Goal: Information Seeking & Learning: Learn about a topic

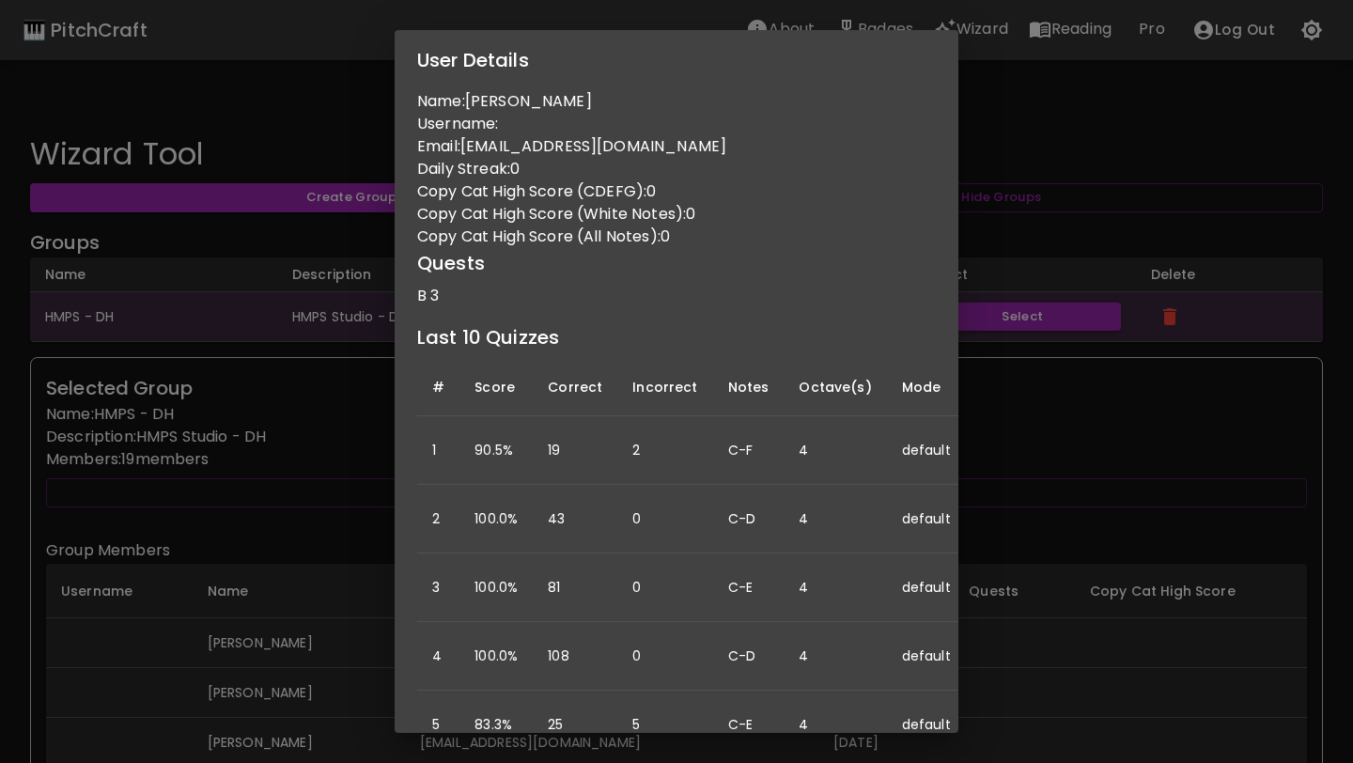
scroll to position [416, 0]
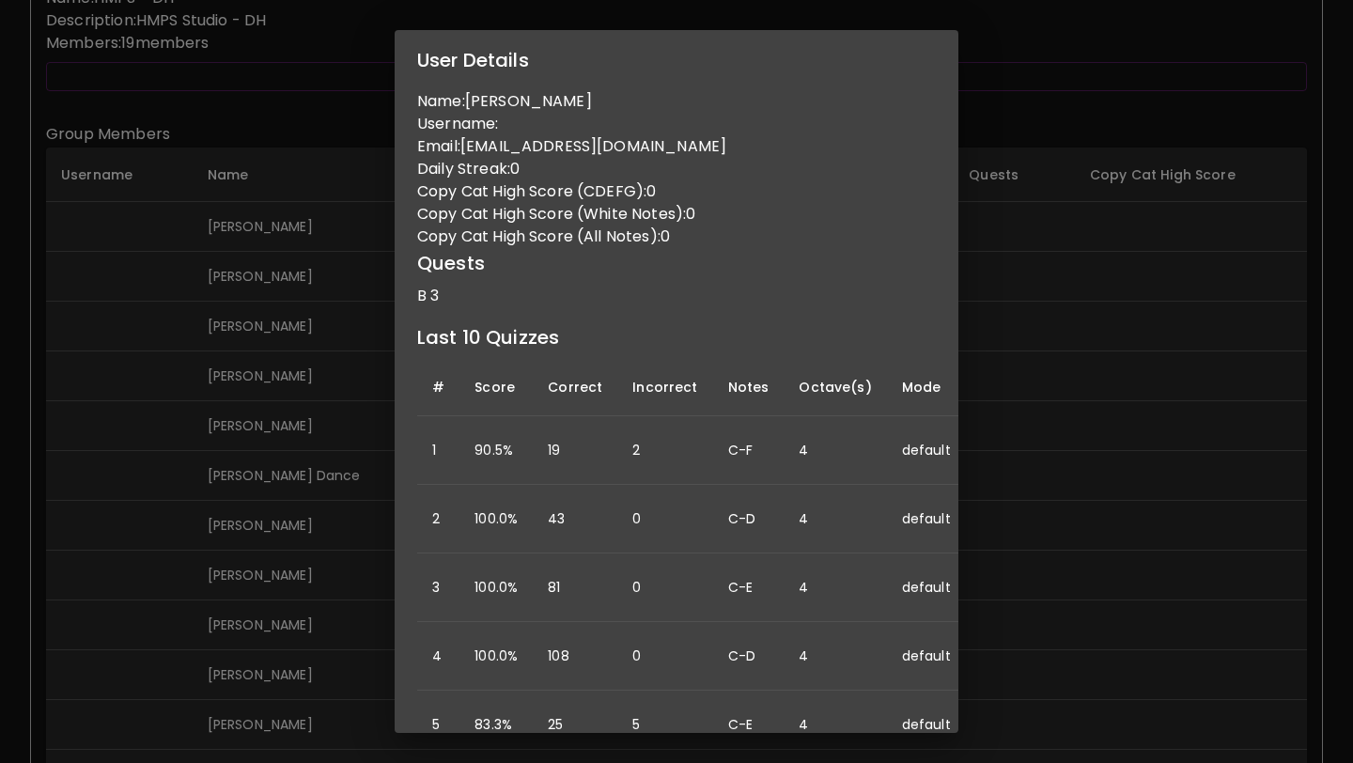
click at [209, 285] on div "User Details Name: [PERSON_NAME] Username: Email: [EMAIL_ADDRESS][DOMAIN_NAME] …" at bounding box center [676, 381] width 1353 height 763
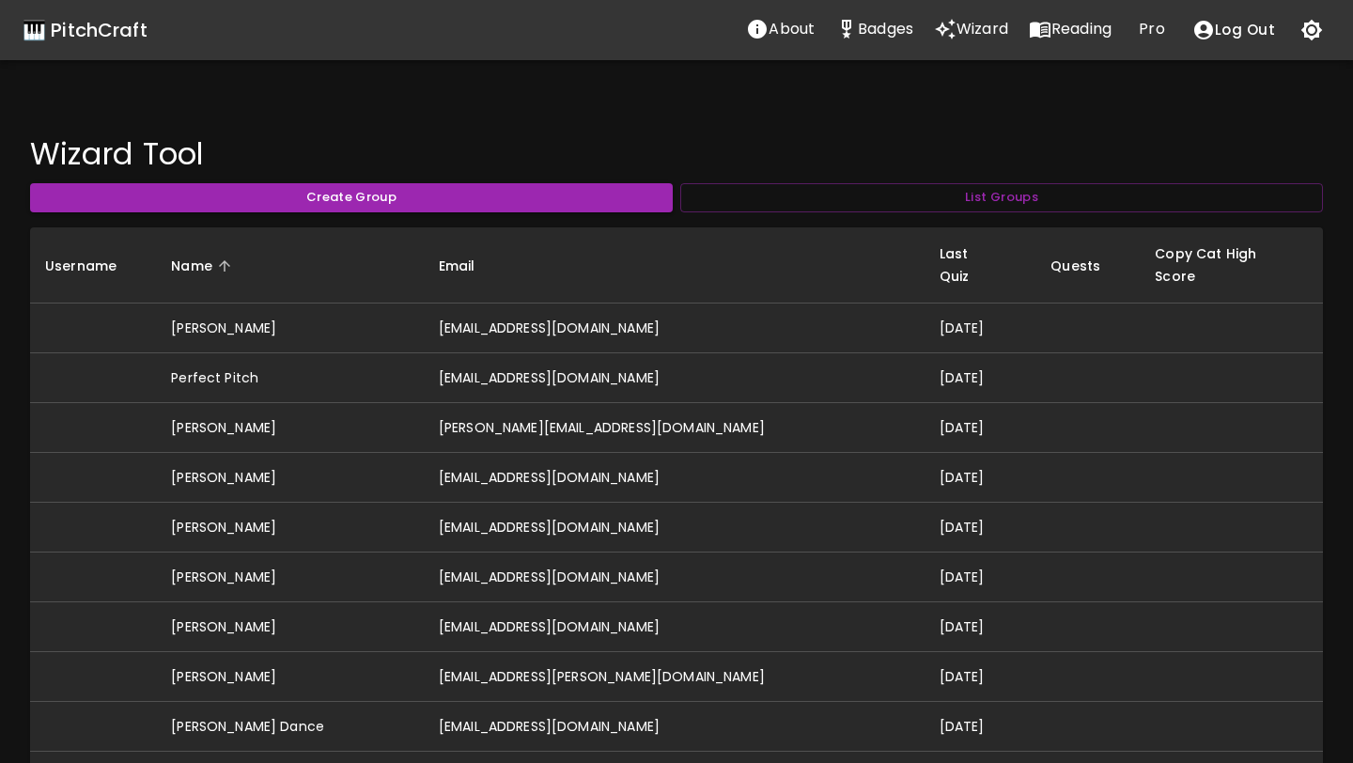
click at [886, 31] on p "Badges" at bounding box center [885, 29] width 55 height 23
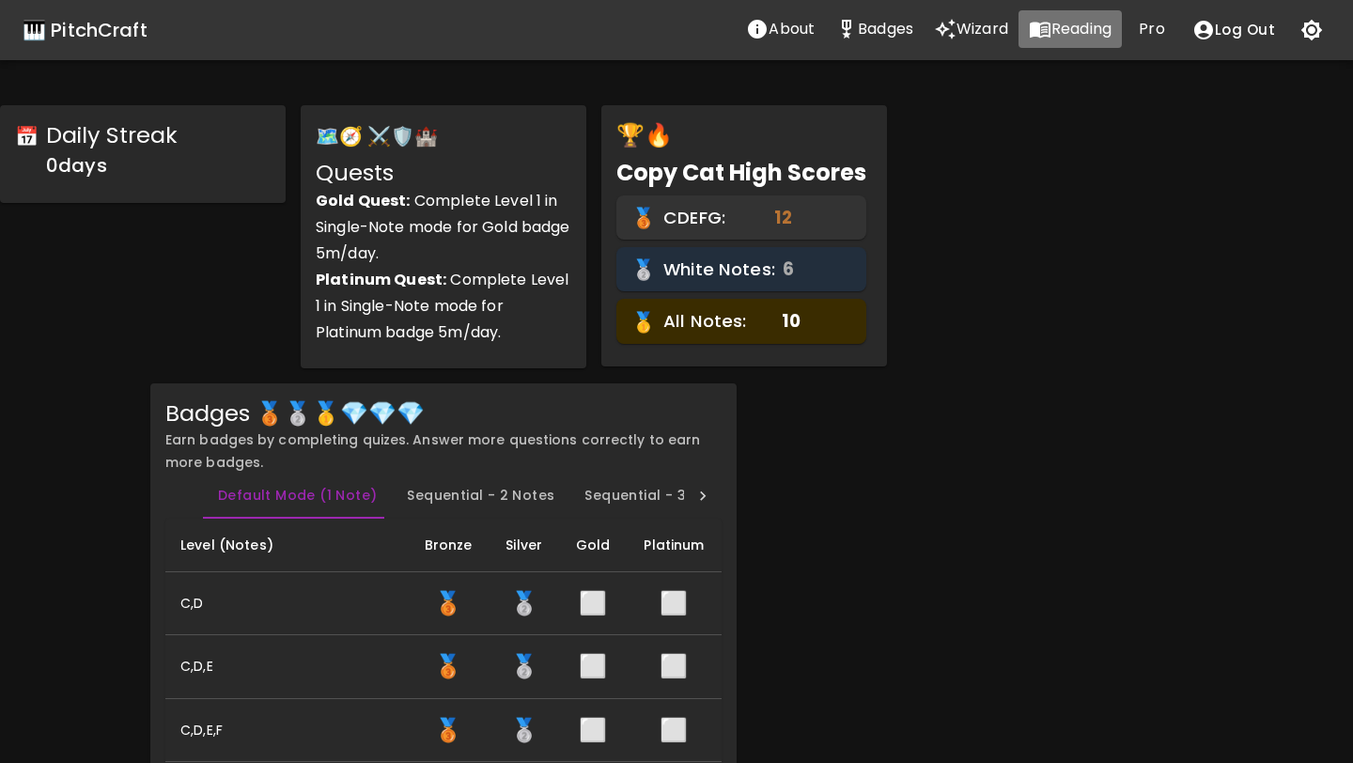
click at [1058, 32] on p "Reading" at bounding box center [1081, 29] width 60 height 23
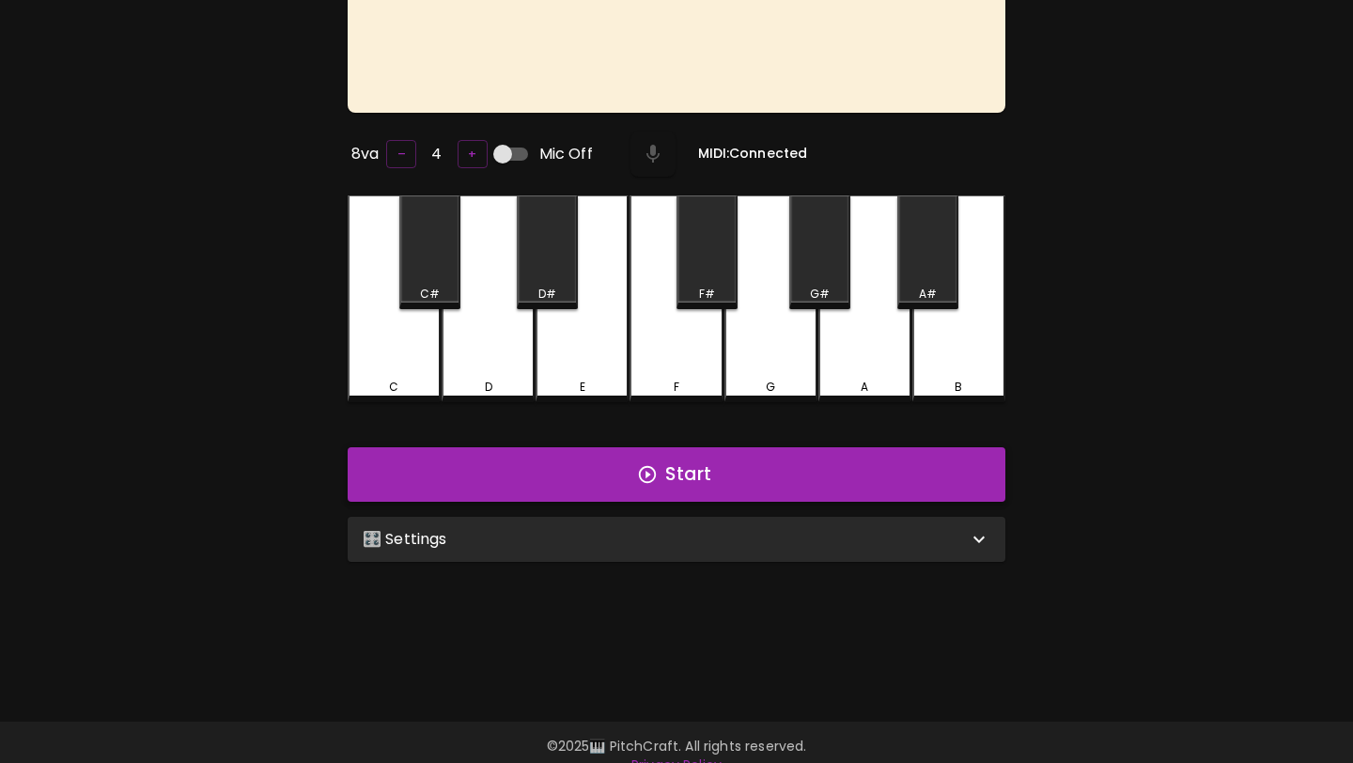
scroll to position [188, 0]
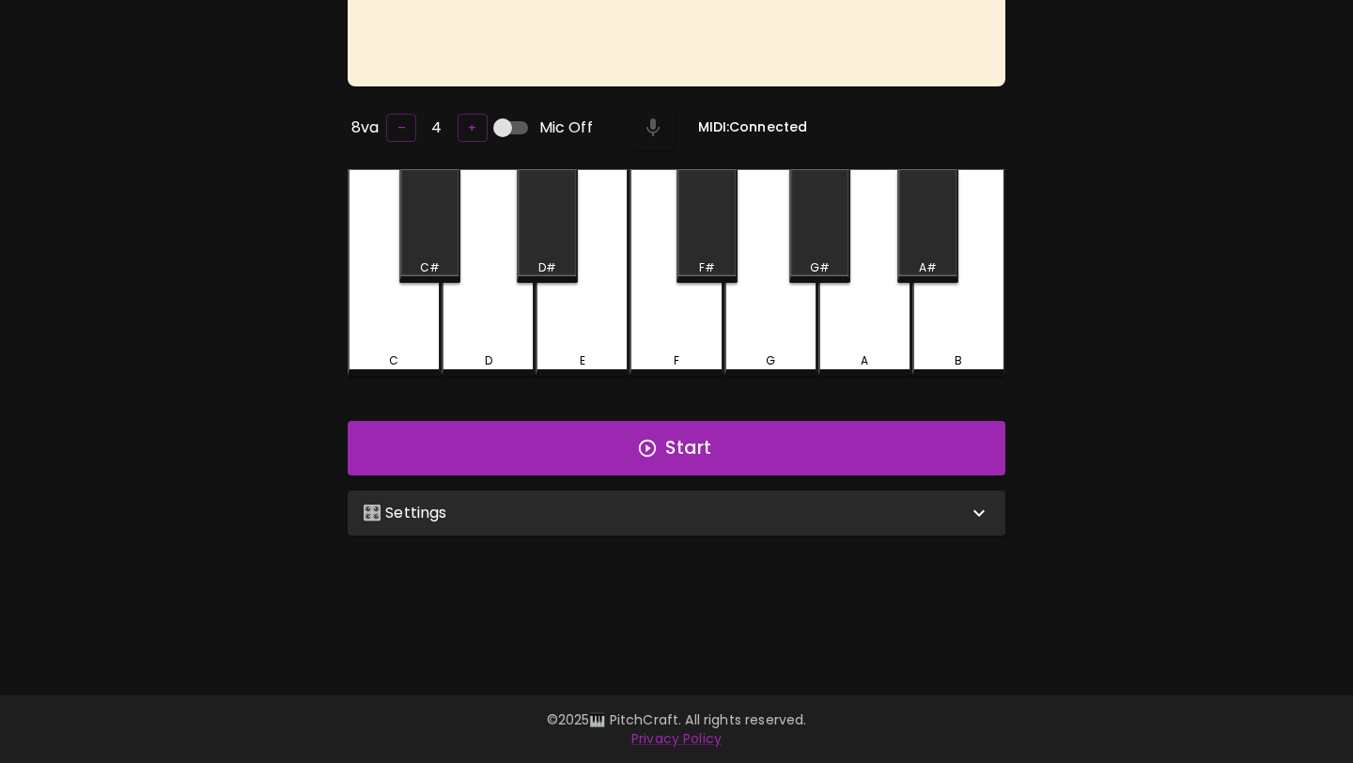
click at [646, 516] on div "🎛️ Settings" at bounding box center [665, 513] width 605 height 23
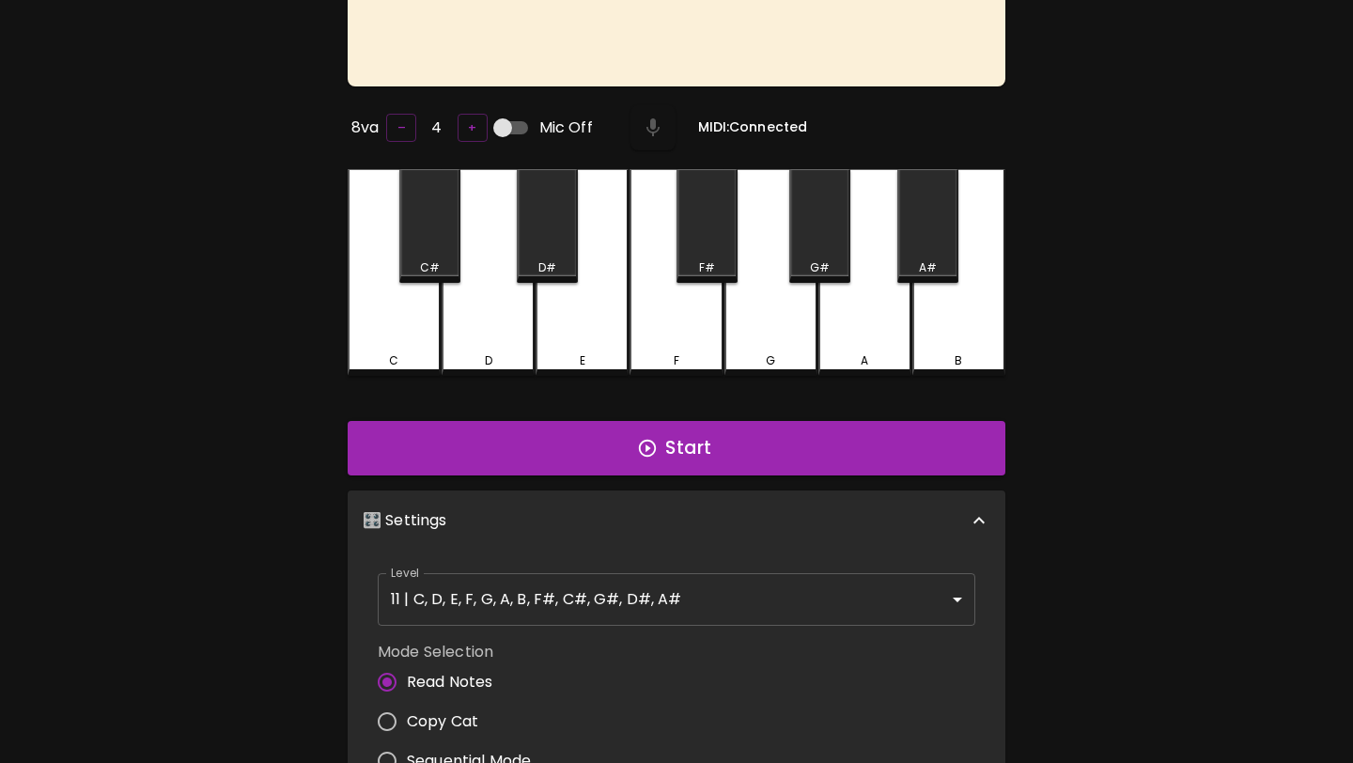
click at [601, 606] on body "🎹 PitchCraft About Badges Wizard Reading Pro Log Out 8va – 4 + Mic Off MIDI: Co…" at bounding box center [676, 490] width 1353 height 1356
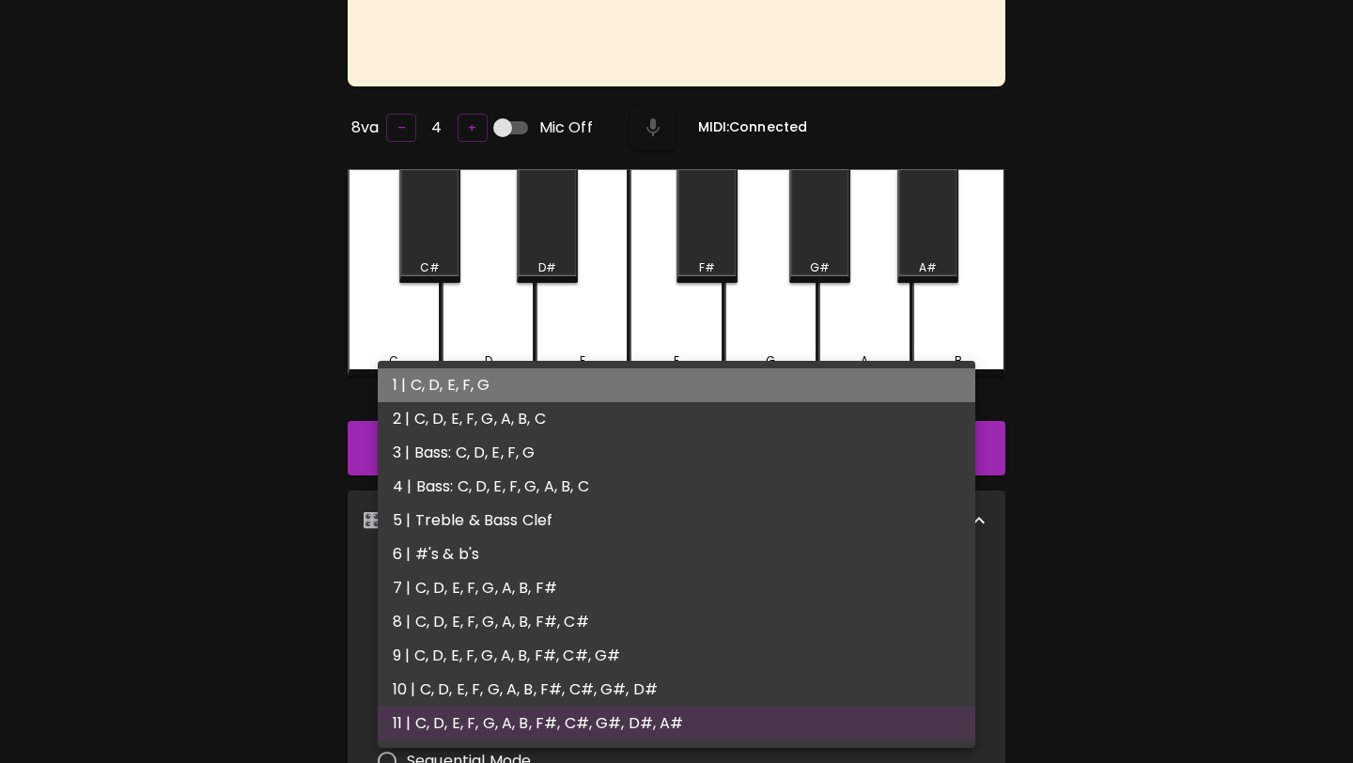
click at [584, 380] on li "1 | C, D, E, F, G" at bounding box center [676, 385] width 597 height 34
type input "1"
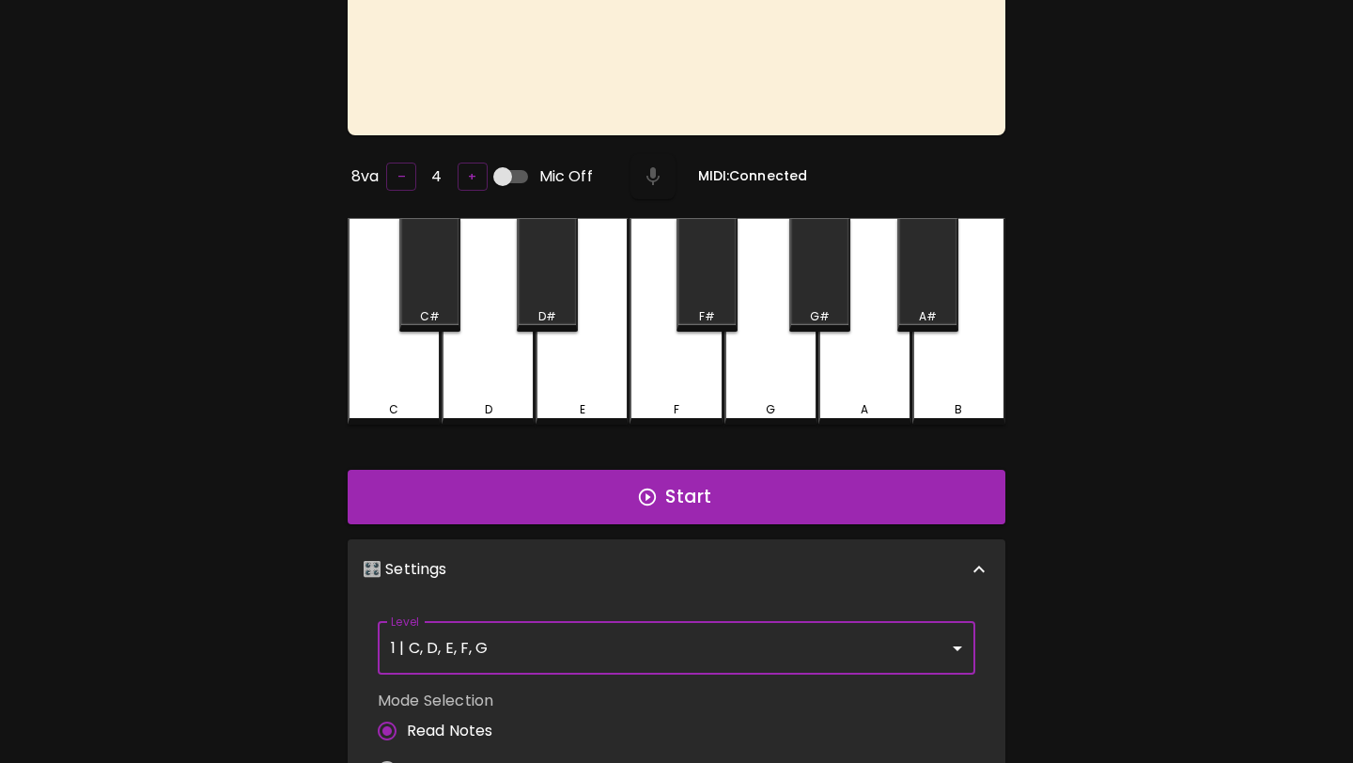
scroll to position [0, 0]
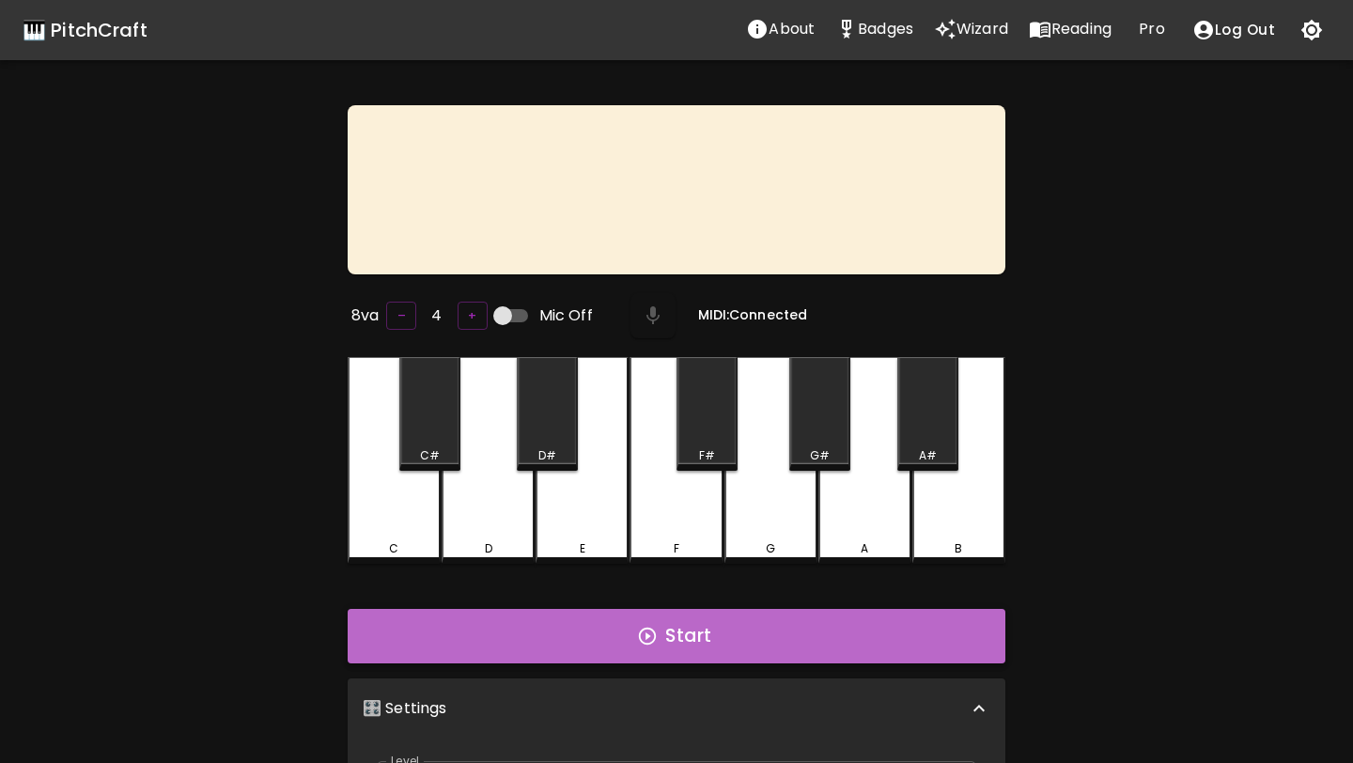
click at [690, 634] on button "Start" at bounding box center [677, 636] width 658 height 54
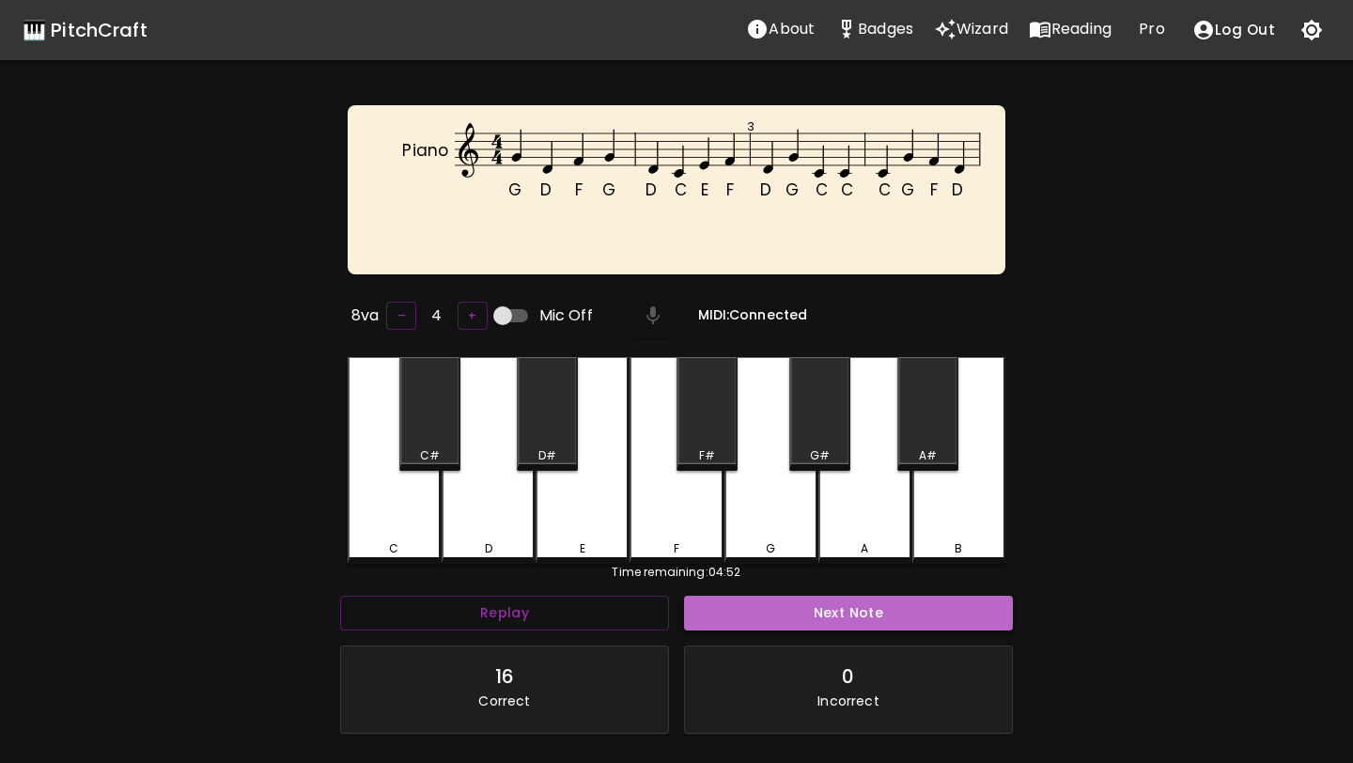
click at [701, 625] on button "Next Note" at bounding box center [848, 613] width 329 height 35
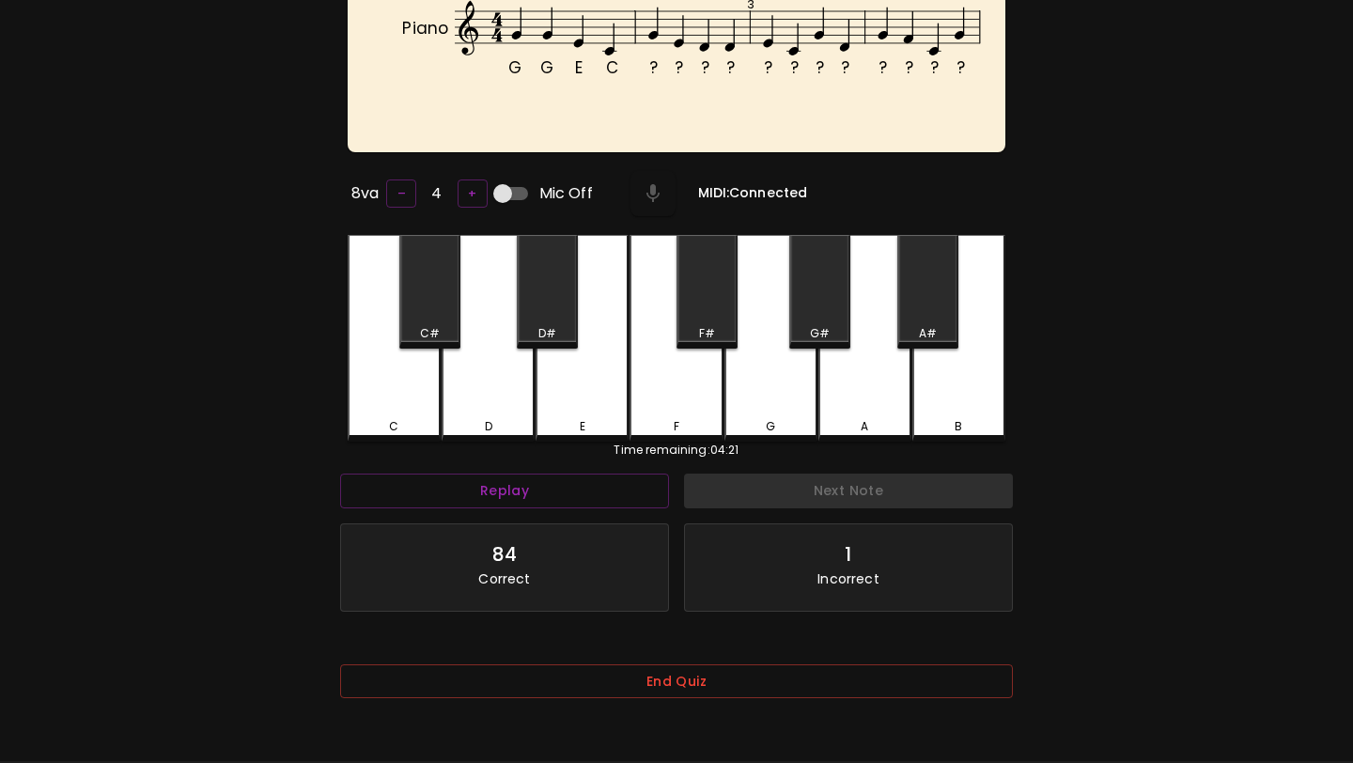
scroll to position [188, 0]
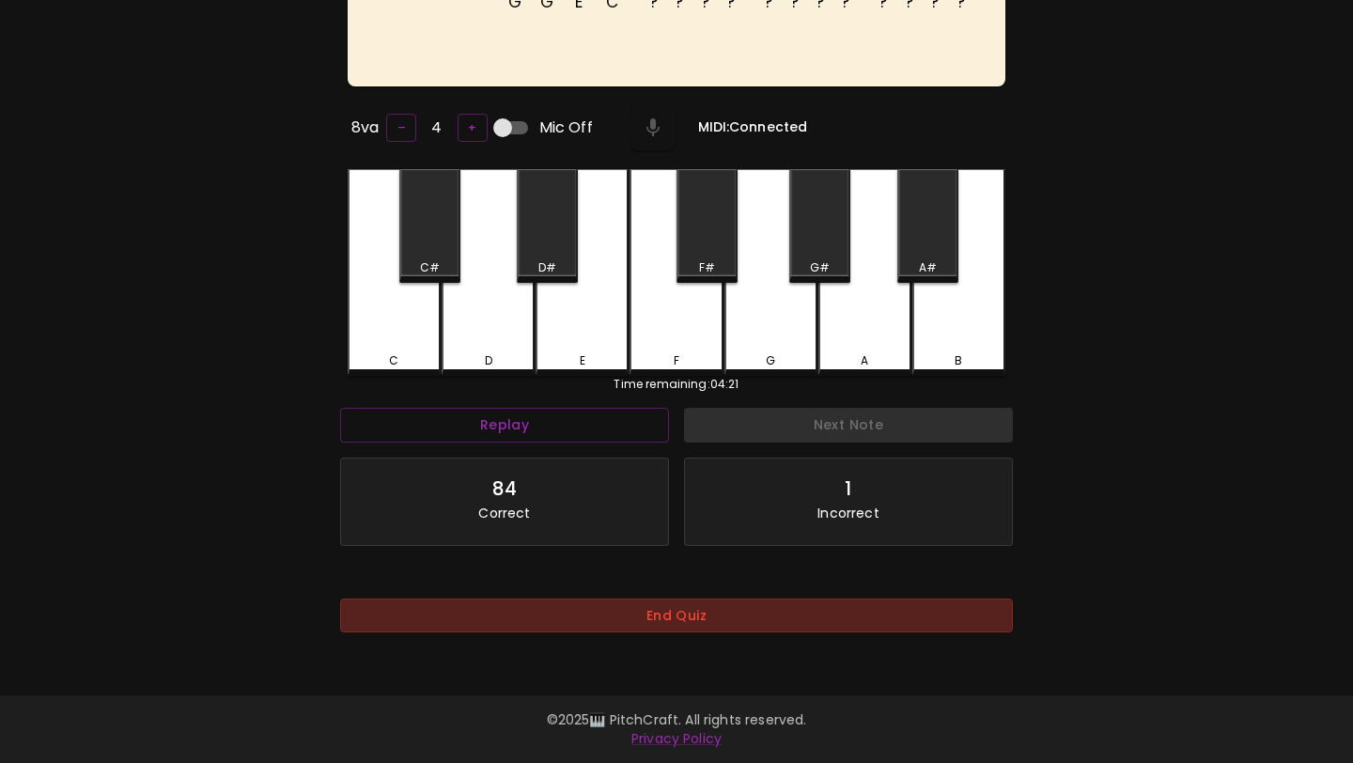
click at [701, 624] on button "End Quiz" at bounding box center [676, 615] width 673 height 35
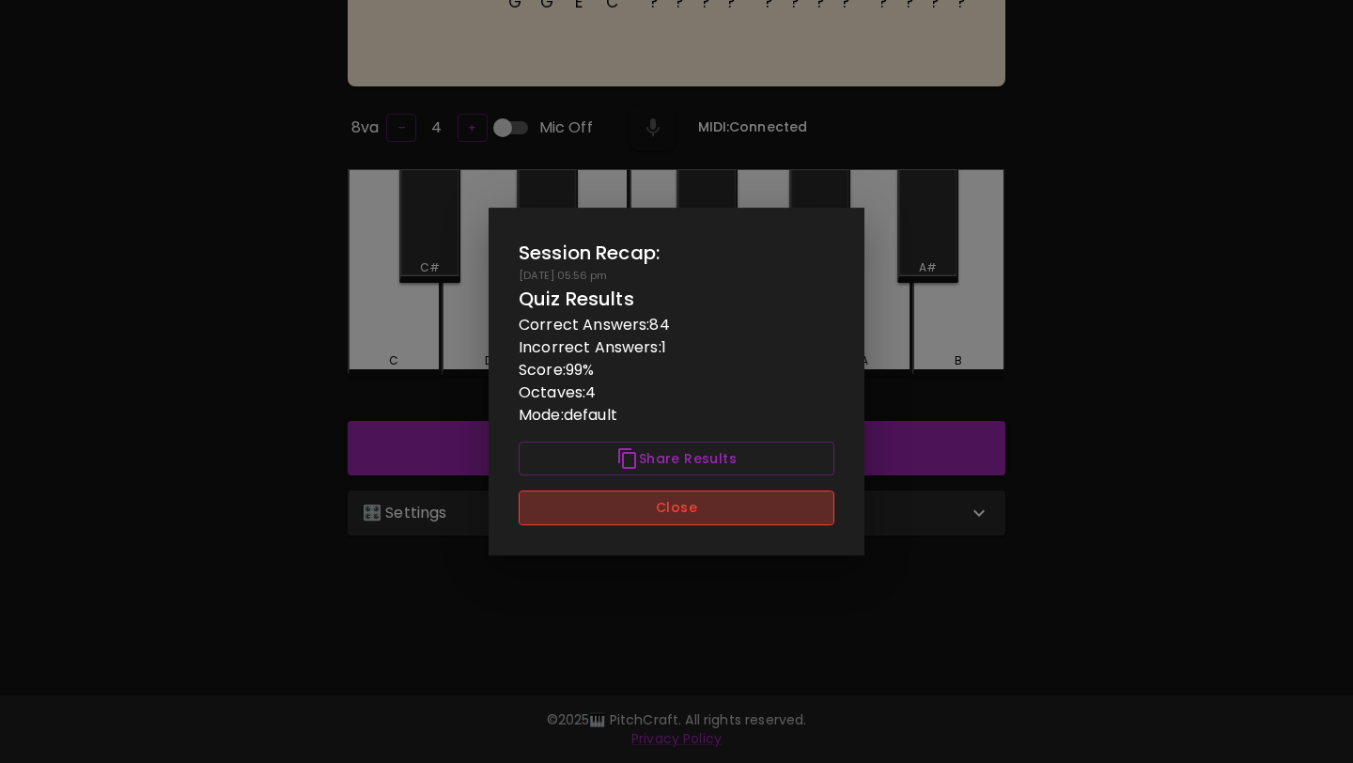
click at [718, 517] on button "Close" at bounding box center [677, 507] width 316 height 35
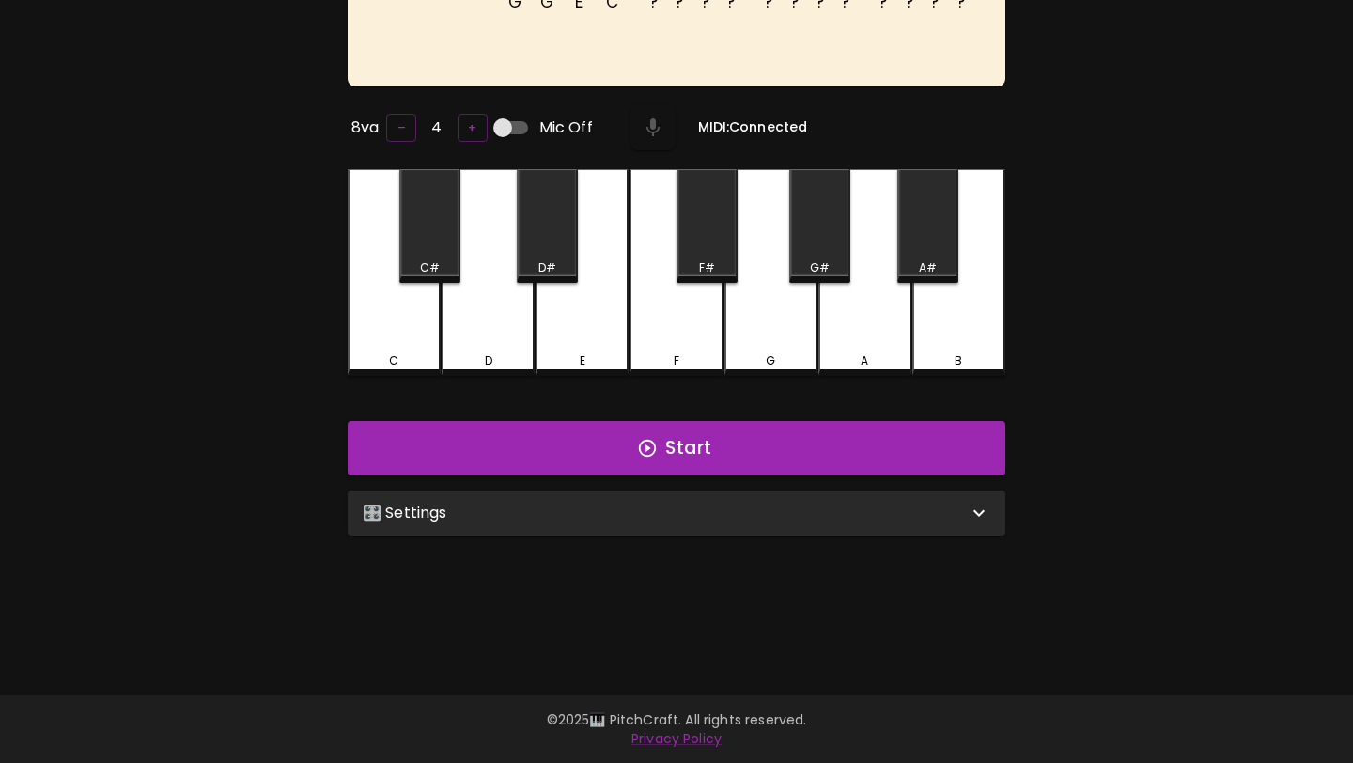
click at [718, 517] on div "🎛️ Settings" at bounding box center [665, 513] width 605 height 23
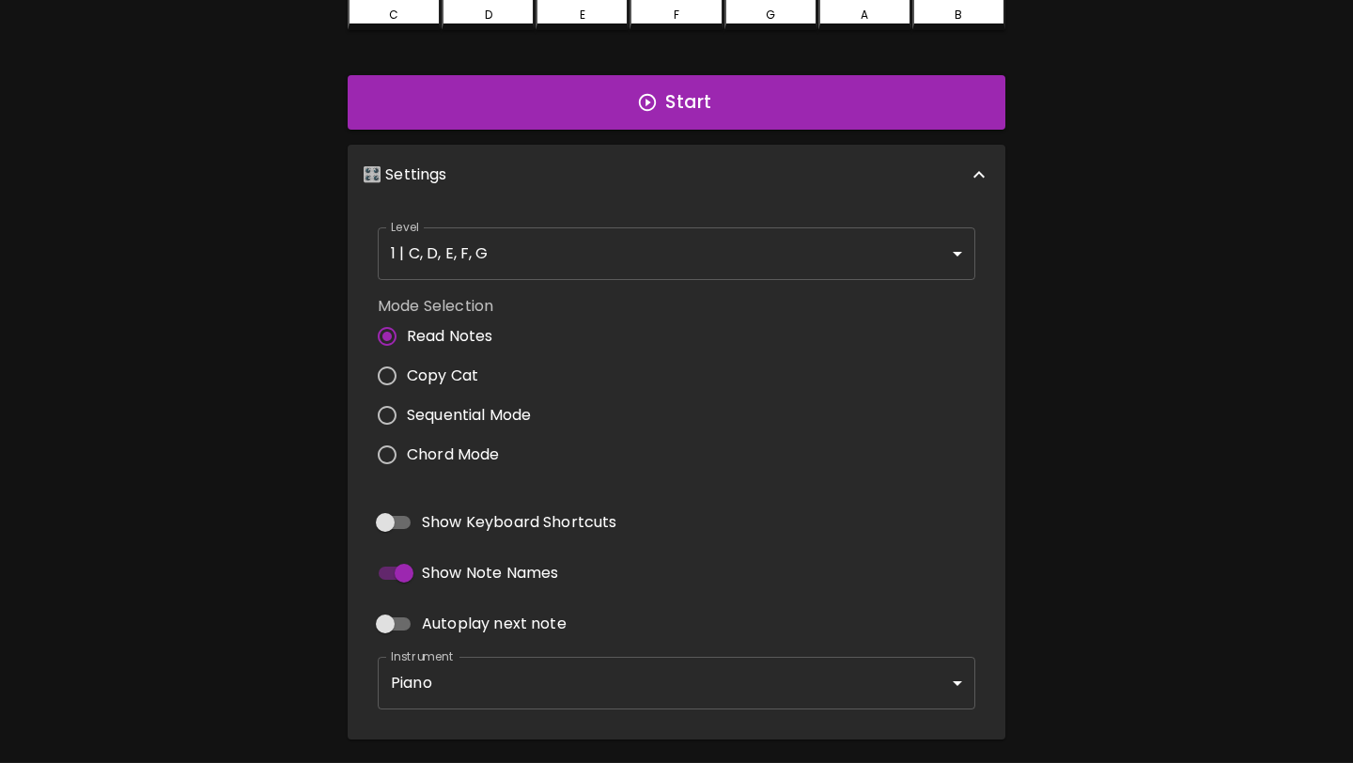
scroll to position [537, 0]
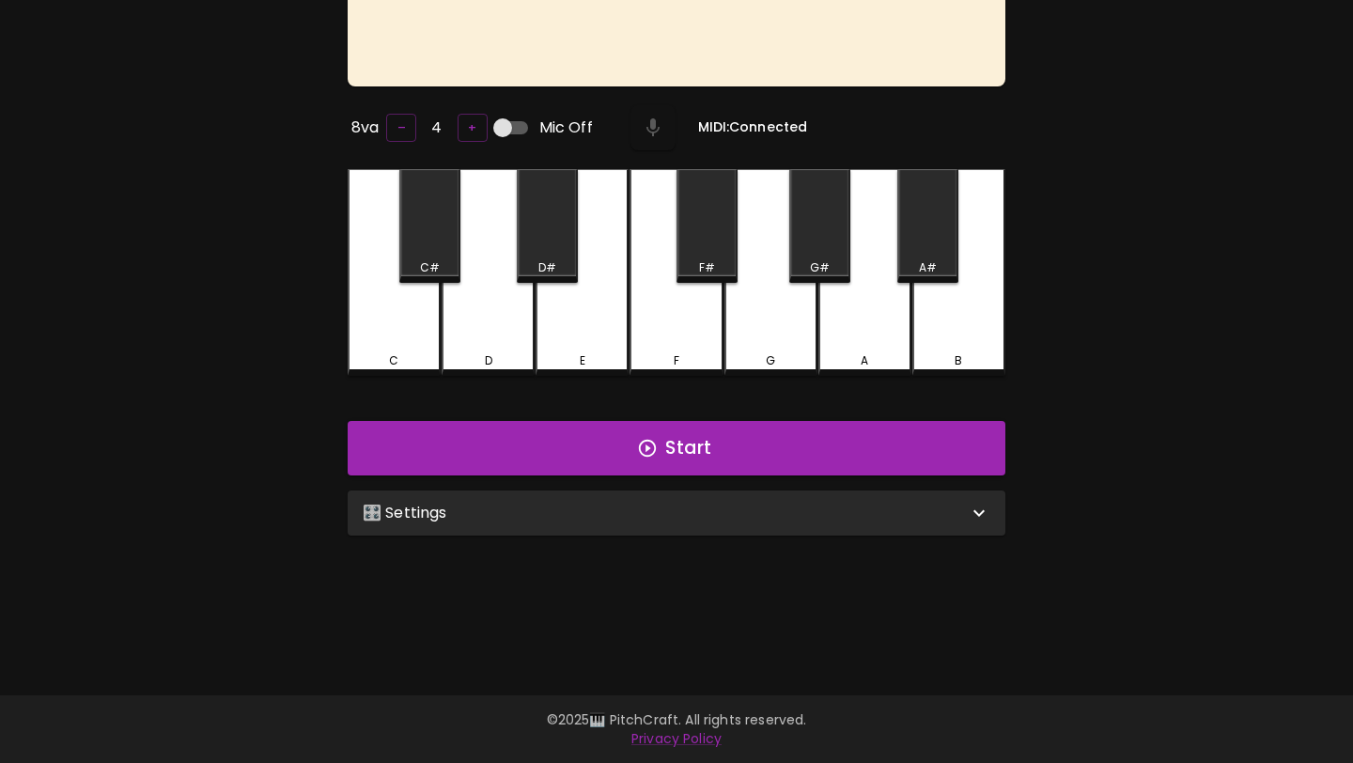
click at [552, 522] on div "🎛️ Settings" at bounding box center [677, 512] width 658 height 45
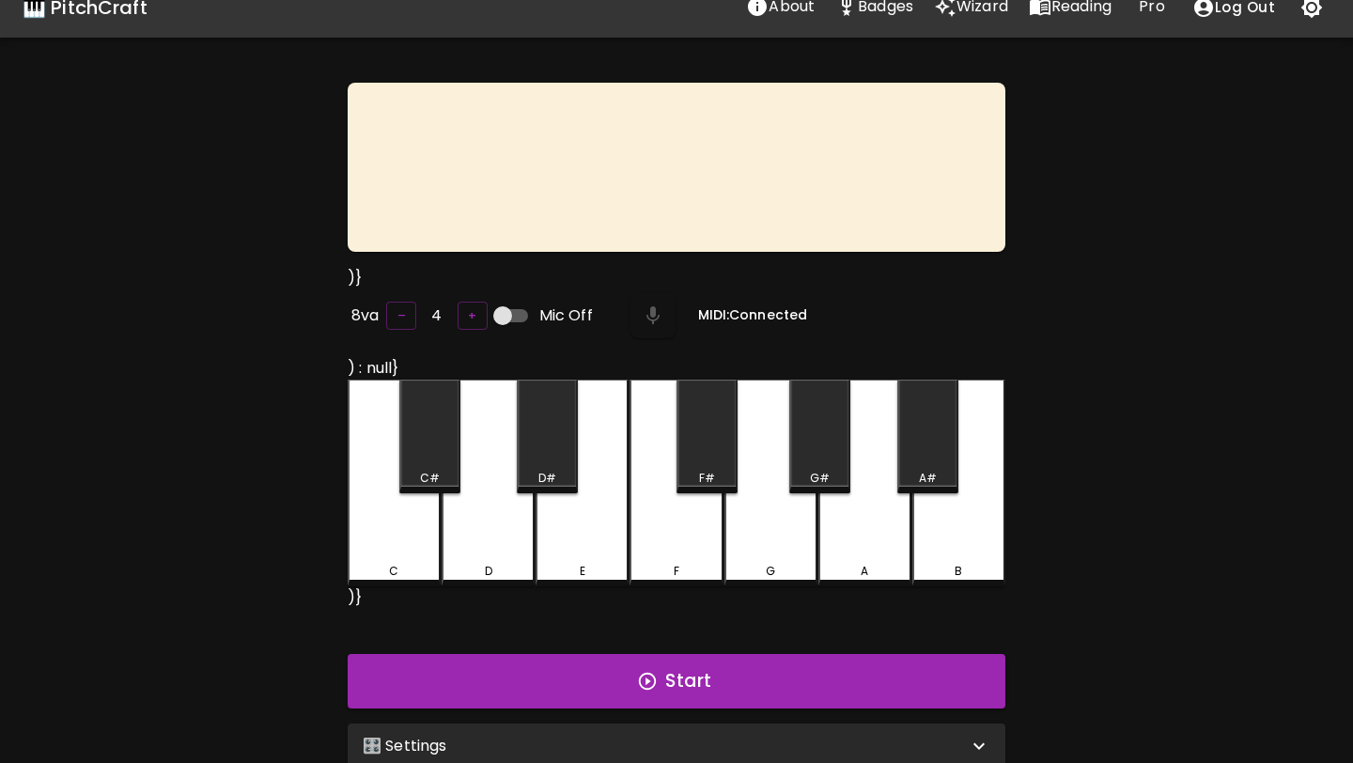
scroll to position [25, 0]
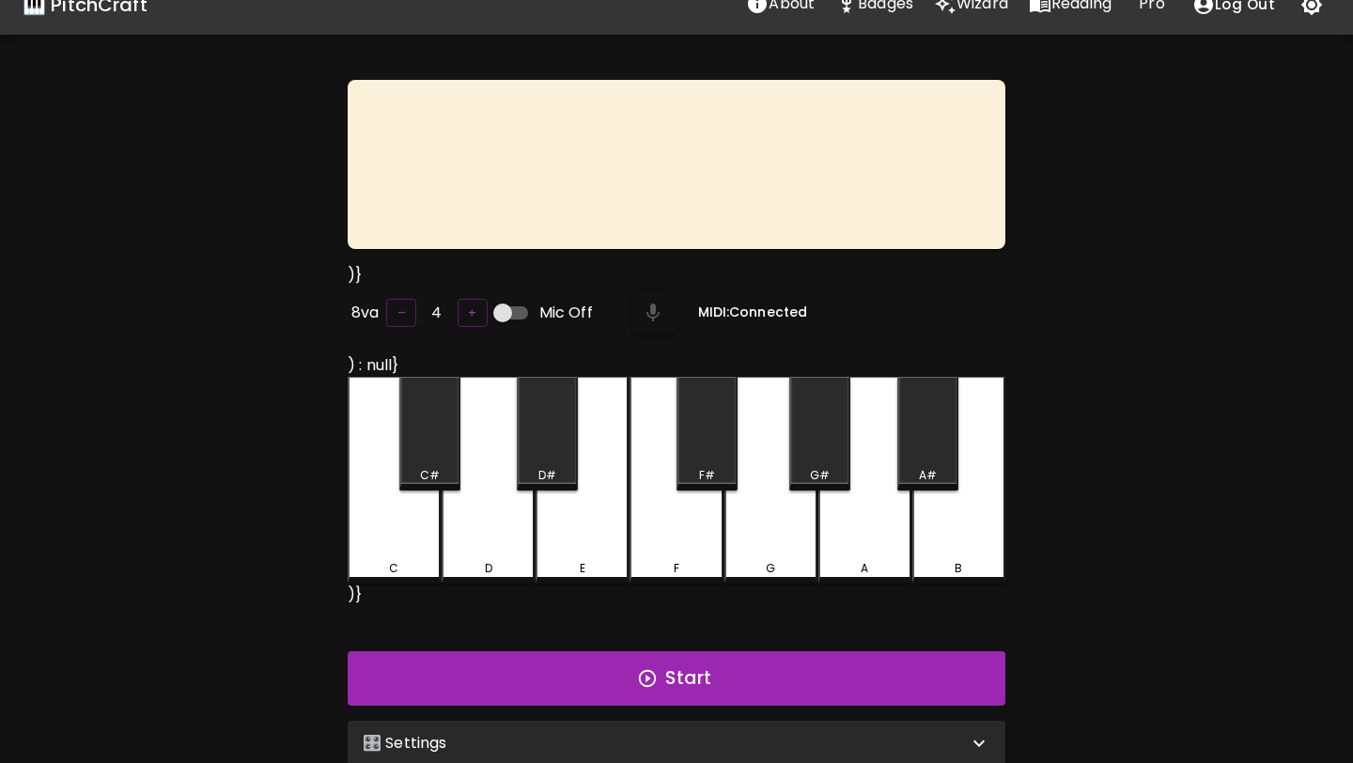
drag, startPoint x: 392, startPoint y: 589, endPoint x: 368, endPoint y: 590, distance: 23.5
click at [368, 589] on div ")} 8va – 4 + Mic Off MIDI: Connected ) : null} C C# D D# E F F# G G# A A# B )} …" at bounding box center [677, 426] width 658 height 693
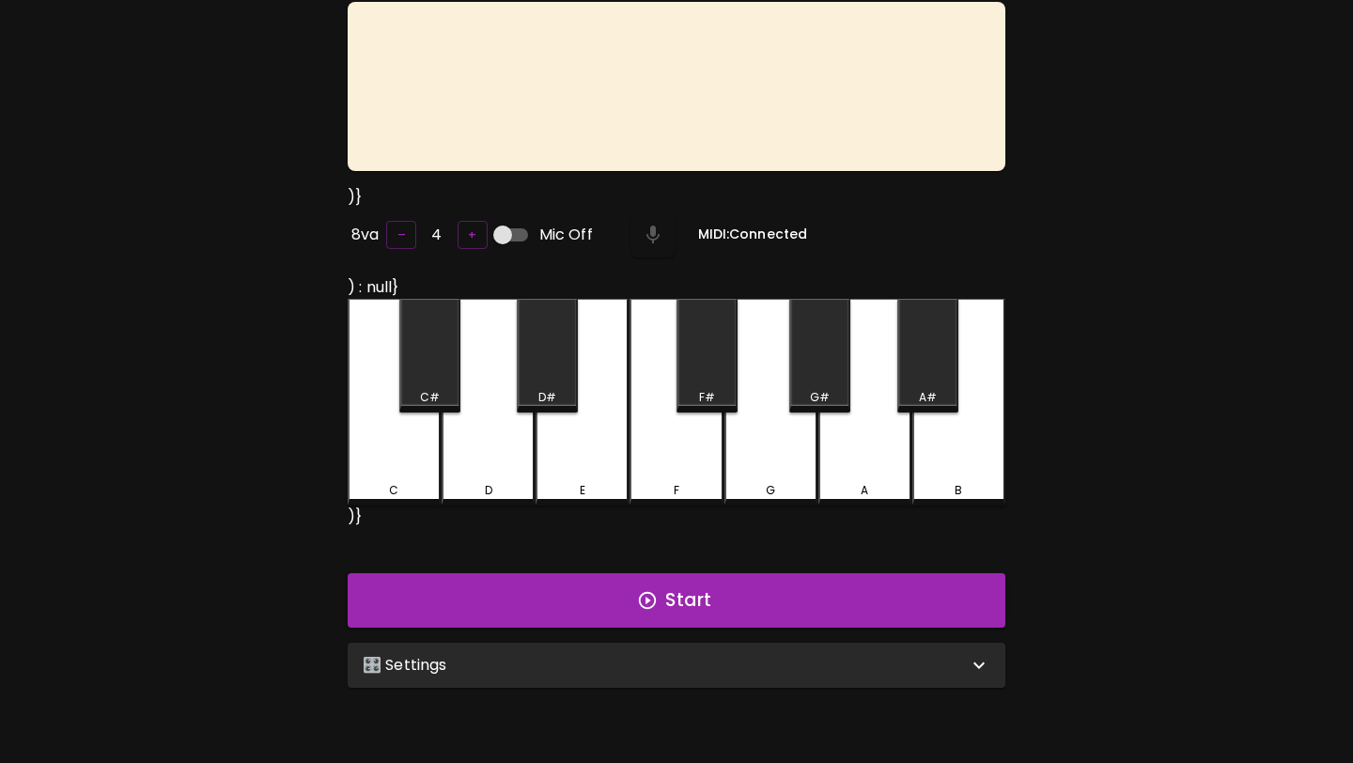
scroll to position [188, 0]
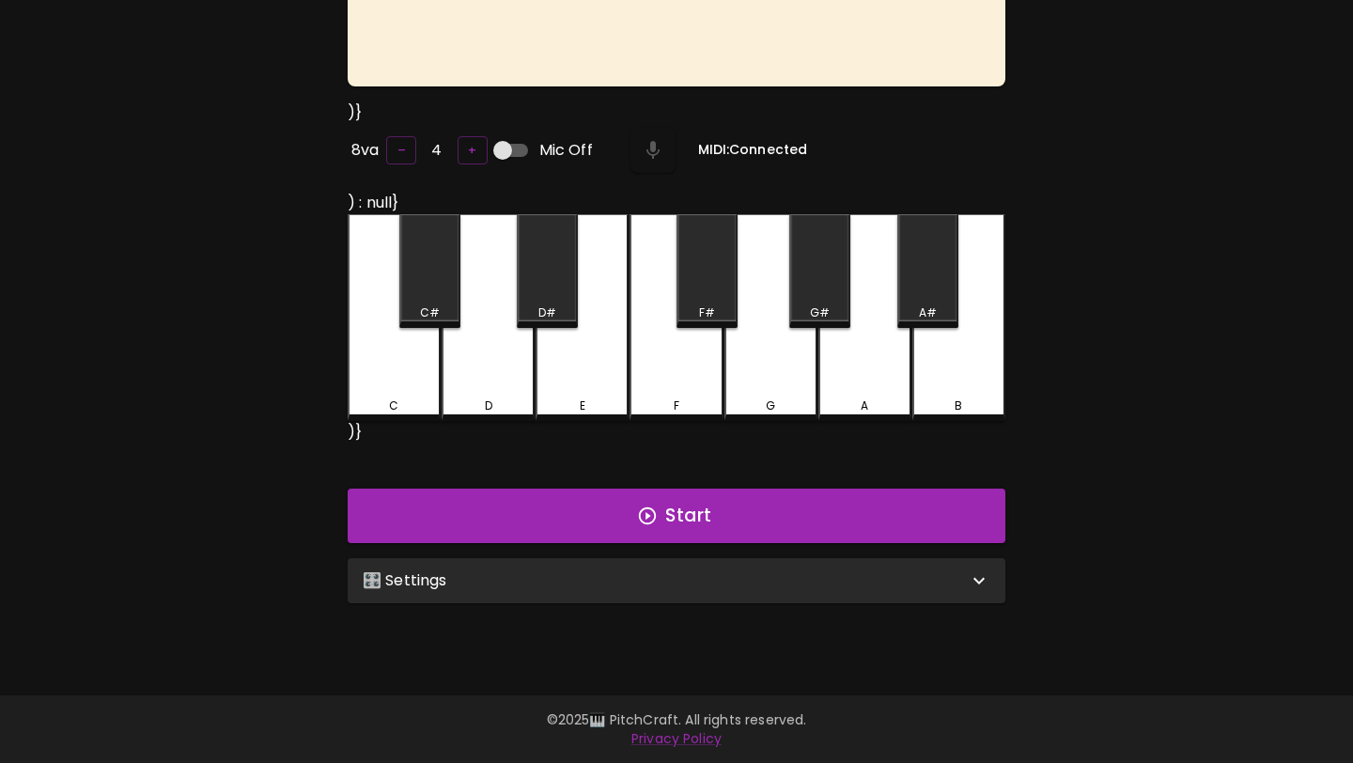
click at [425, 580] on p "🎛️ Settings" at bounding box center [405, 580] width 85 height 23
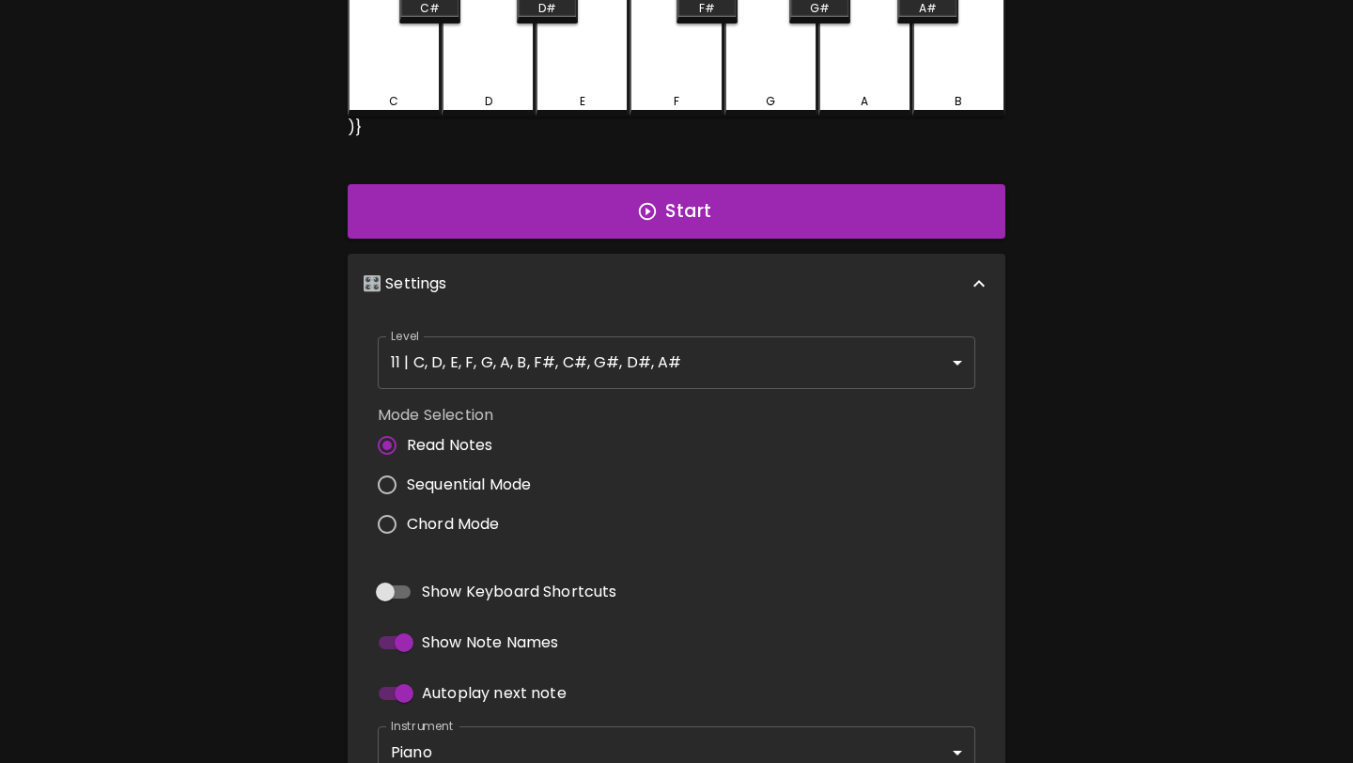
scroll to position [616, 0]
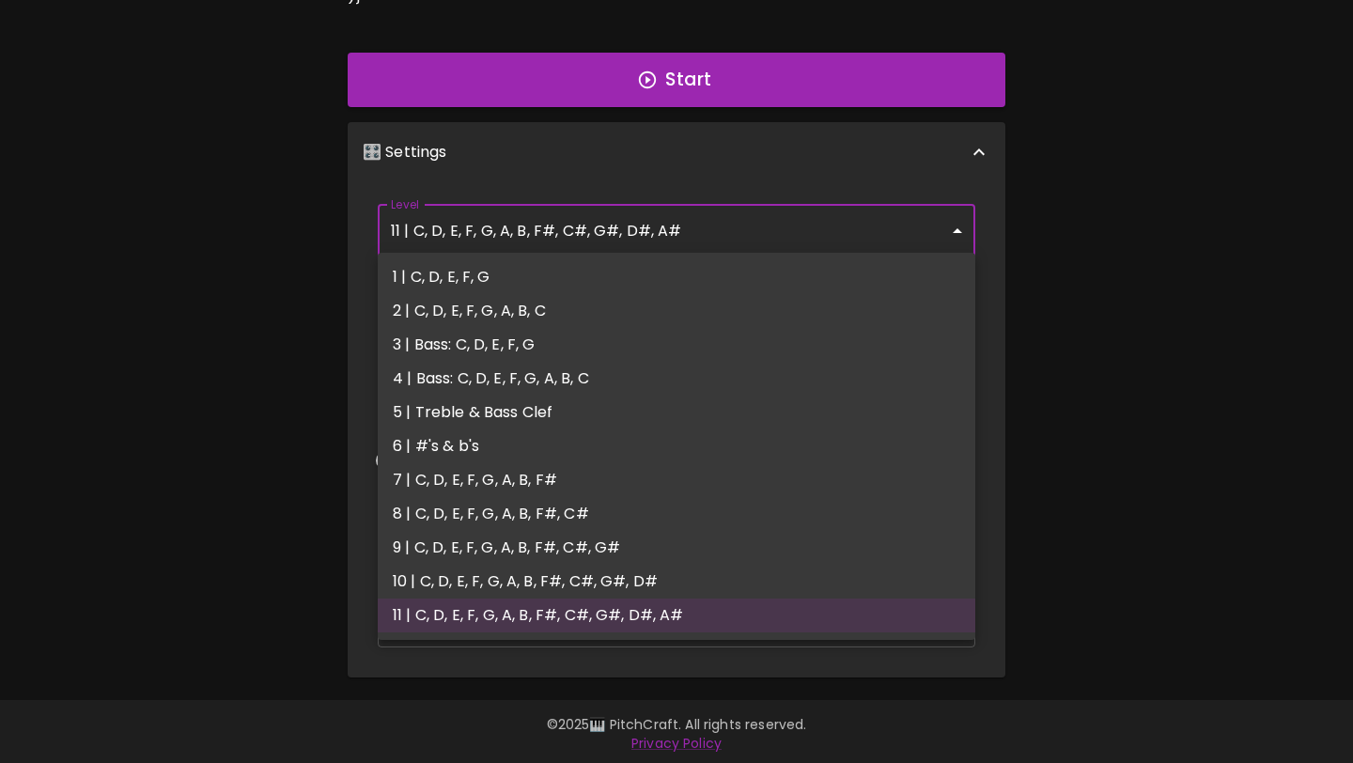
click at [565, 229] on body "🎹 PitchCraft About Badges Wizard Reading Pro Log Out )} 8va – 4 + Mic Off MIDI:…" at bounding box center [676, 76] width 1353 height 1384
click at [540, 284] on li "1 | C, D, E, F, G" at bounding box center [676, 277] width 597 height 34
type input "1"
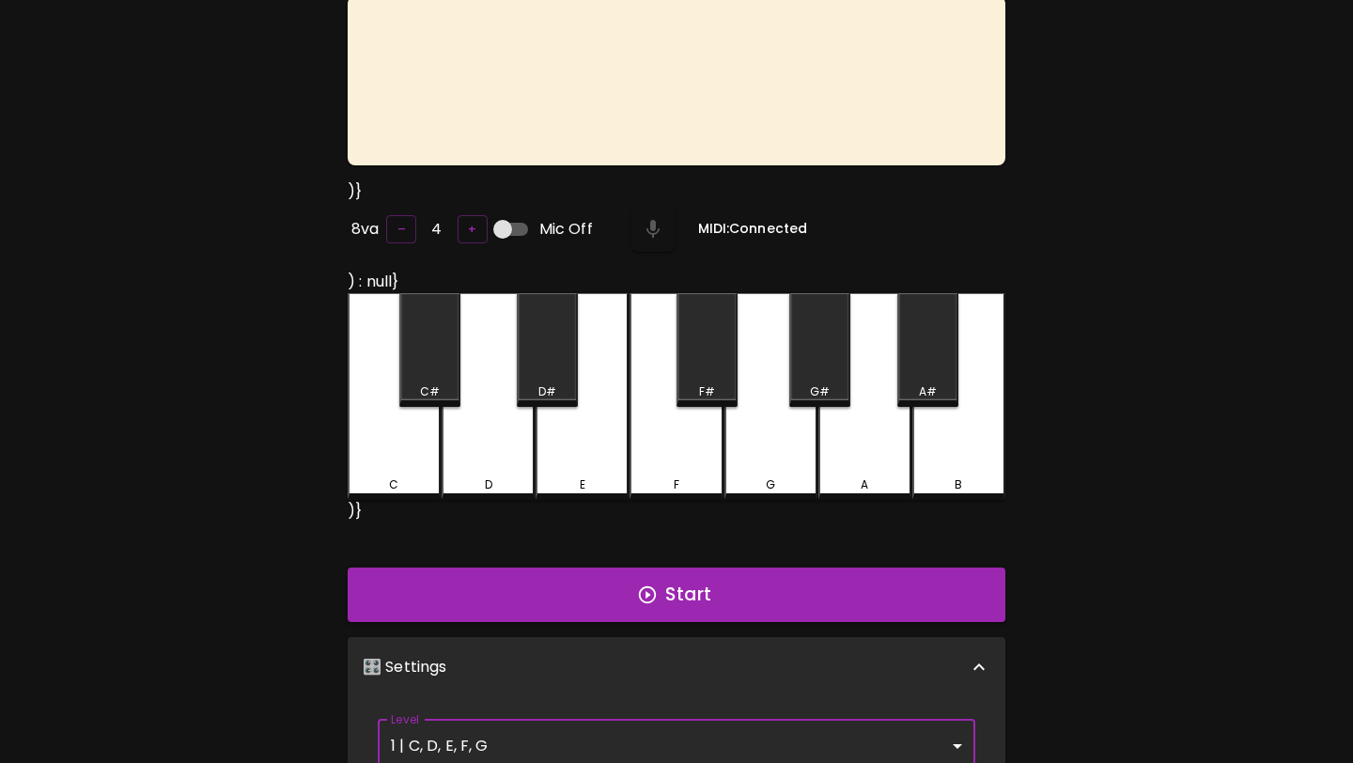
scroll to position [5, 0]
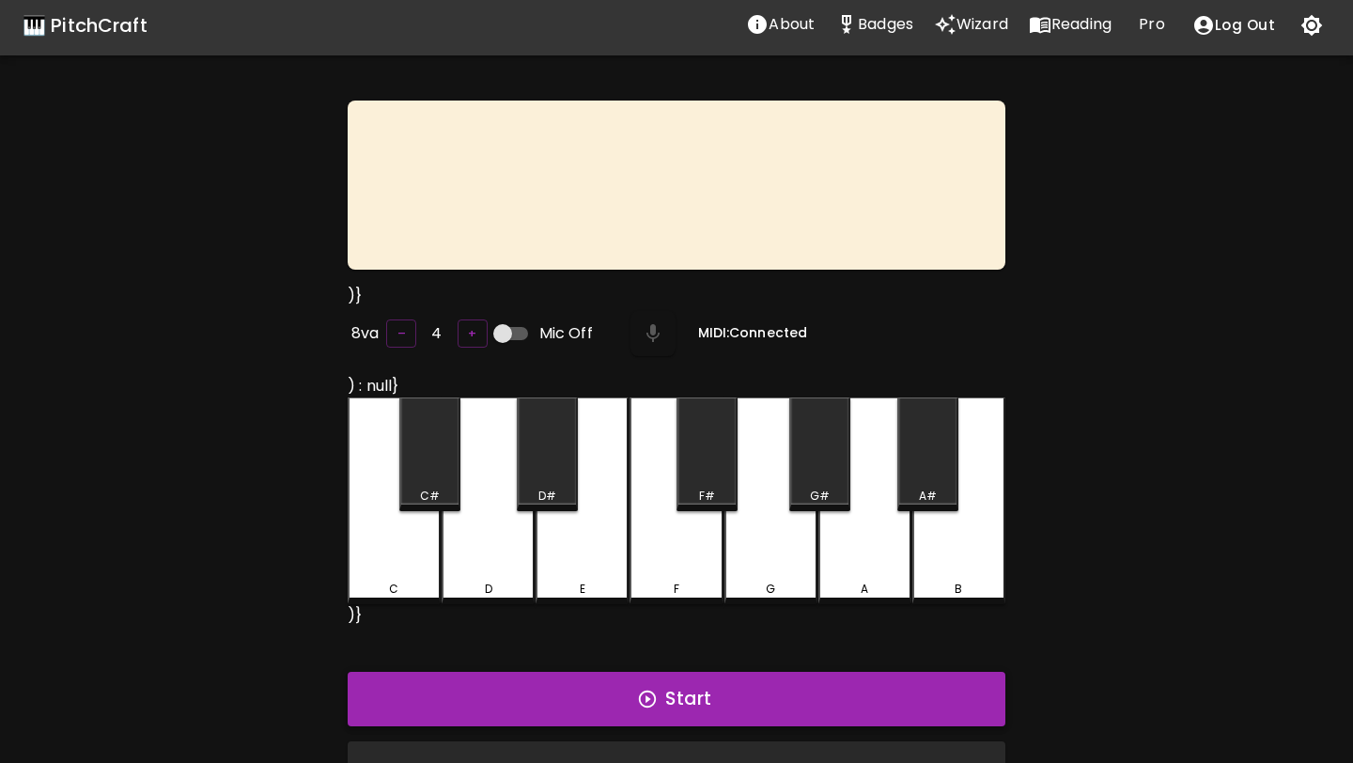
click at [523, 691] on button "Start" at bounding box center [677, 699] width 658 height 54
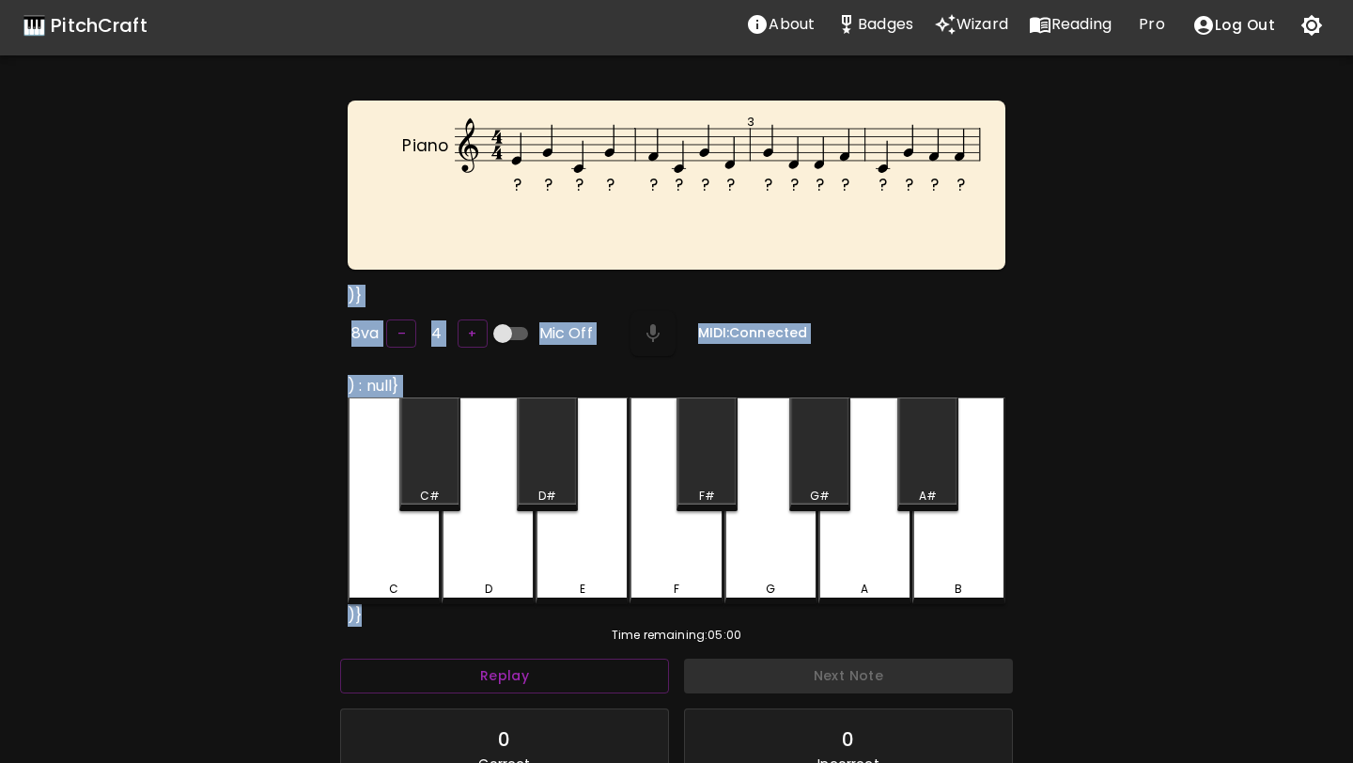
drag, startPoint x: 393, startPoint y: 618, endPoint x: 320, endPoint y: 277, distance: 348.6
click at [320, 277] on div "? ? ? ? ? ? ? ? ? ? ? ? ? ? ? ? Piano 3 )} 8va – 4 + Mic Off MIDI: Connected ) …" at bounding box center [676, 501] width 1127 height 801
copy div ")} 8va – 4 + Mic Off MIDI: Connected ) : null} C C# D D# E F F# G G# A A# B )}"
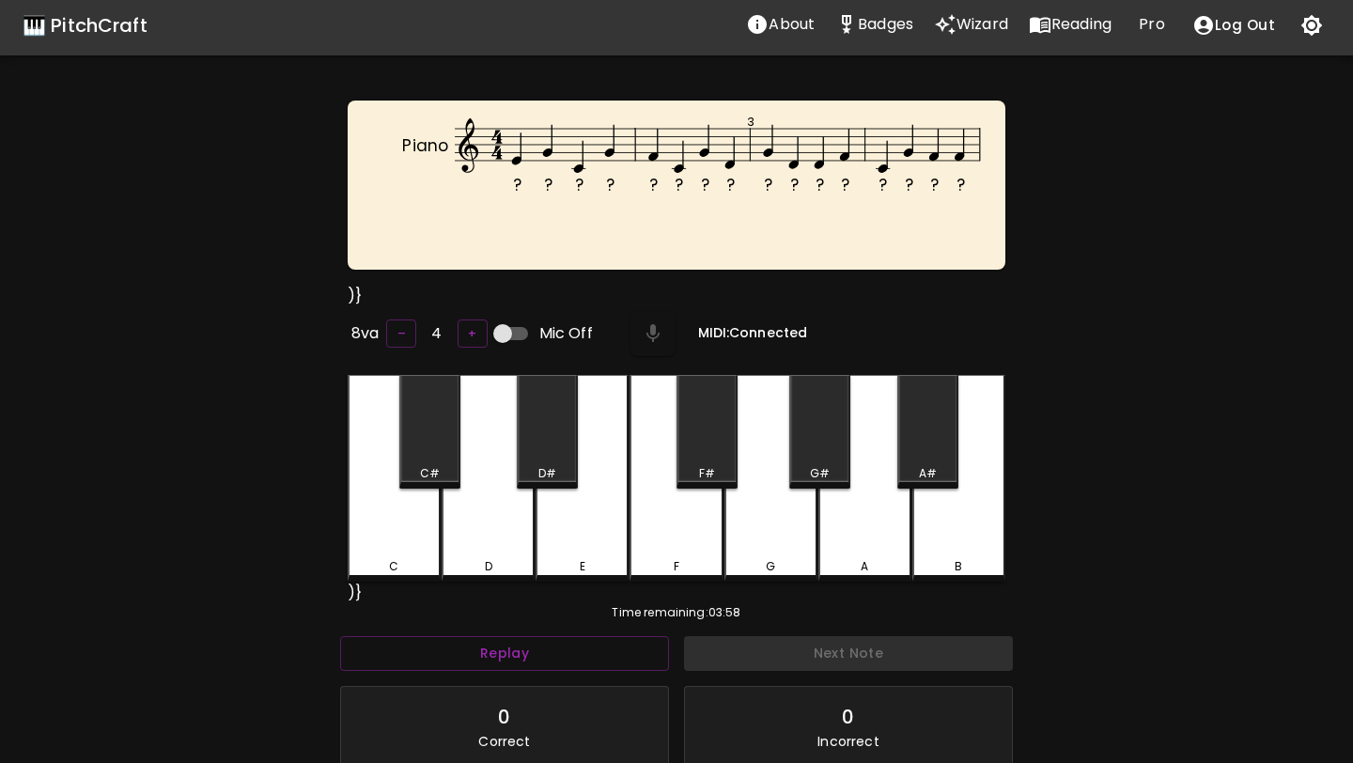
click at [1142, 529] on div "? ? ? ? ? ? ? ? ? ? ? ? ? ? ? ? Piano 3 )} 8va – 4 + Mic Off MIDI: Connected C …" at bounding box center [676, 490] width 1127 height 779
drag, startPoint x: 372, startPoint y: 297, endPoint x: 343, endPoint y: 299, distance: 29.2
click at [343, 299] on div "? ? ? ? ? ? ? ? ? ? ? ? ? ? ? ? Piano 3 )} 8va – 4 + Mic Off MIDI: Connected C …" at bounding box center [676, 490] width 1127 height 779
copy div ")}"
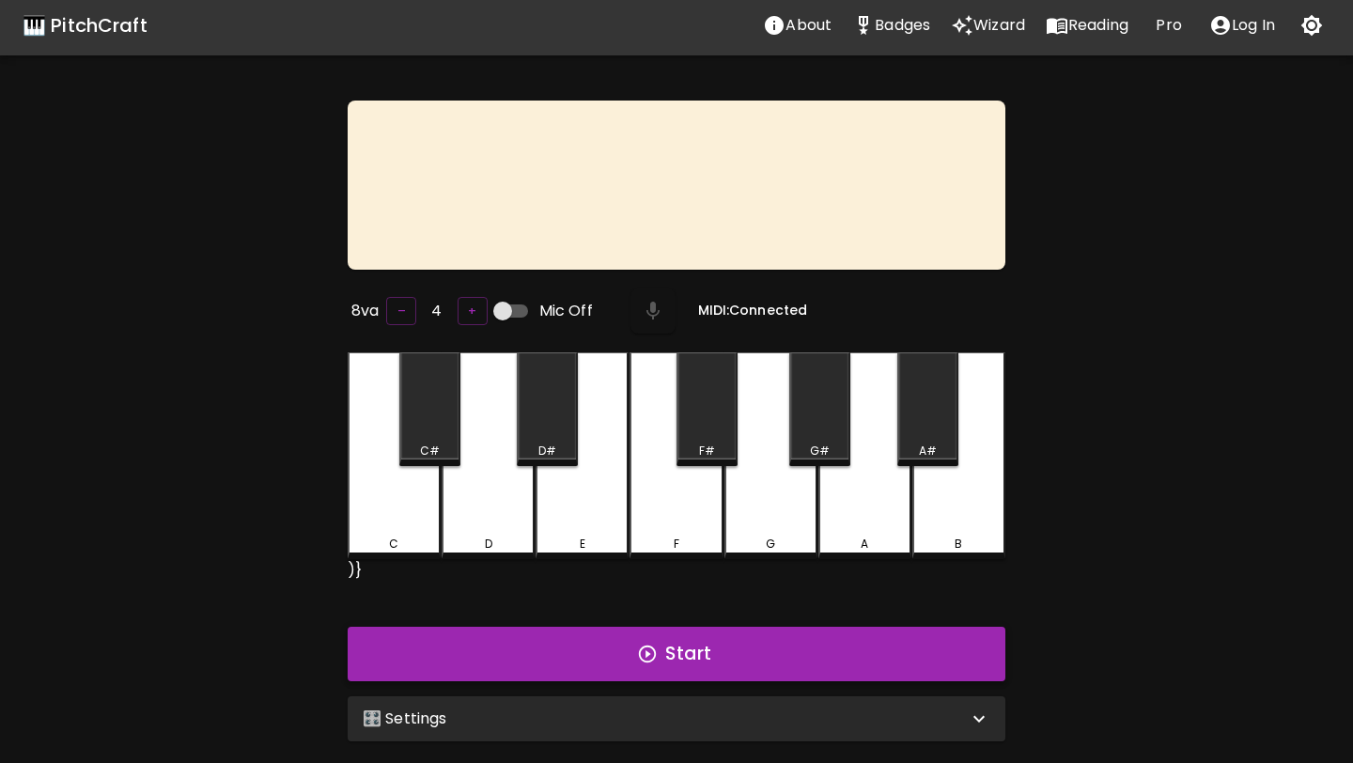
scroll to position [5, 0]
drag, startPoint x: 432, startPoint y: 575, endPoint x: 333, endPoint y: 568, distance: 98.9
click at [333, 568] on div "8va – 4 + Mic Off MIDI: Connected C C# D D# E F F# G G# A A# B )} Start 🎛️ Sett…" at bounding box center [676, 482] width 1127 height 763
copy div ")}"
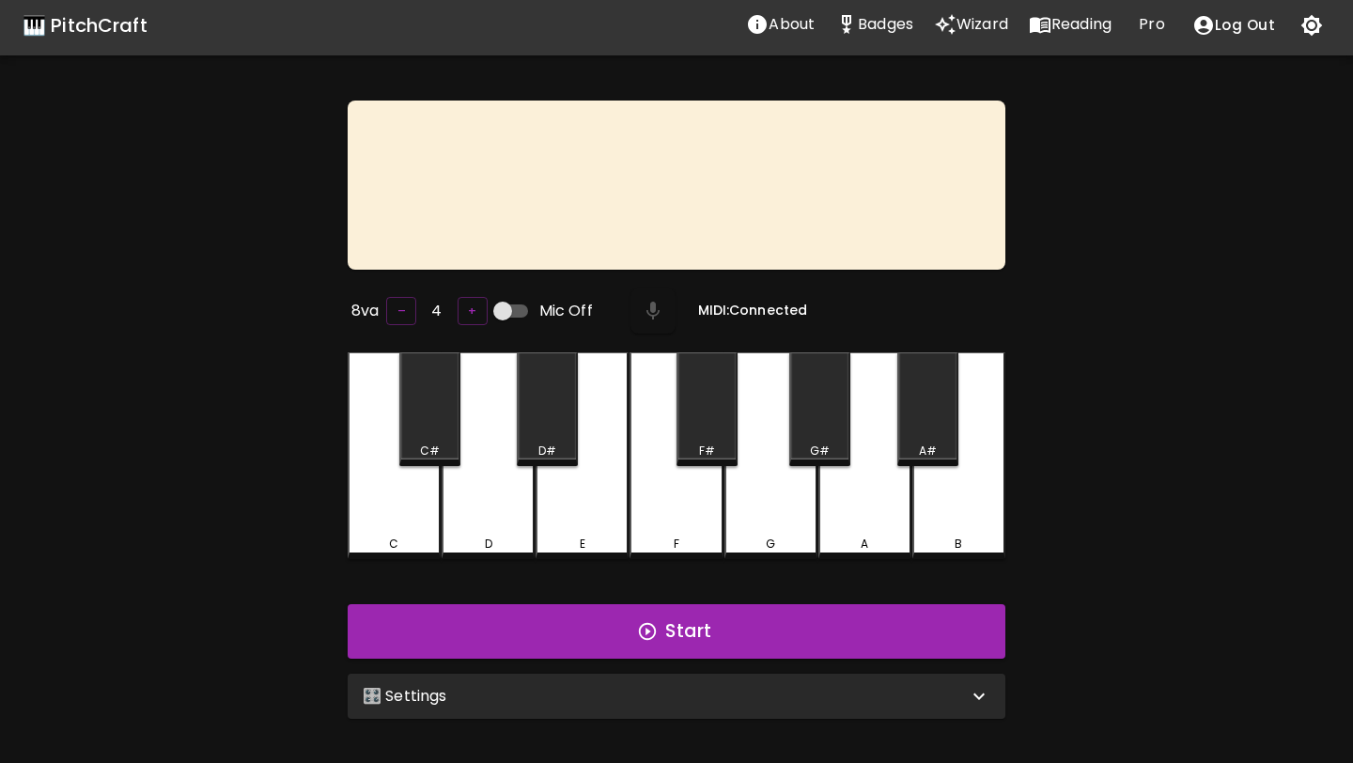
click at [708, 685] on div "🎛️ Settings" at bounding box center [665, 696] width 605 height 23
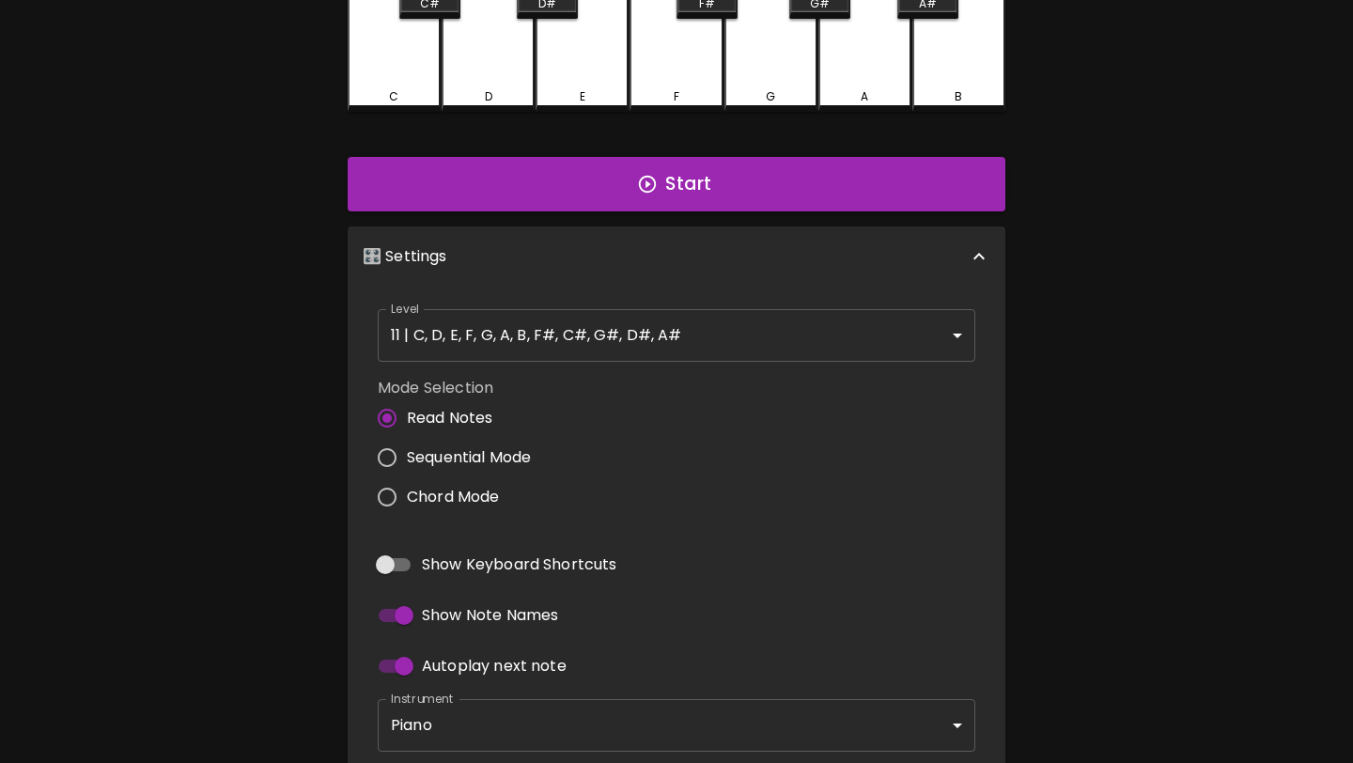
scroll to position [549, 0]
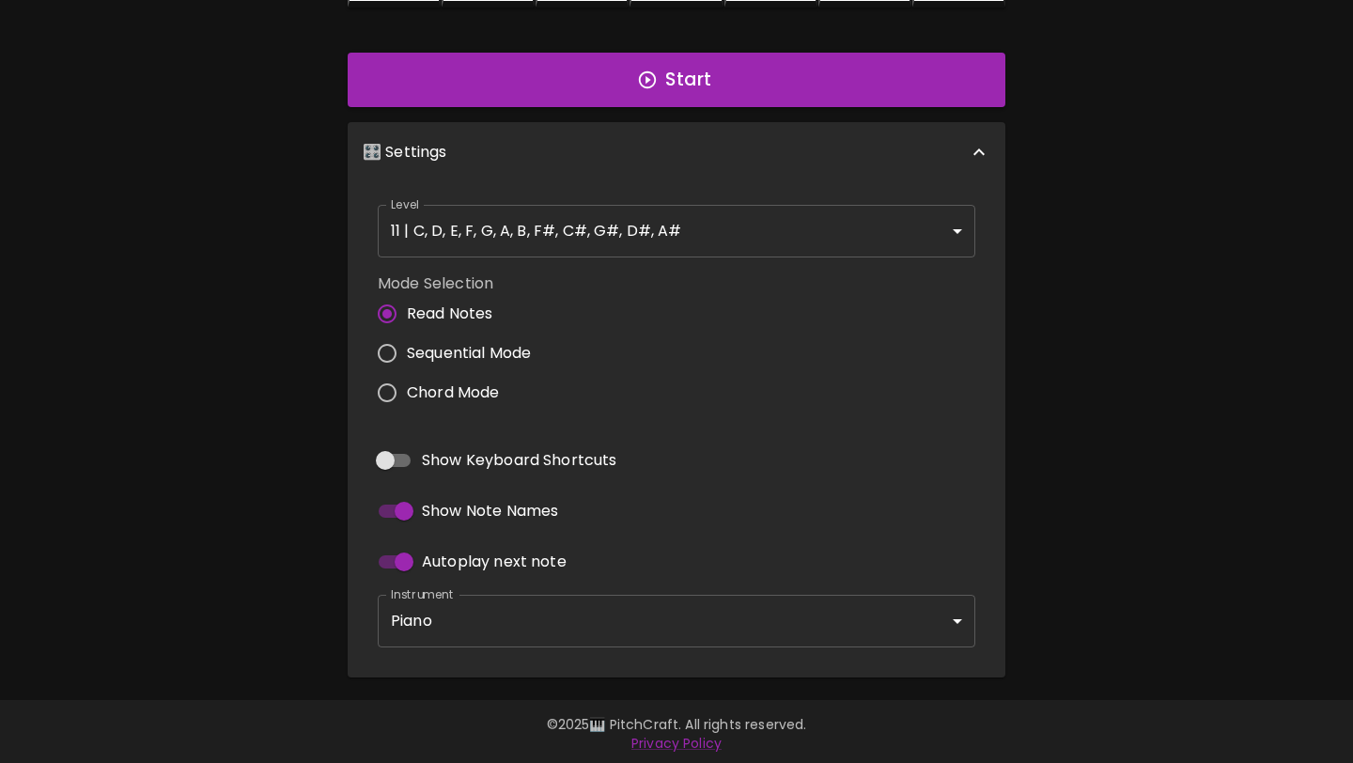
click at [721, 197] on div "Level 11 | C, D, E, F, G, A, B, F#, C#, G#, D#, A# 21 Level" at bounding box center [676, 231] width 613 height 68
click at [709, 220] on body "🎹 PitchCraft About Badges Wizard Reading Pro Log Out 8va – 4 + Mic Off MIDI: Co…" at bounding box center [676, 109] width 1353 height 1316
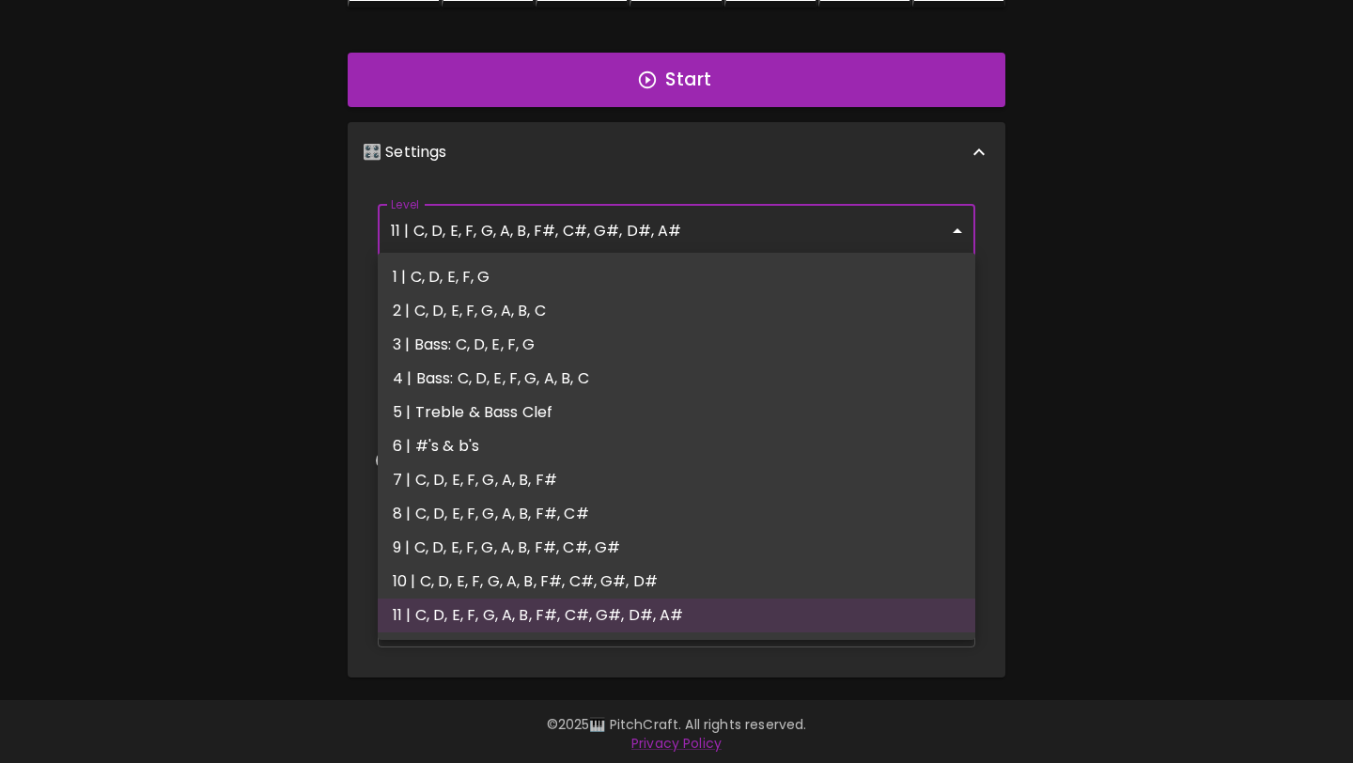
click at [1087, 301] on div at bounding box center [676, 381] width 1353 height 763
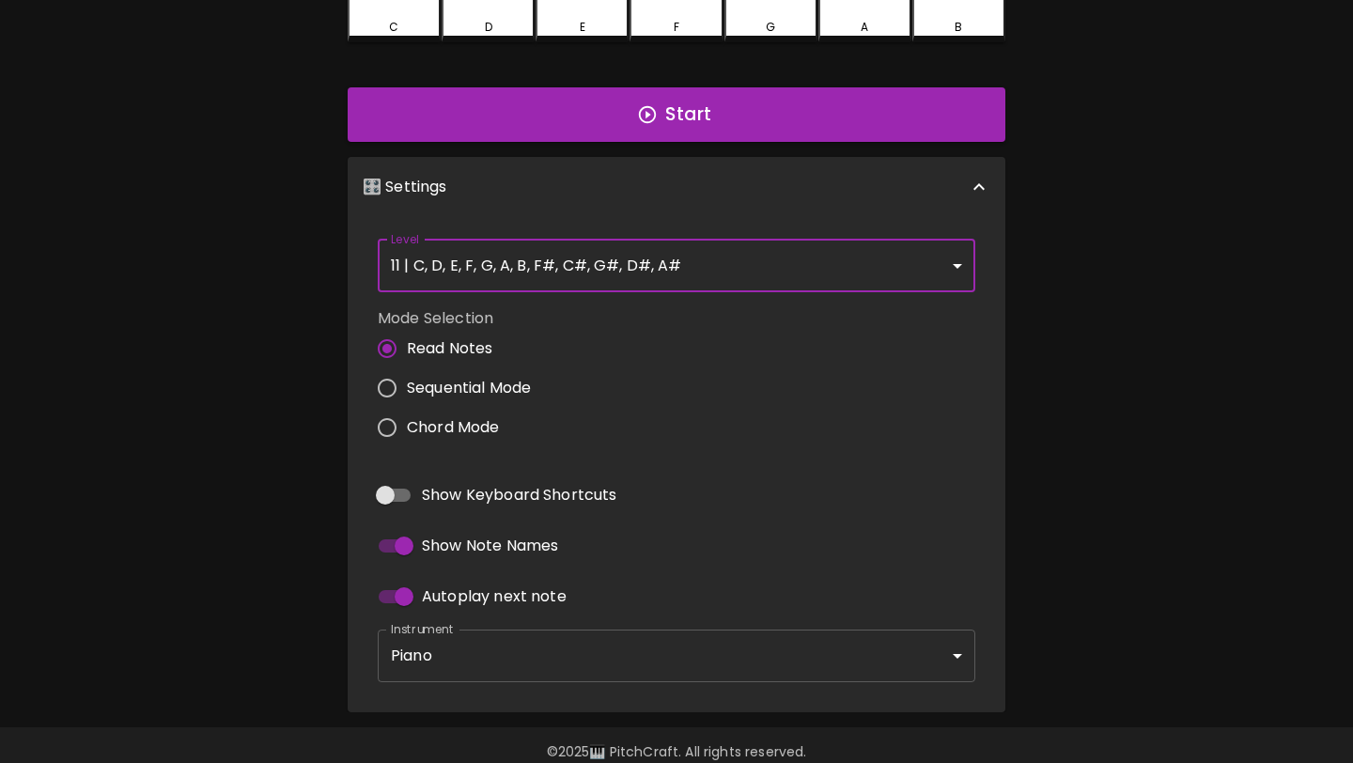
scroll to position [509, 0]
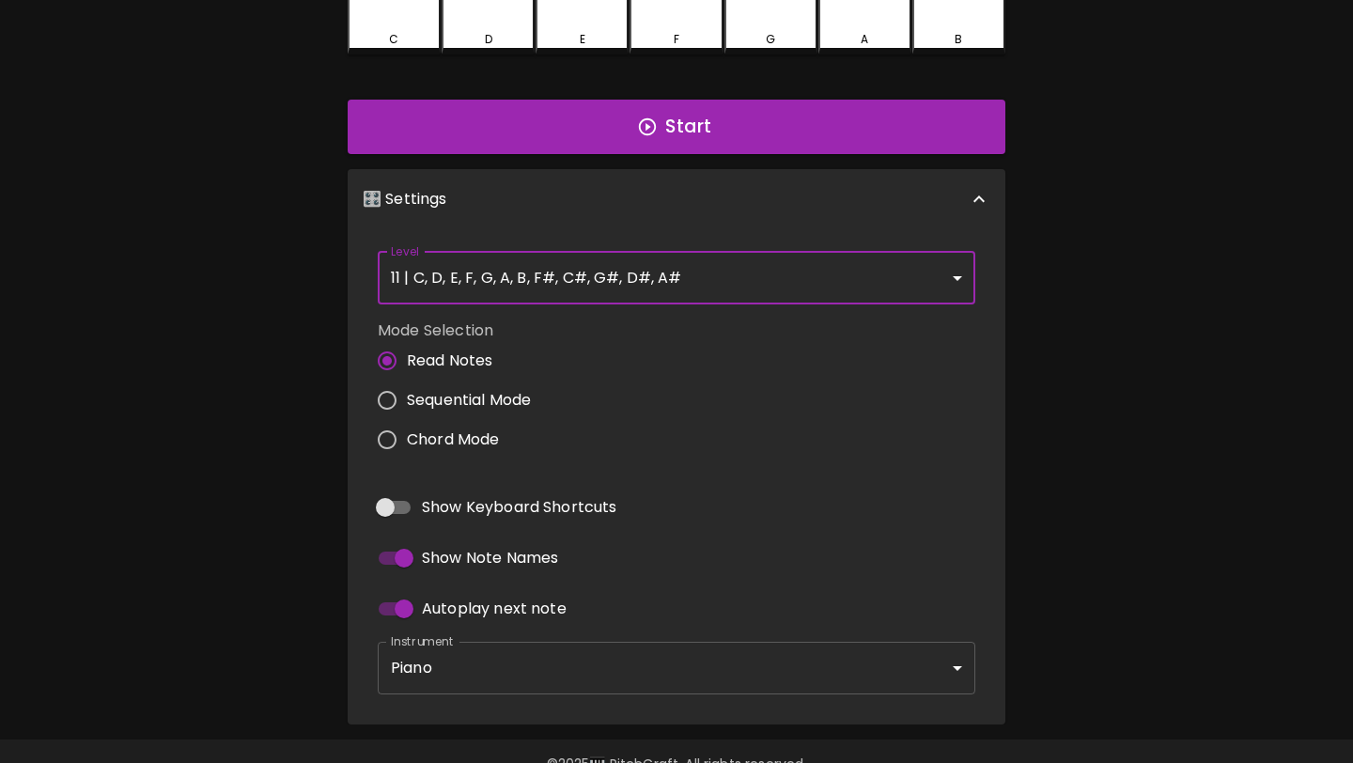
click at [391, 390] on input "Sequential Mode" at bounding box center [386, 399] width 39 height 39
radio input "true"
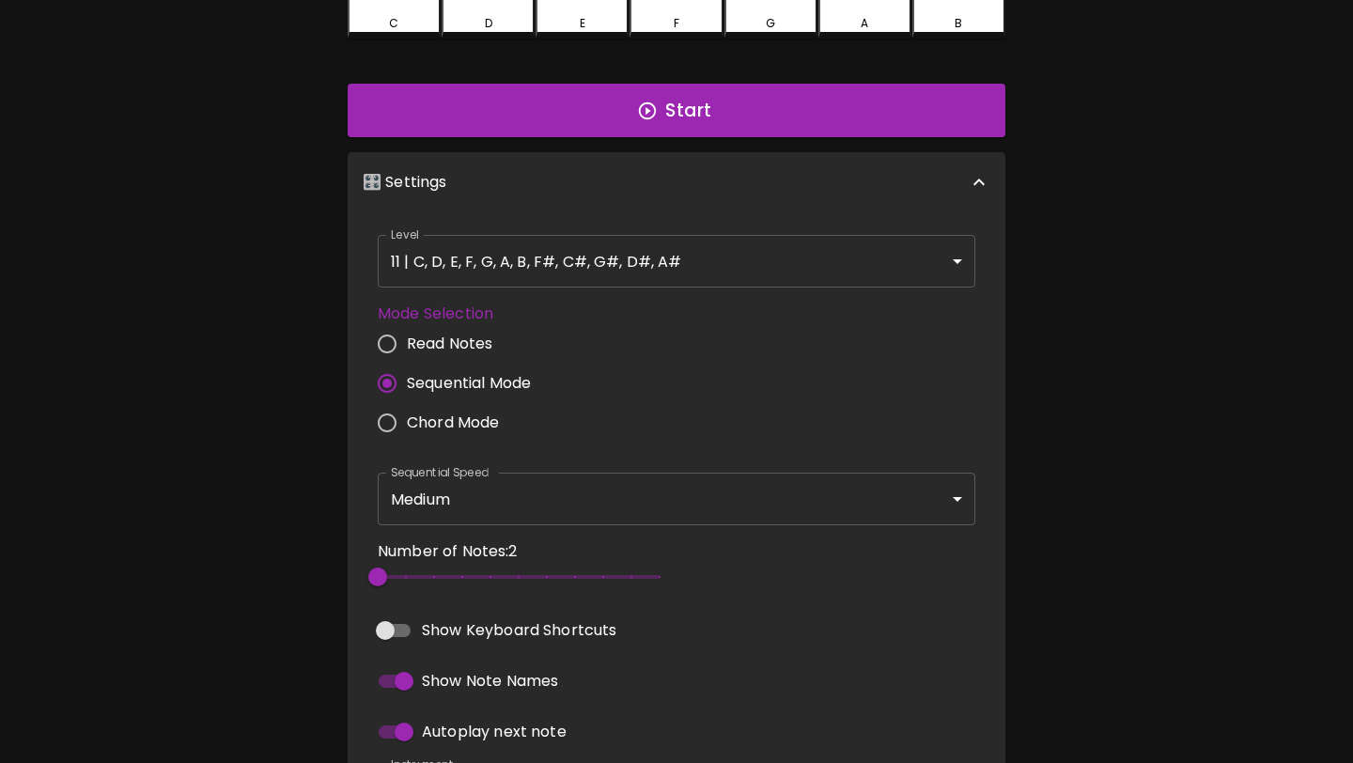
scroll to position [493, 0]
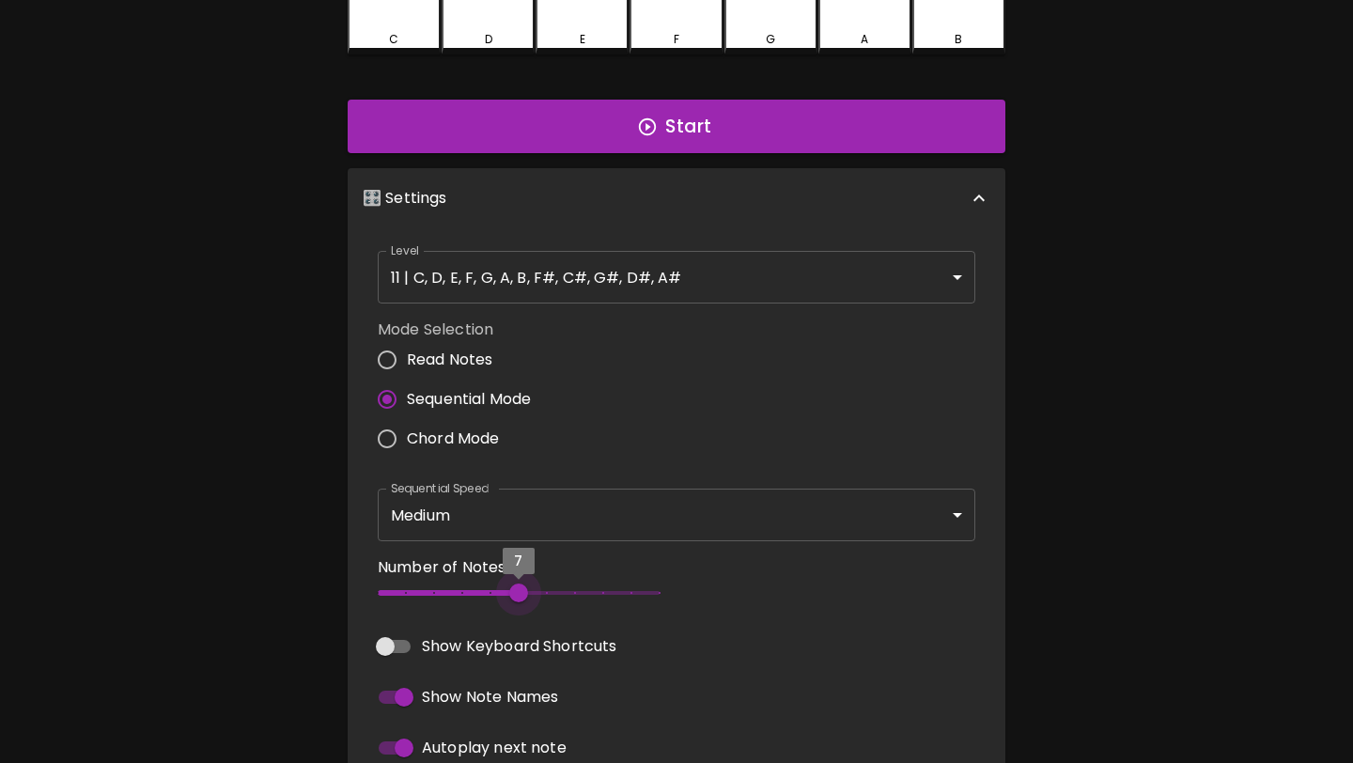
type input "12"
drag, startPoint x: 478, startPoint y: 598, endPoint x: 704, endPoint y: 572, distance: 227.0
click at [704, 572] on div "Number of Notes: 12 12" at bounding box center [676, 585] width 613 height 72
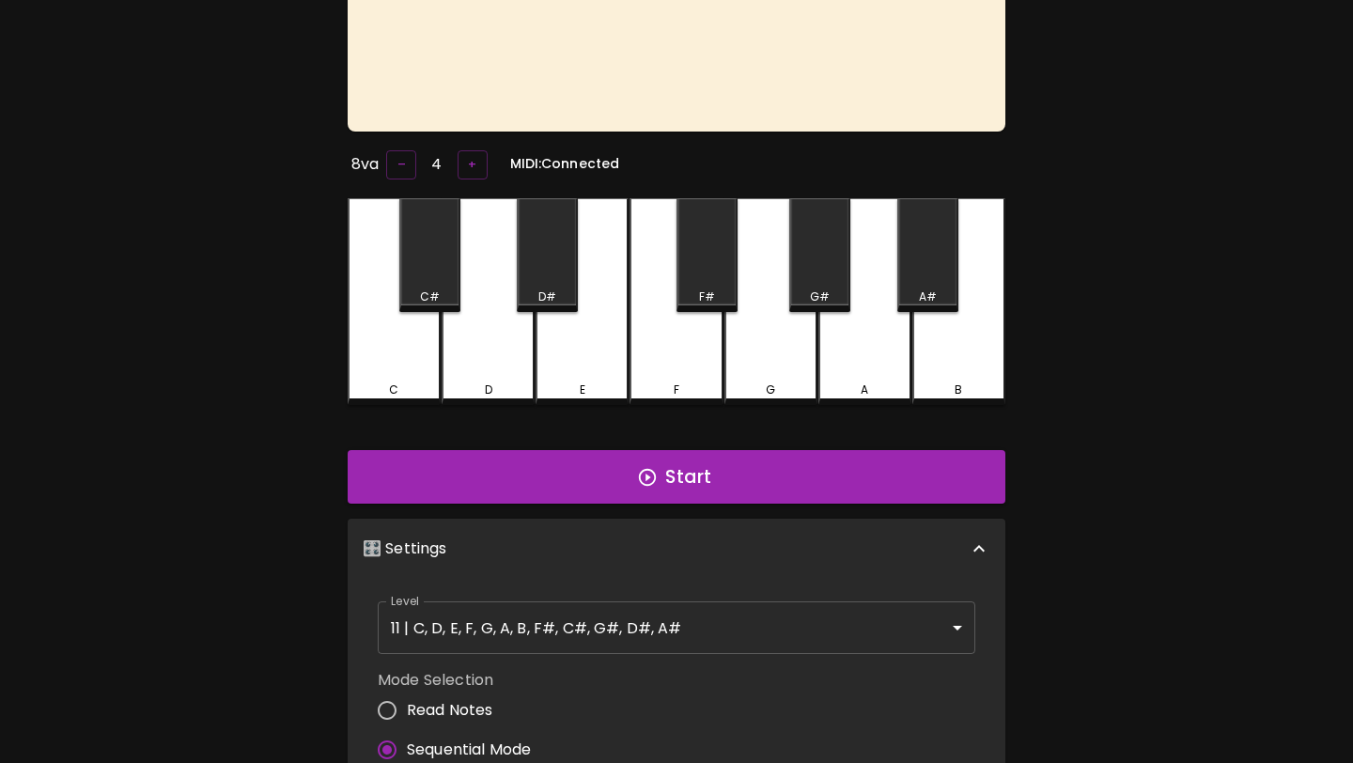
scroll to position [120, 0]
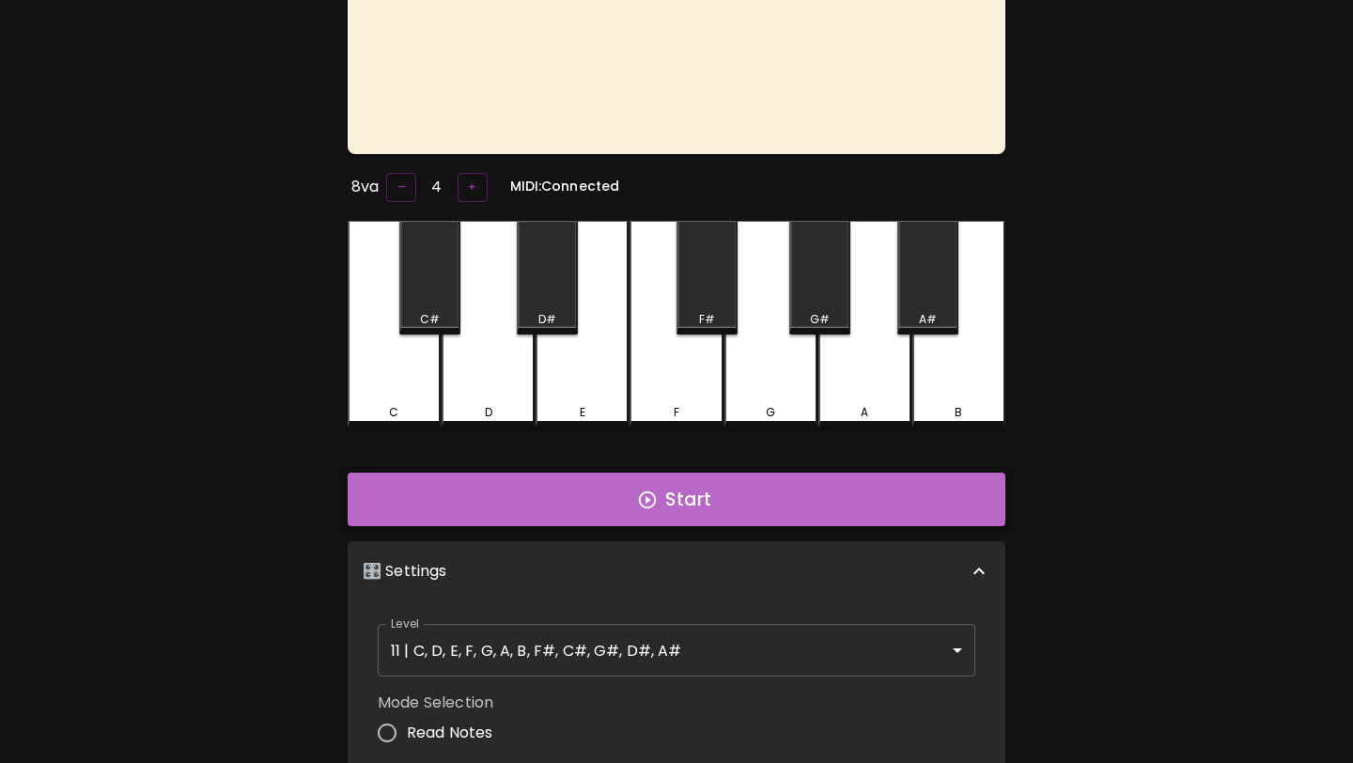
click at [704, 511] on button "Start" at bounding box center [677, 500] width 658 height 54
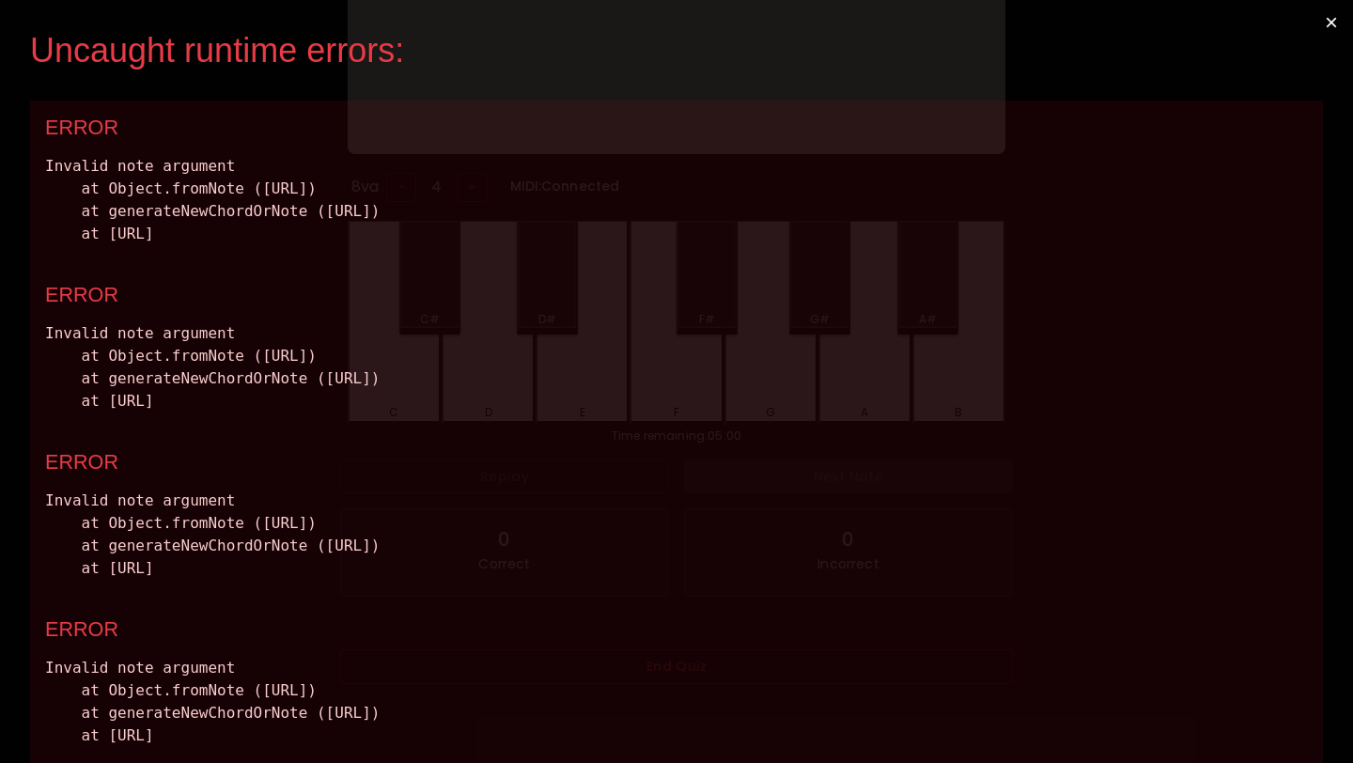
scroll to position [0, 0]
click at [1330, 28] on button "×" at bounding box center [1331, 22] width 43 height 45
click at [1326, 25] on button "×" at bounding box center [1331, 22] width 43 height 45
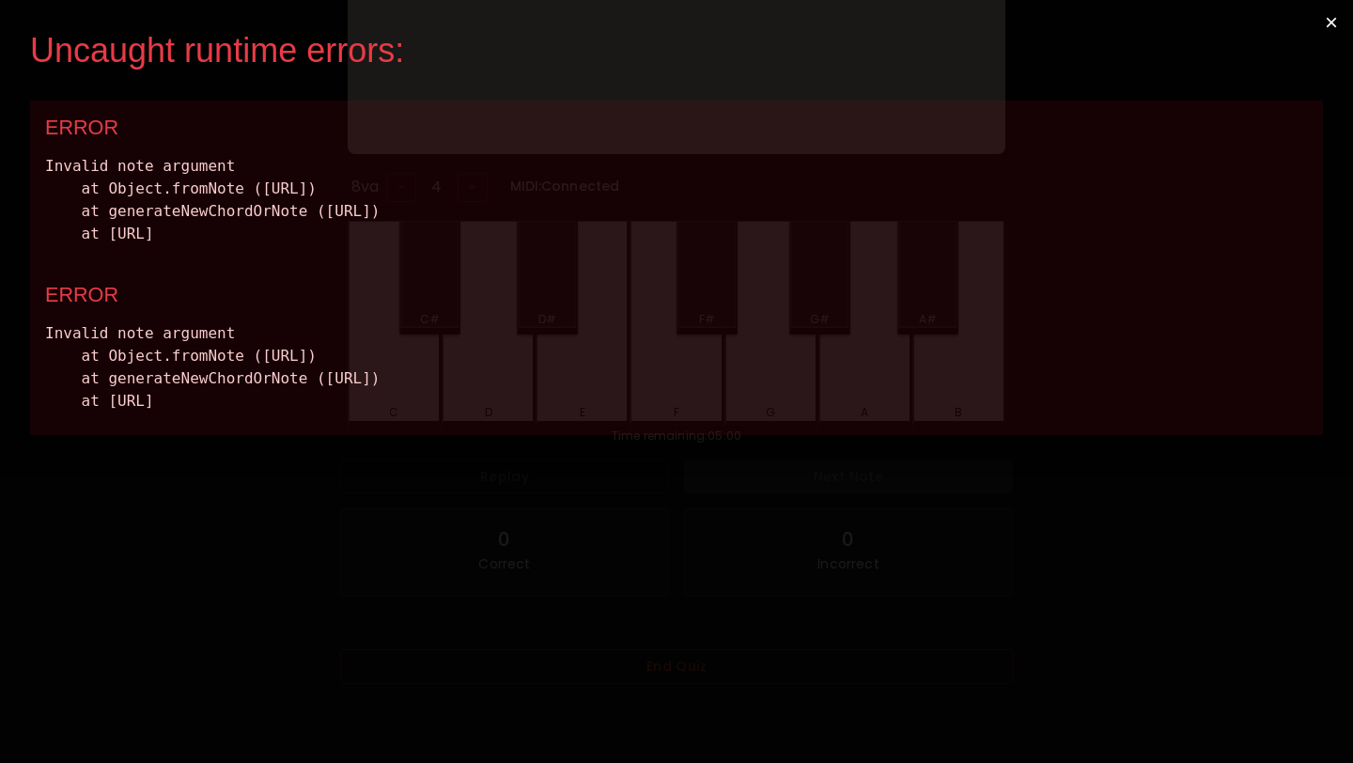
click at [1326, 25] on button "×" at bounding box center [1331, 22] width 43 height 45
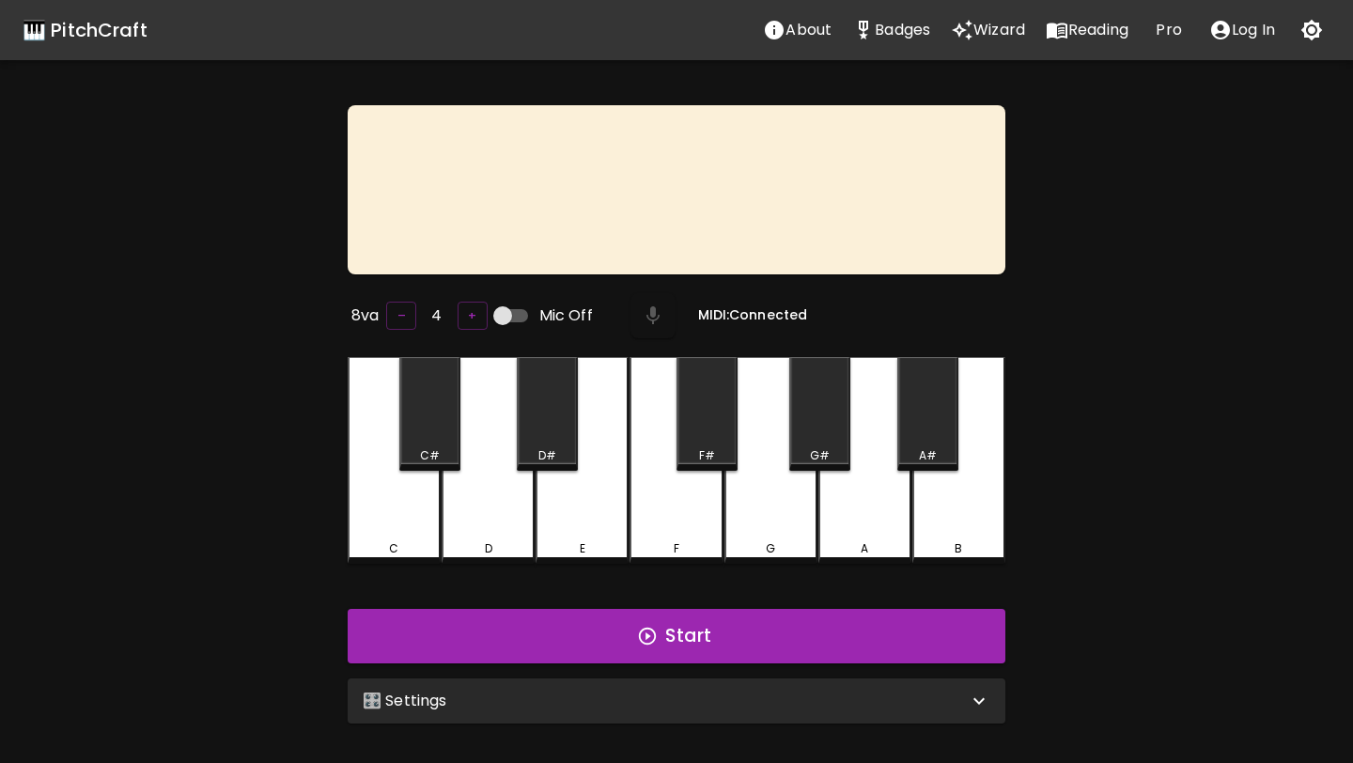
scroll to position [120, 0]
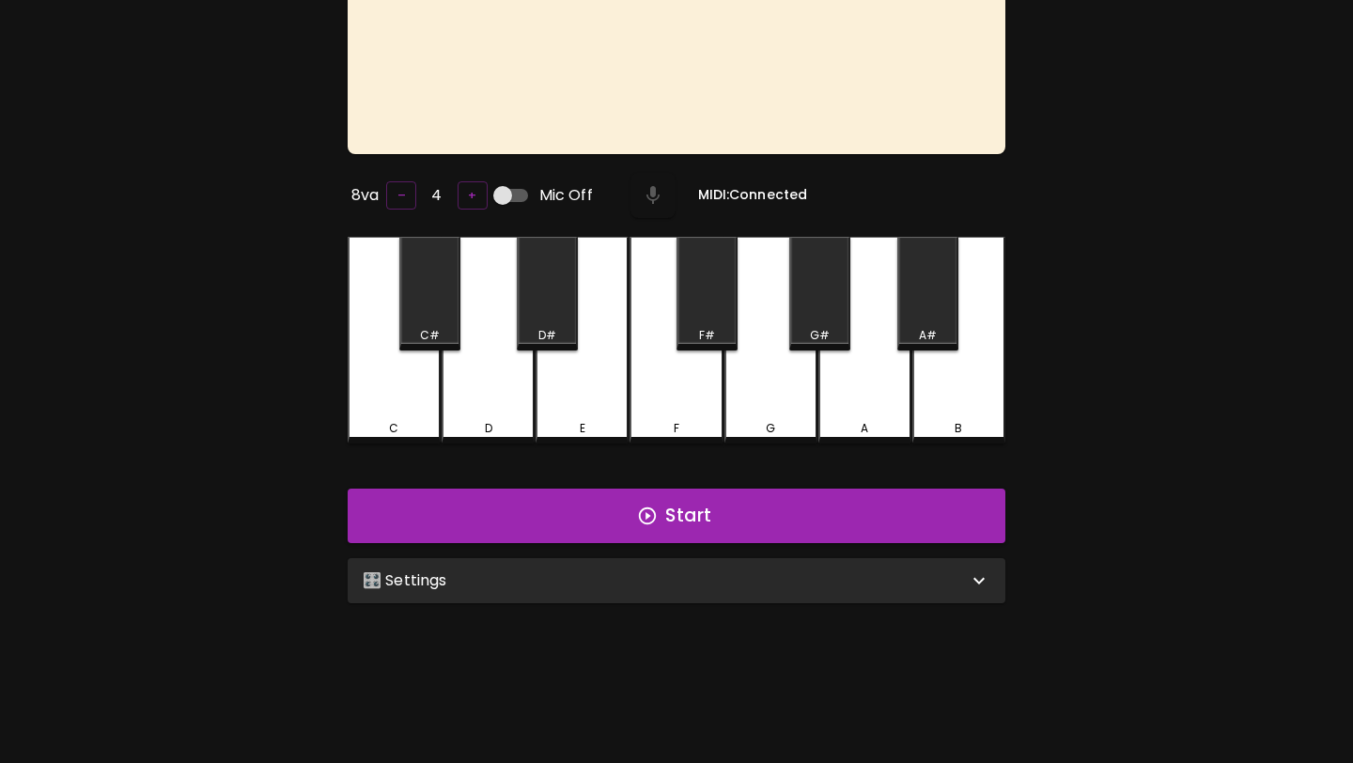
click at [437, 586] on p "🎛️ Settings" at bounding box center [405, 580] width 85 height 23
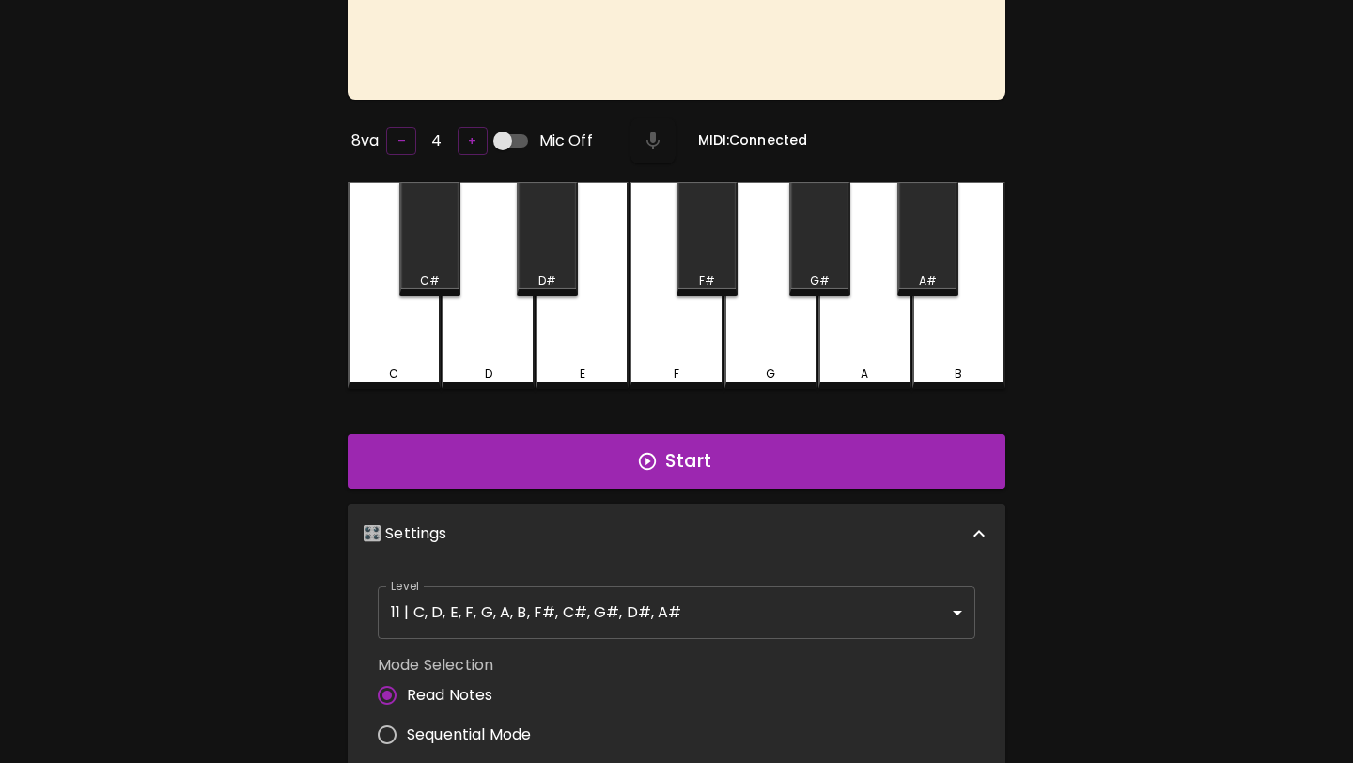
scroll to position [227, 0]
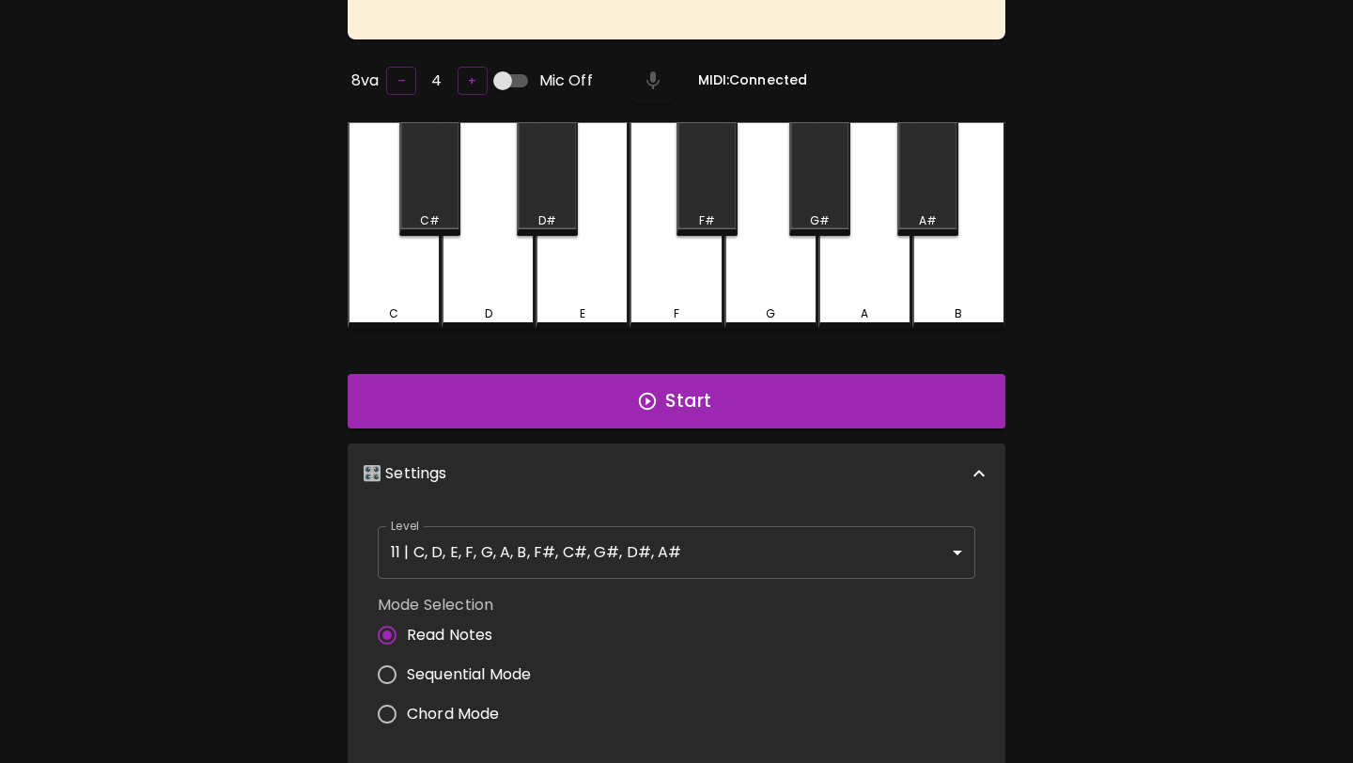
click at [463, 539] on body "🎹 PitchCraft About Badges Wizard Reading Pro Log Out 8va – 4 + Mic Off MIDI: Co…" at bounding box center [676, 431] width 1353 height 1316
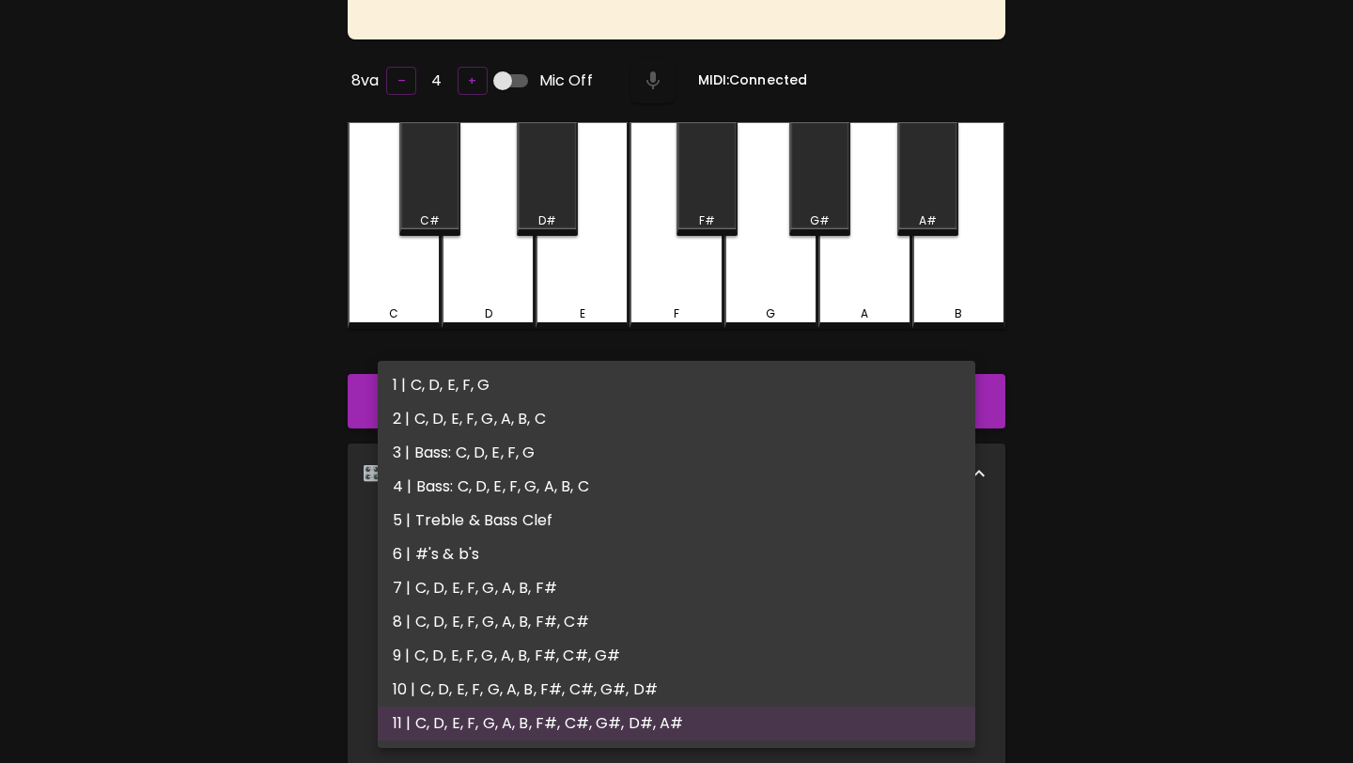
click at [464, 382] on li "1 | C, D, E, F, G" at bounding box center [676, 385] width 597 height 34
type input "1"
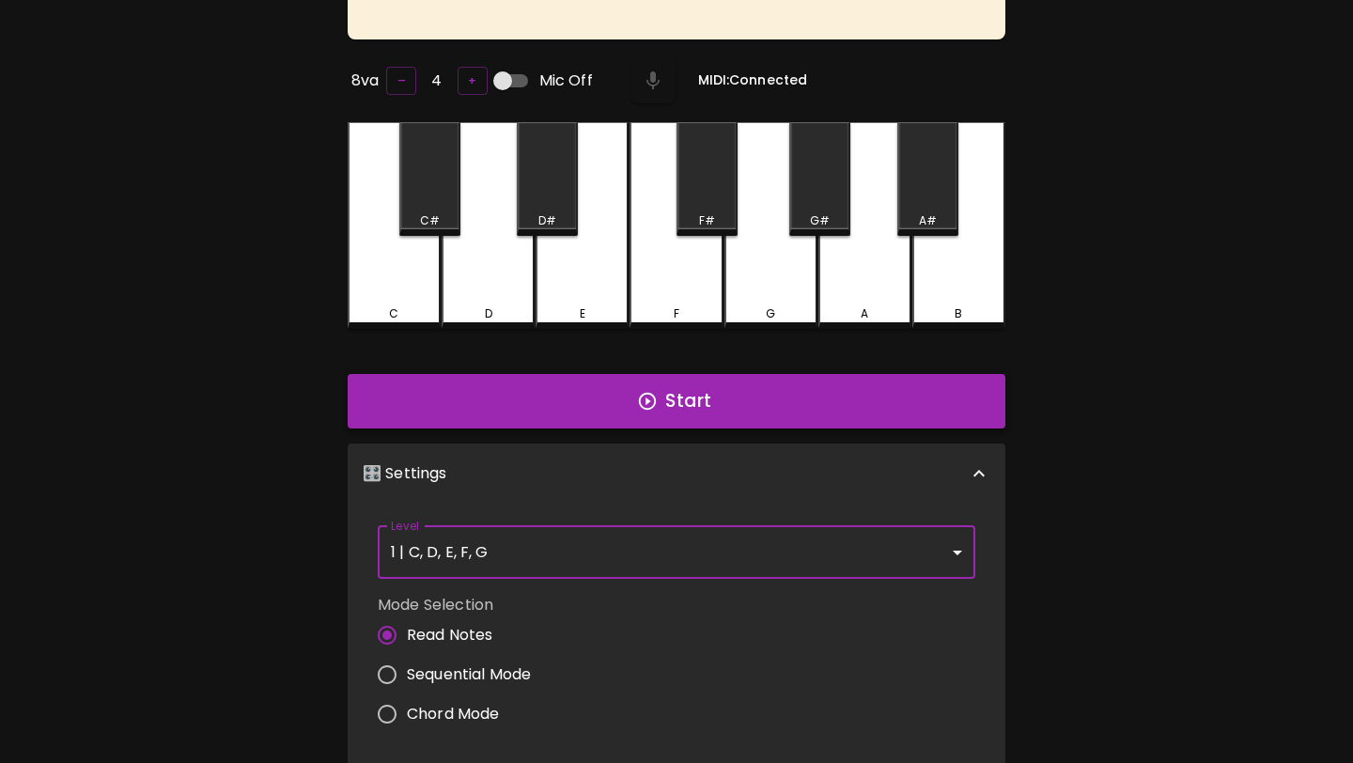
click at [467, 391] on button "Start" at bounding box center [677, 401] width 658 height 54
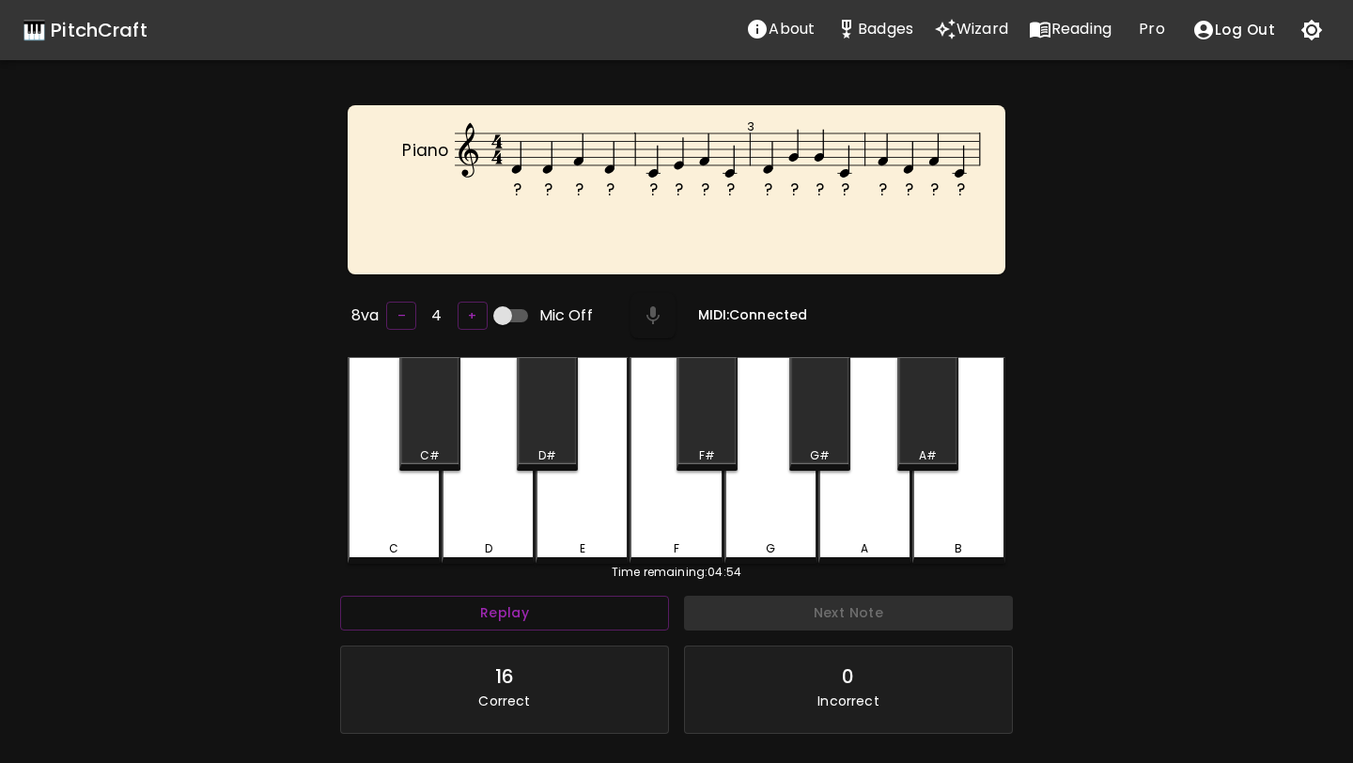
scroll to position [188, 0]
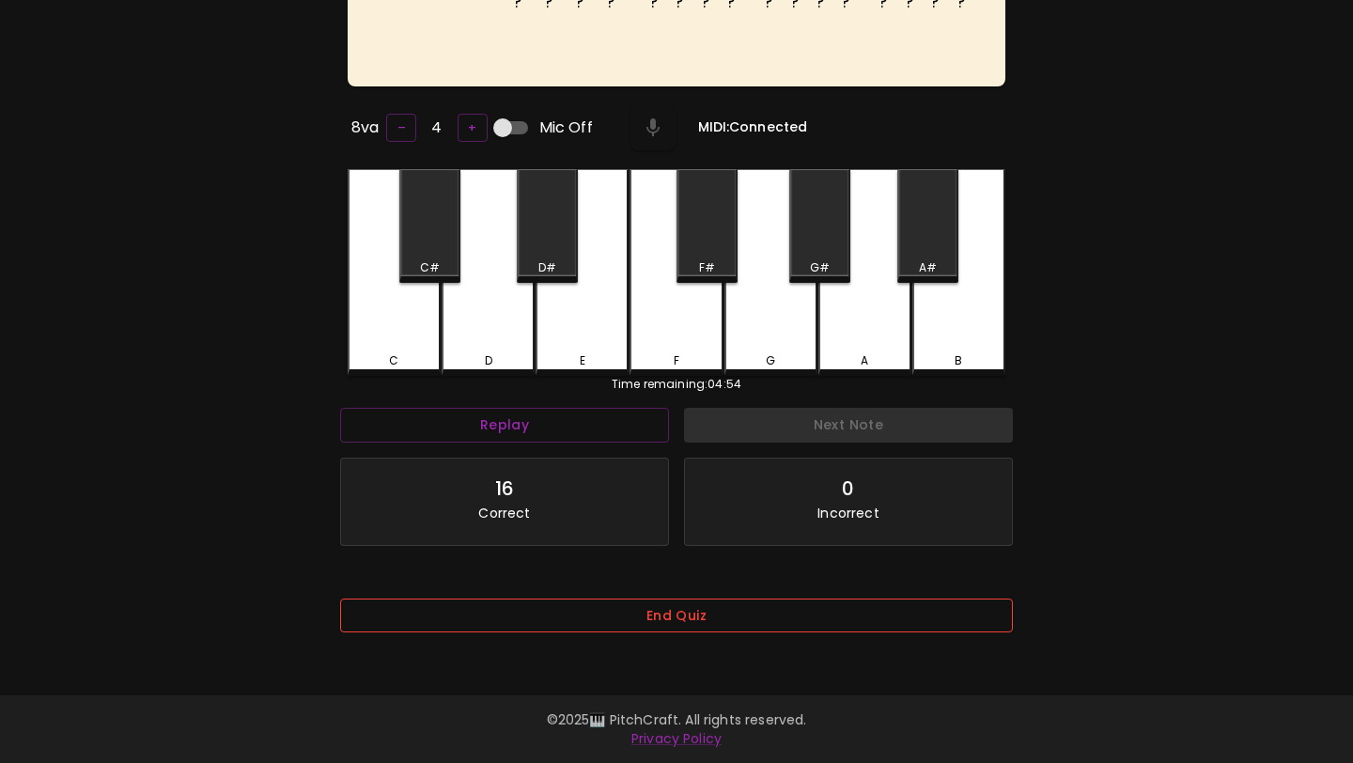
click at [605, 604] on button "End Quiz" at bounding box center [676, 615] width 673 height 35
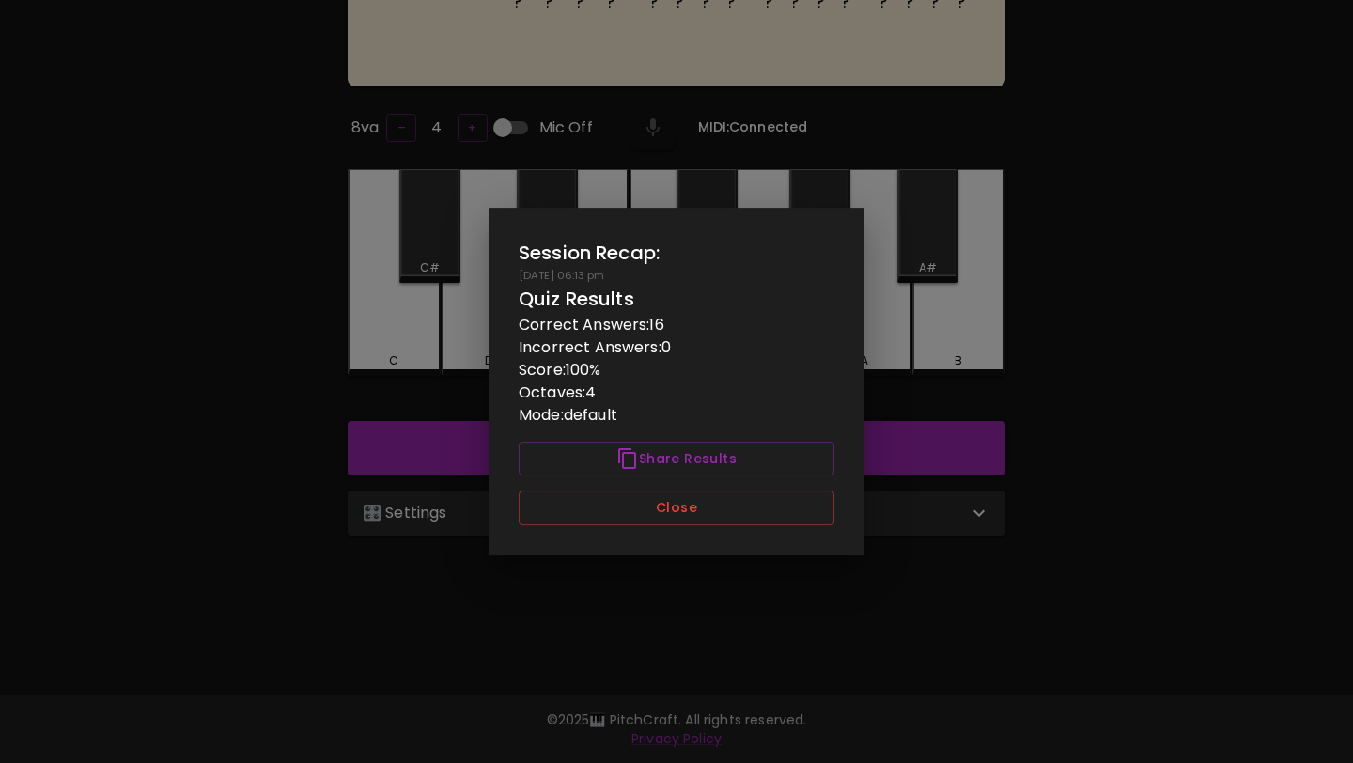
click at [619, 533] on div "Session Recap: [DATE] 06:13 pm Quiz Results Correct Answers: 16 Incorrect Answe…" at bounding box center [676, 382] width 376 height 348
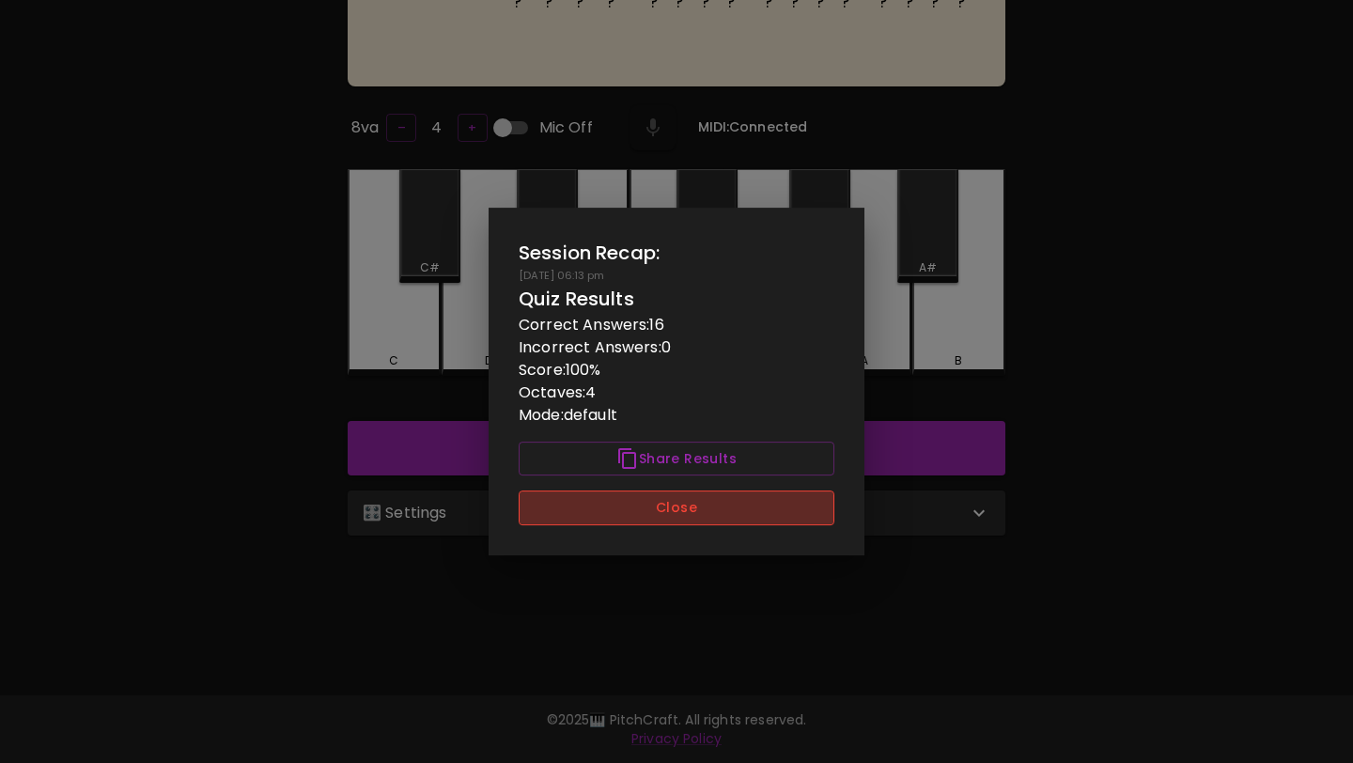
click at [620, 511] on button "Close" at bounding box center [677, 507] width 316 height 35
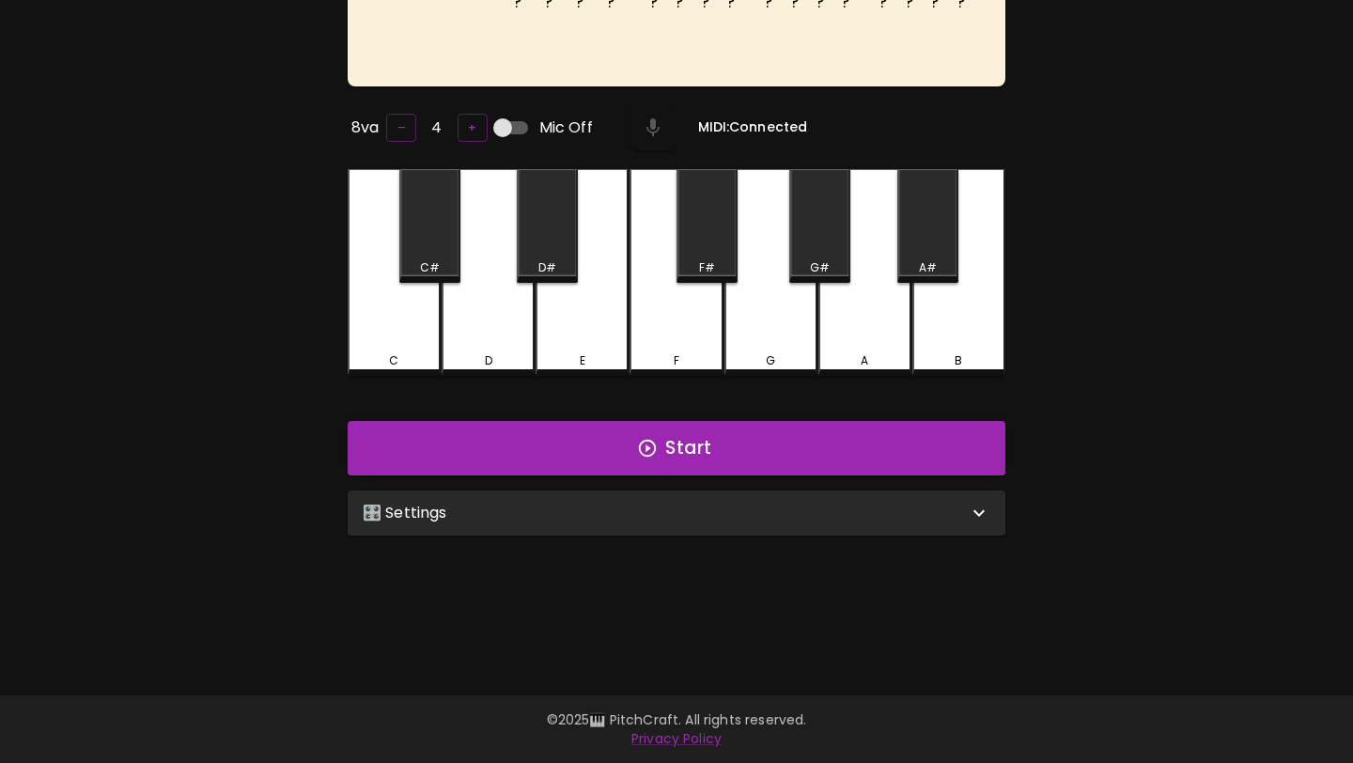
click at [620, 511] on div "🎛️ Settings" at bounding box center [665, 513] width 605 height 23
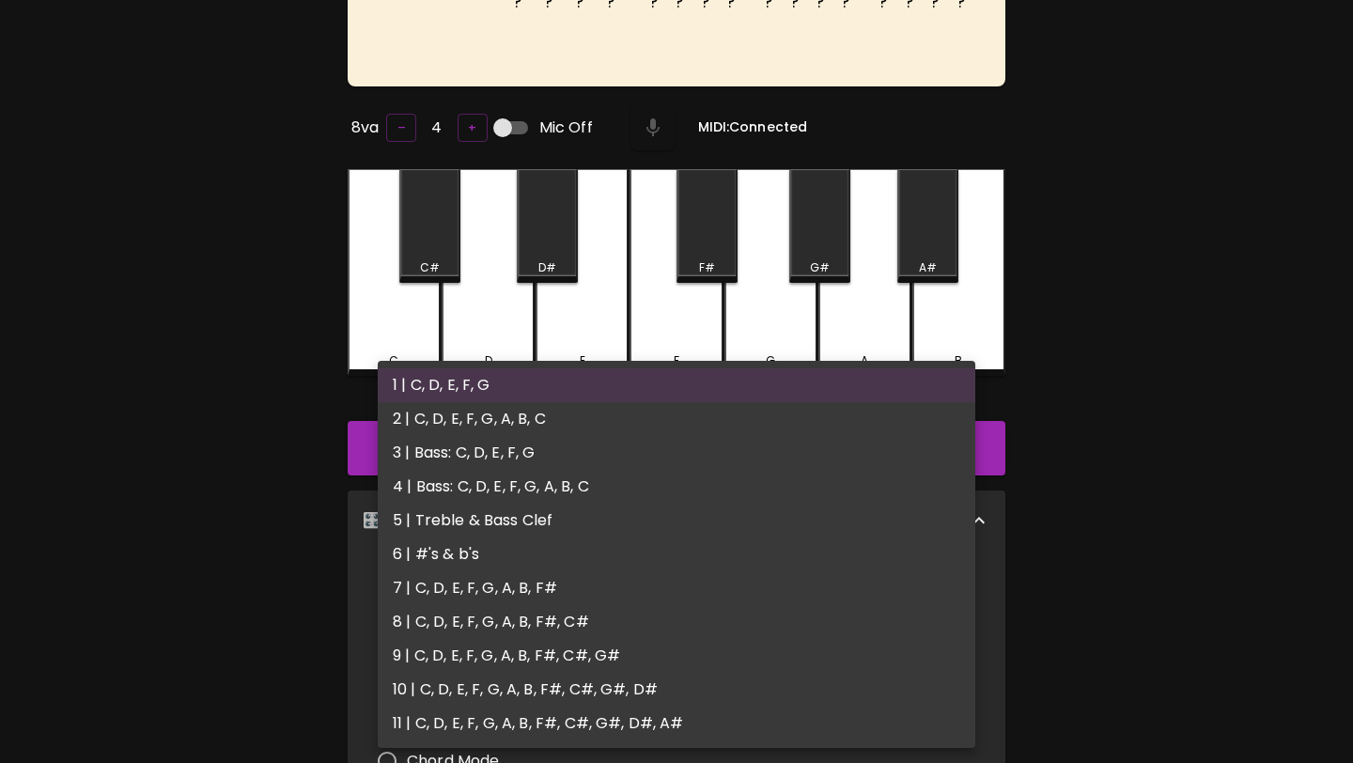
click at [564, 591] on body "🎹 PitchCraft About Badges Wizard Reading Pro Log Out ? ? ? ? ? ? ? ? ? ? ? ? ? …" at bounding box center [676, 470] width 1353 height 1316
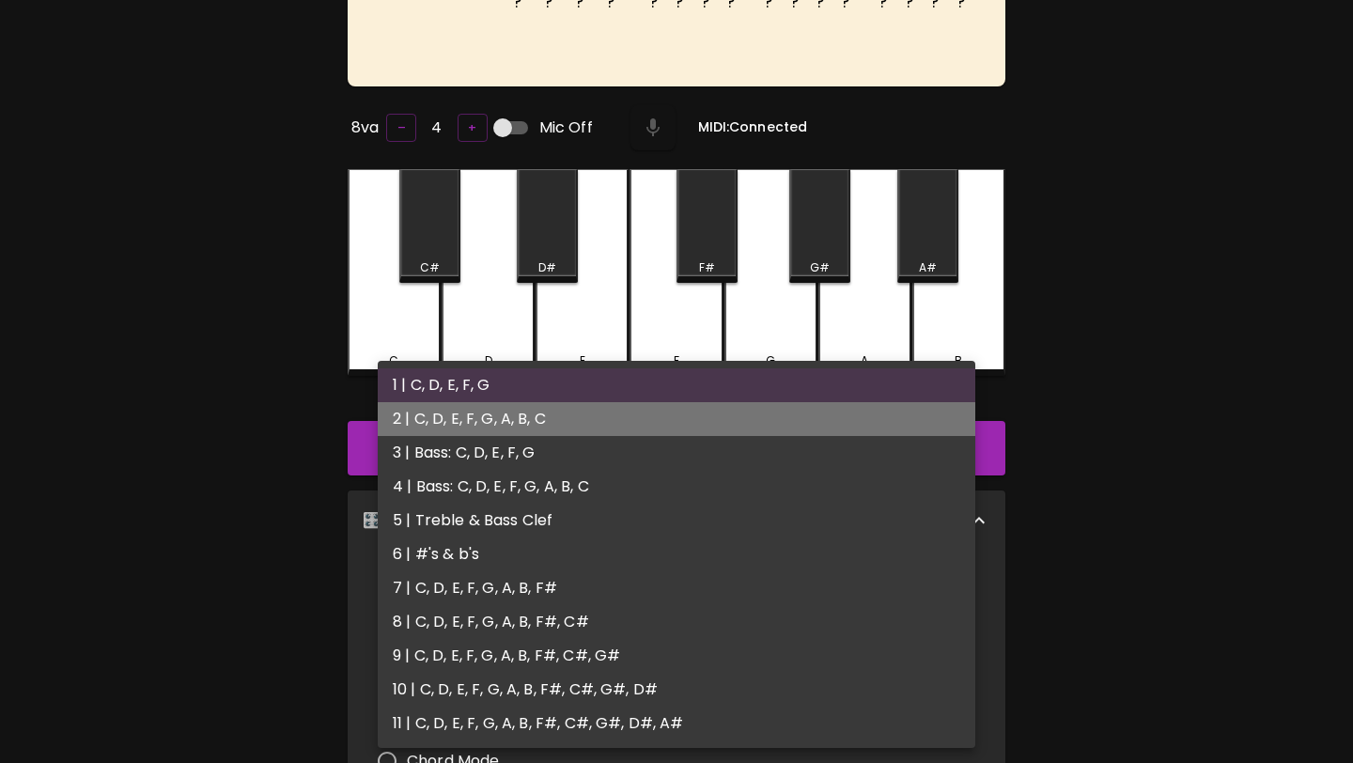
click at [561, 402] on li "2 | C, D, E, F, G, A, B, C" at bounding box center [676, 419] width 597 height 34
type input "3"
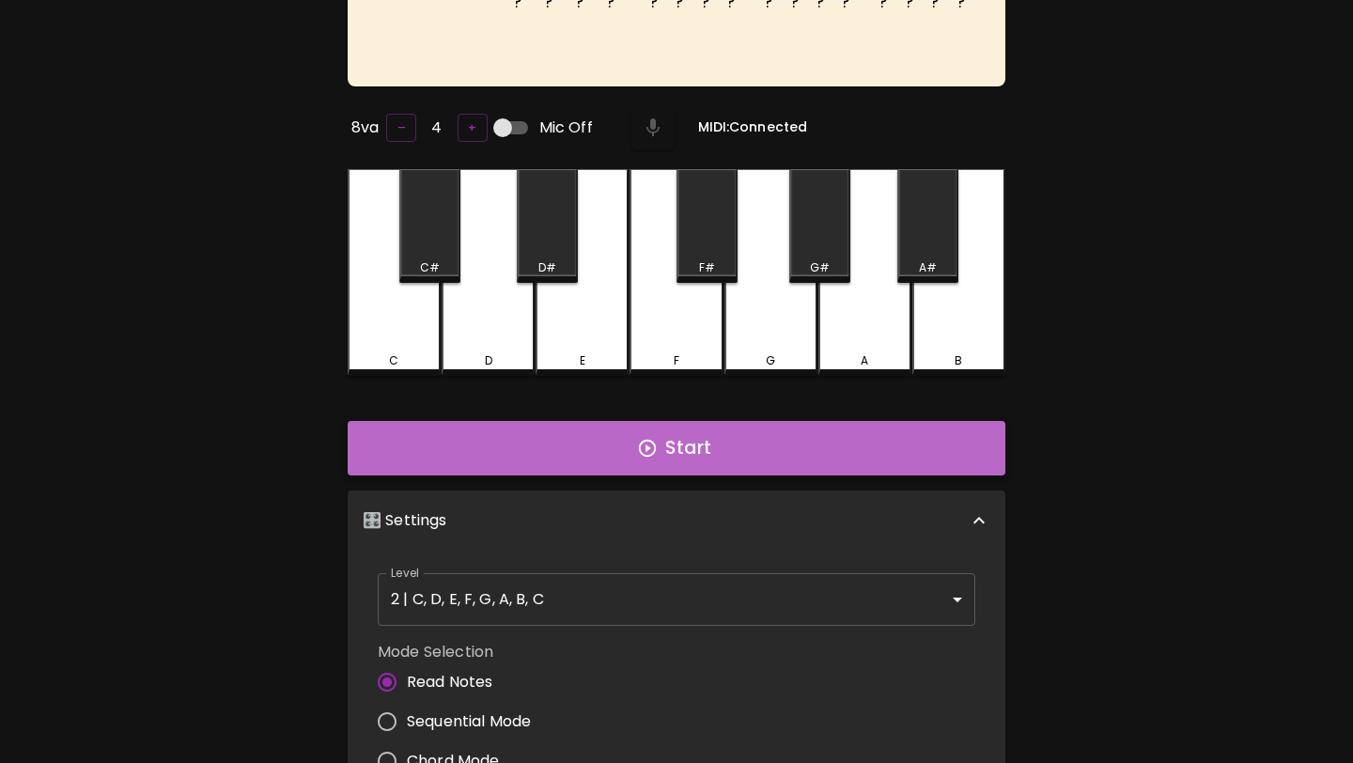
click at [552, 443] on button "Start" at bounding box center [677, 448] width 658 height 54
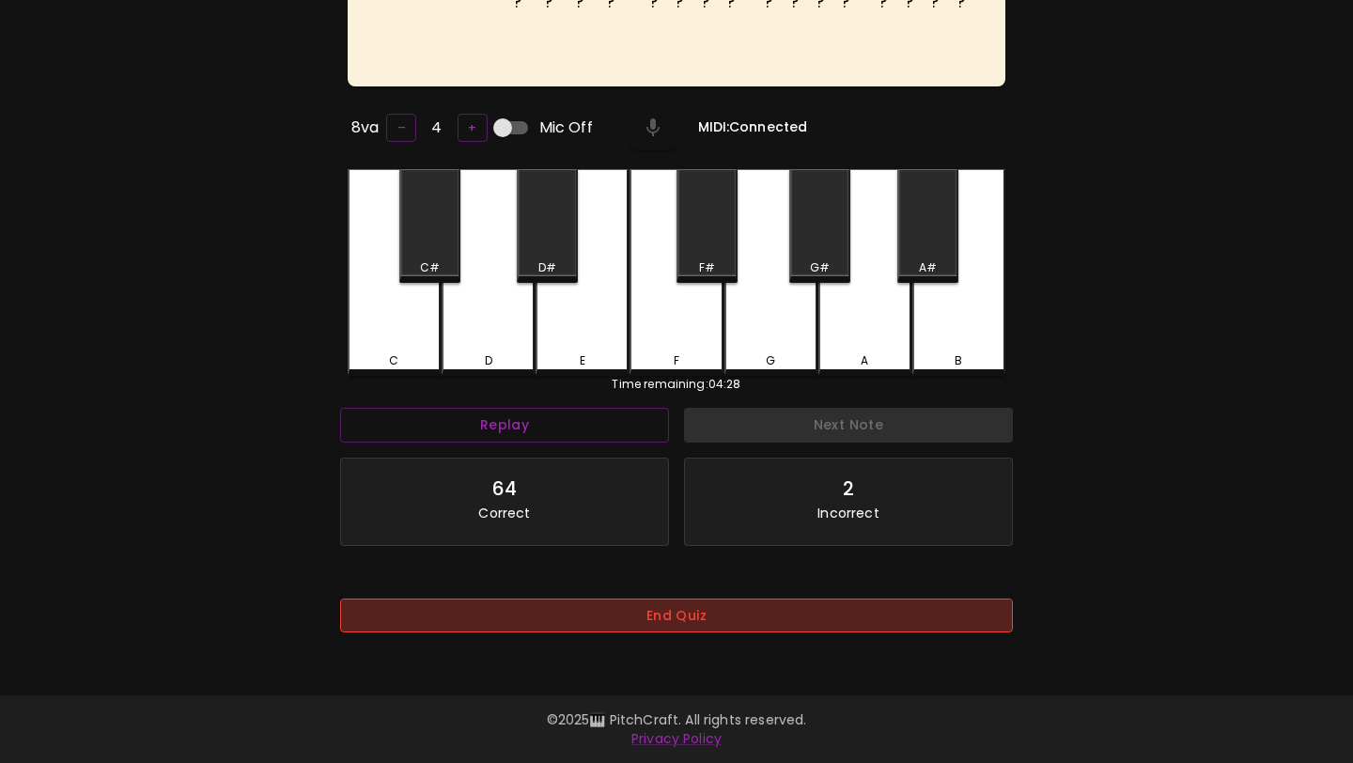
click at [609, 607] on button "End Quiz" at bounding box center [676, 615] width 673 height 35
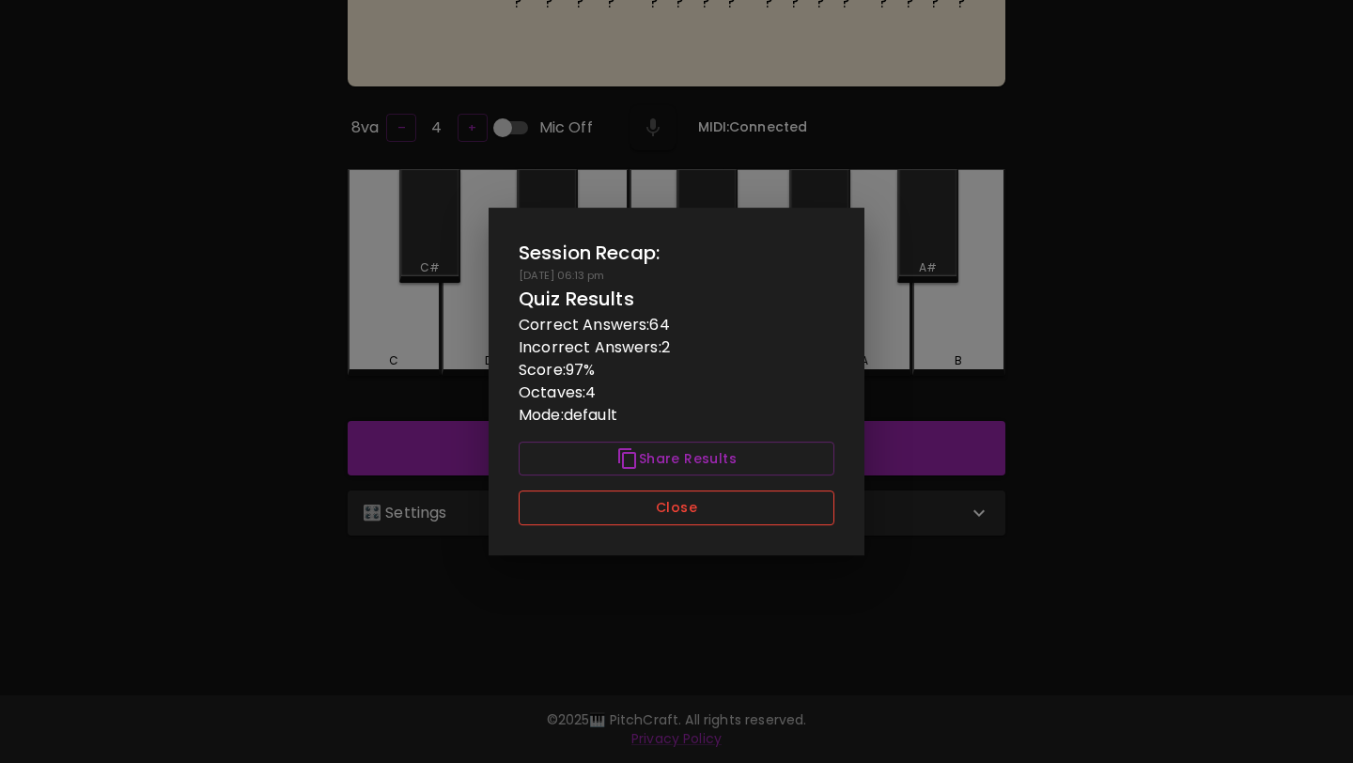
click at [641, 513] on button "Close" at bounding box center [677, 507] width 316 height 35
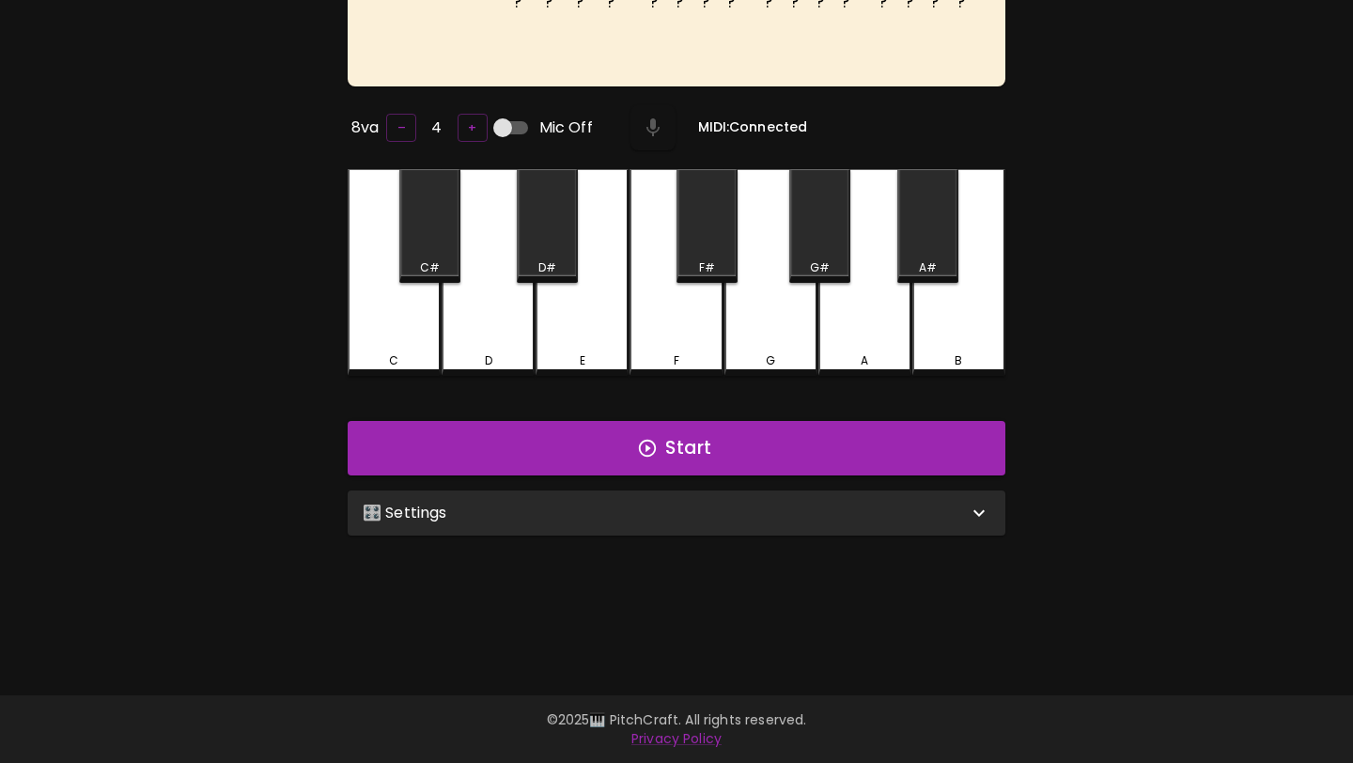
click at [644, 589] on div "? ? ? ? ? ? ? ? ? ? ? ? ? ? ? ? Piano 3 8va – 4 + Mic Off MIDI: Connected C C# …" at bounding box center [676, 298] width 1127 height 763
click at [660, 506] on div "🎛️ Settings" at bounding box center [665, 513] width 605 height 23
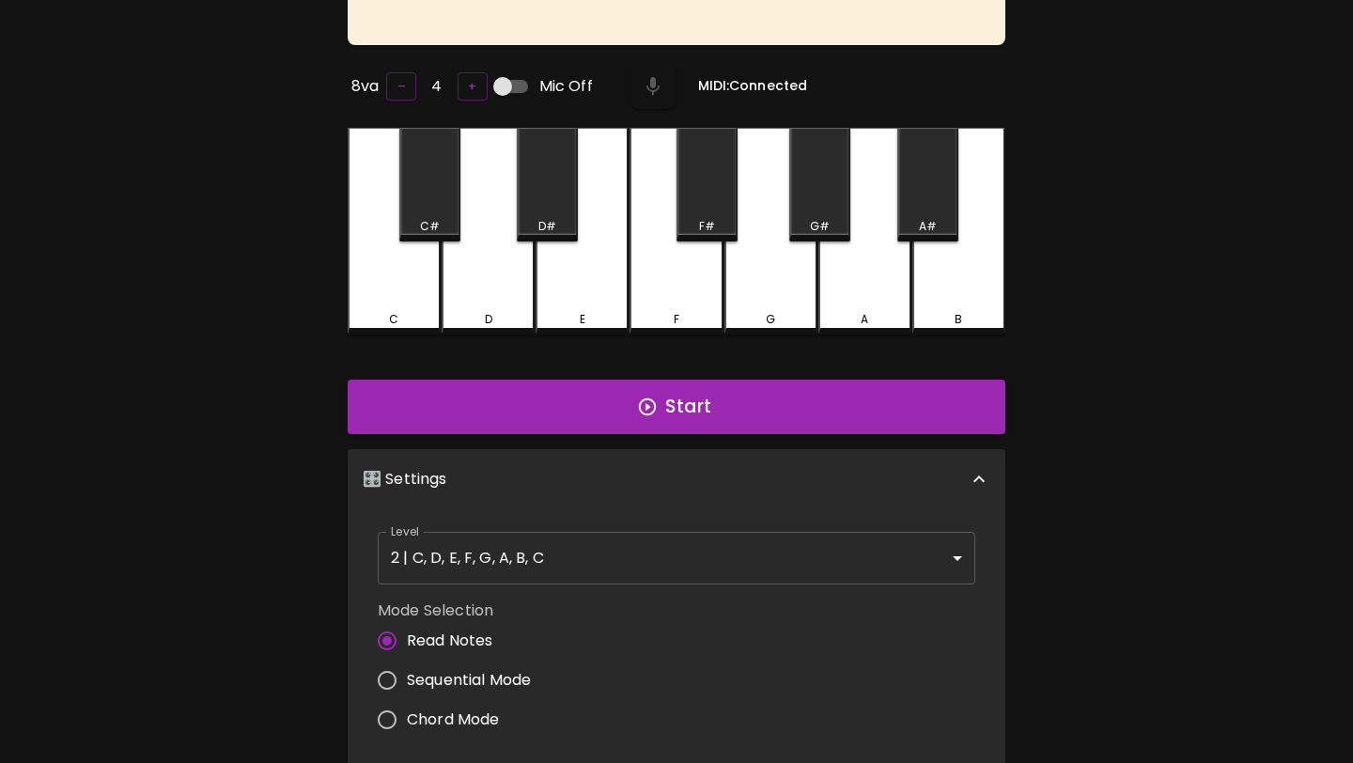
scroll to position [287, 0]
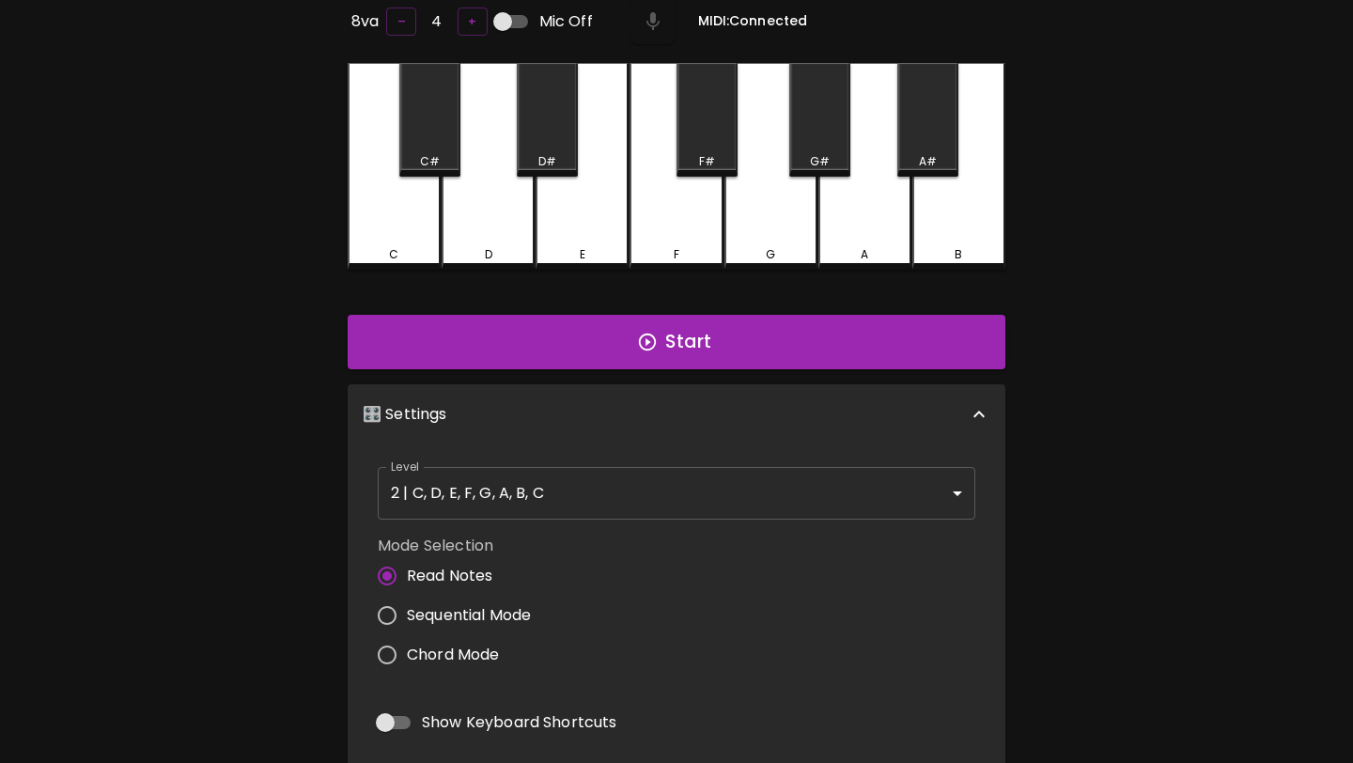
click at [675, 491] on body "🎹 PitchCraft About Badges Wizard Reading Pro Log Out ? ? ? ? ? ? ? ? ? ? ? ? ? …" at bounding box center [676, 371] width 1353 height 1316
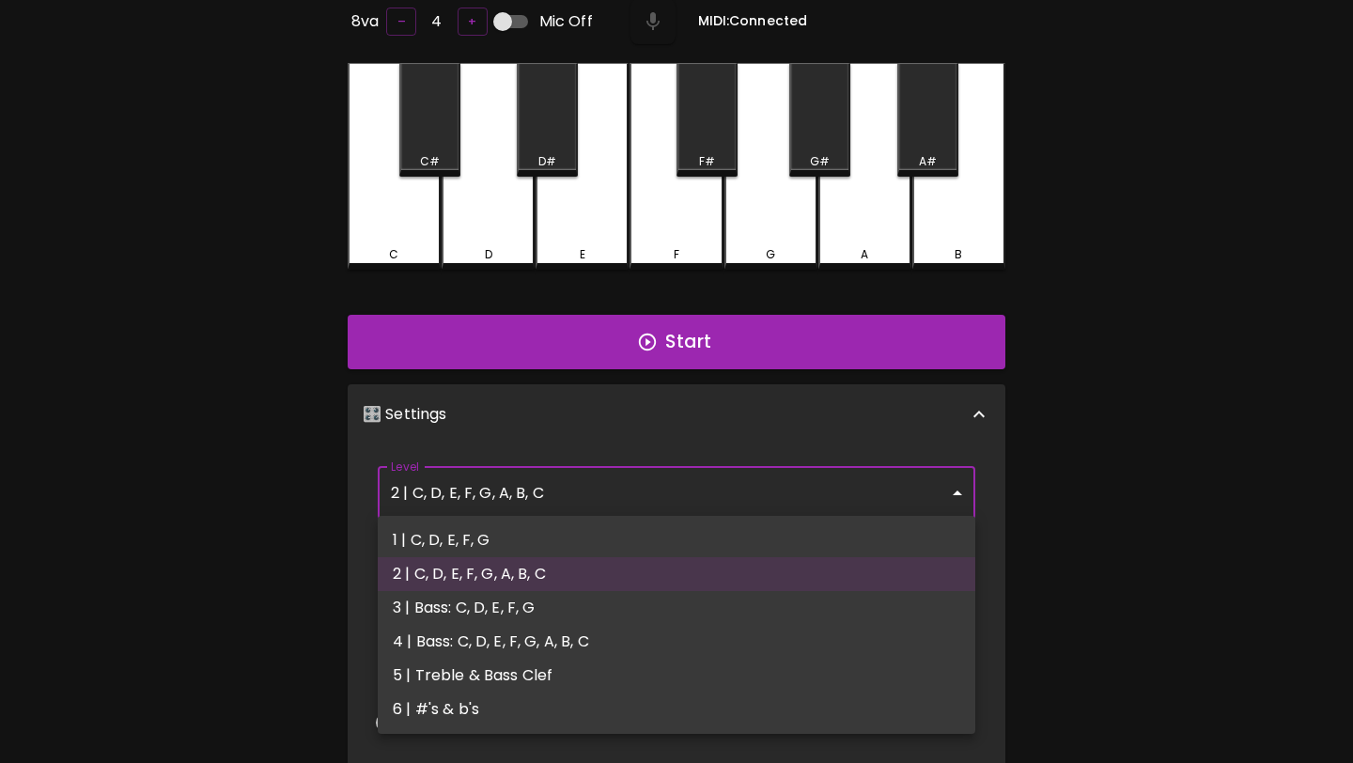
click at [273, 519] on div at bounding box center [676, 381] width 1353 height 763
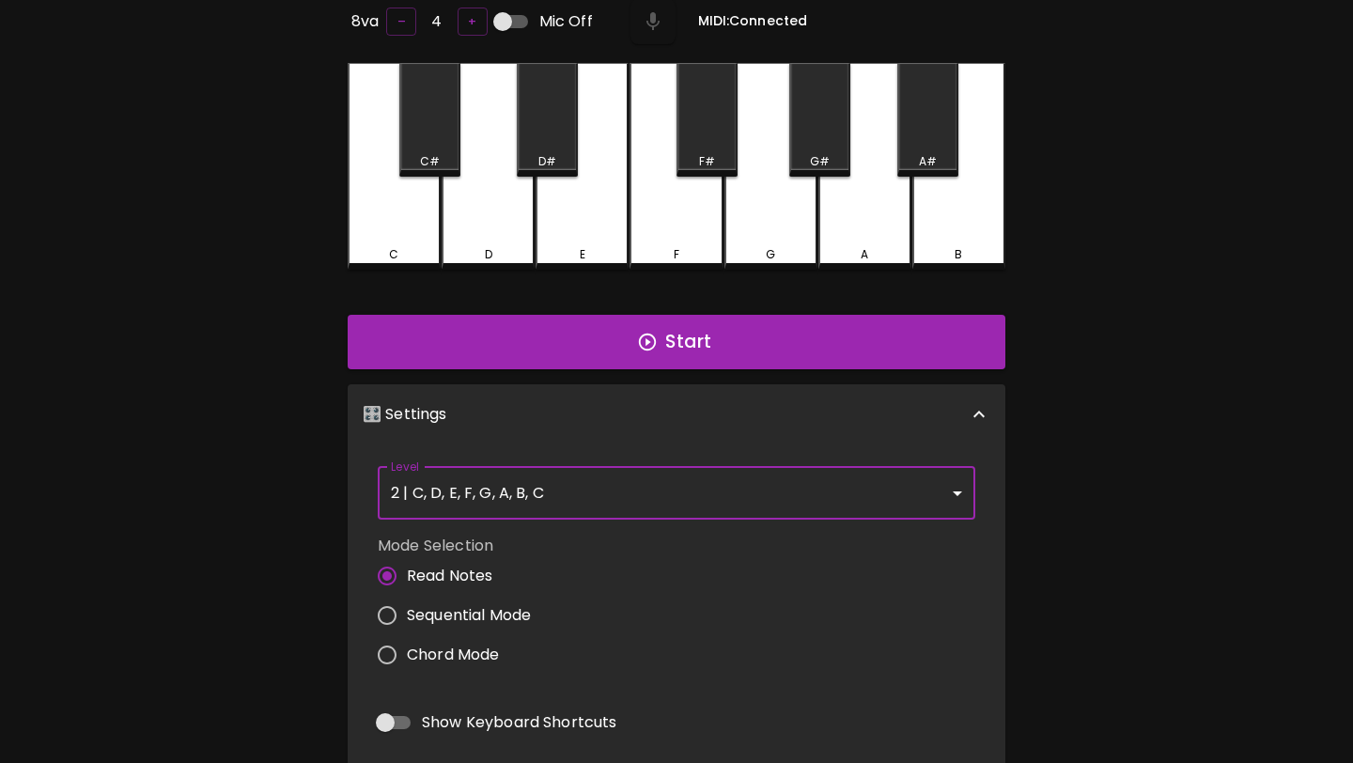
click at [421, 487] on body "🎹 PitchCraft About Badges Wizard Reading Pro Log Out ? ? ? ? ? ? ? ? ? ? ? ? ? …" at bounding box center [676, 371] width 1353 height 1316
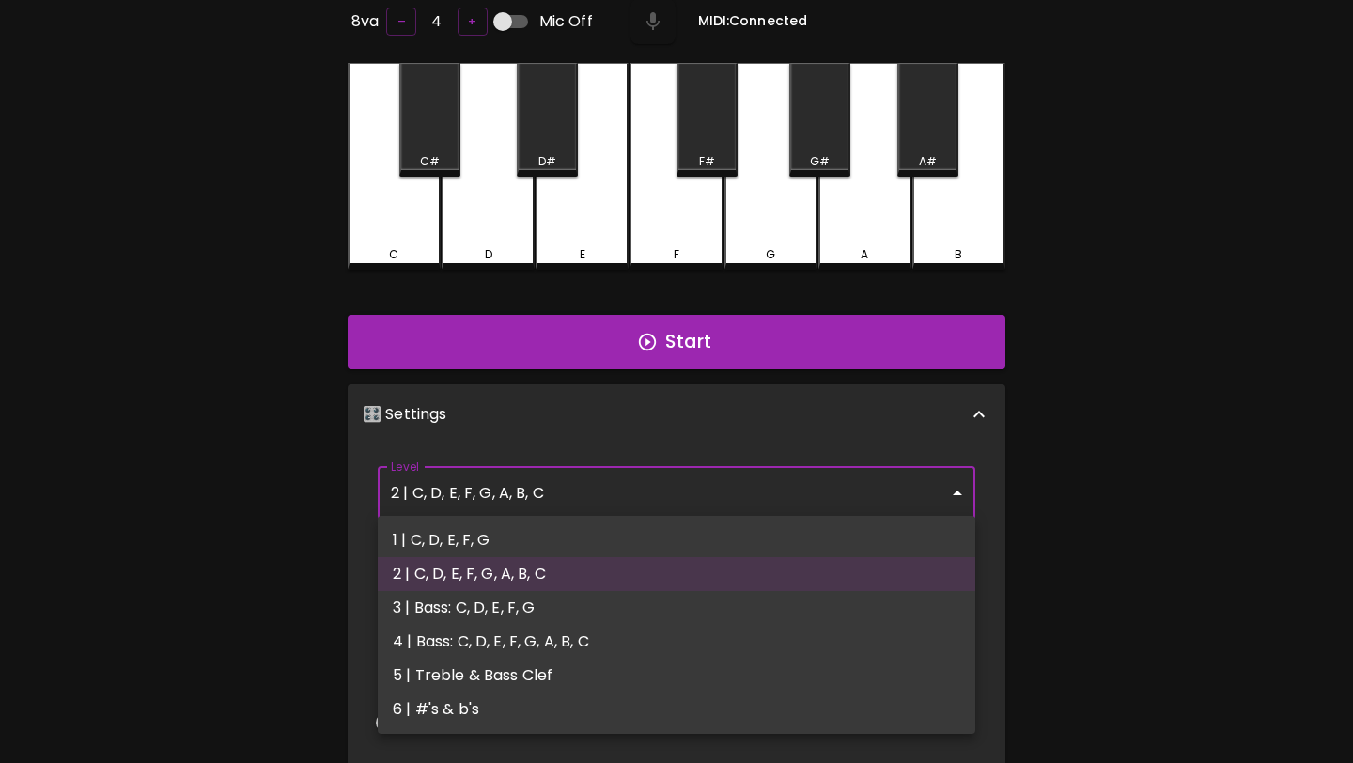
click at [421, 487] on div at bounding box center [676, 381] width 1353 height 763
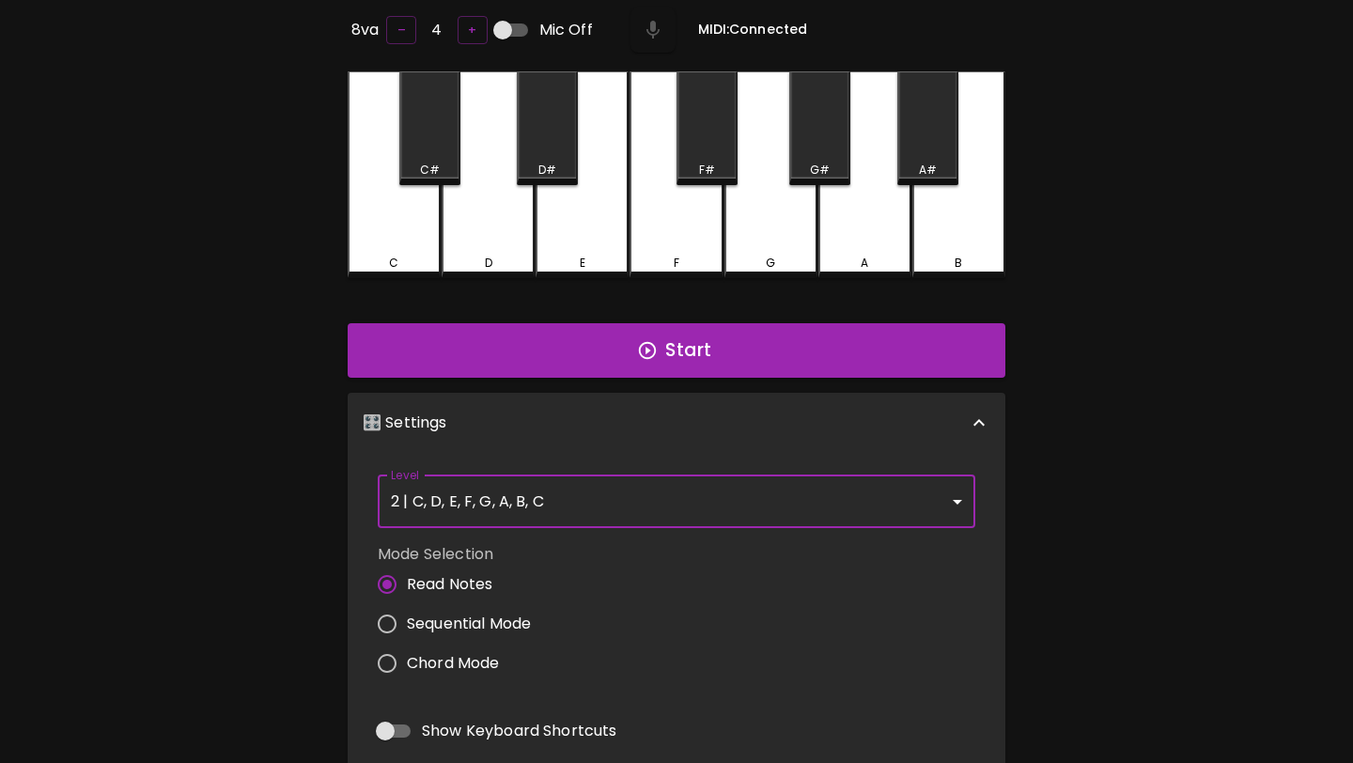
scroll to position [549, 0]
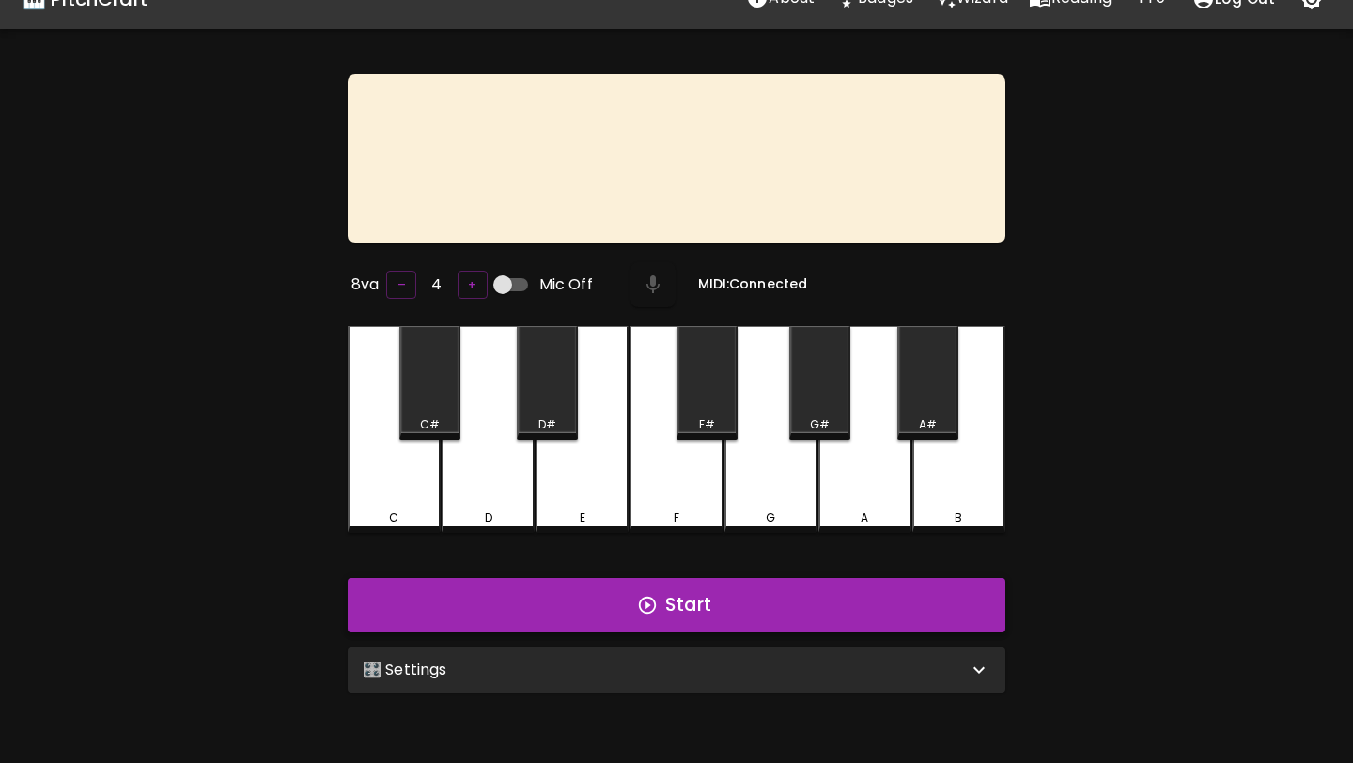
scroll to position [41, 0]
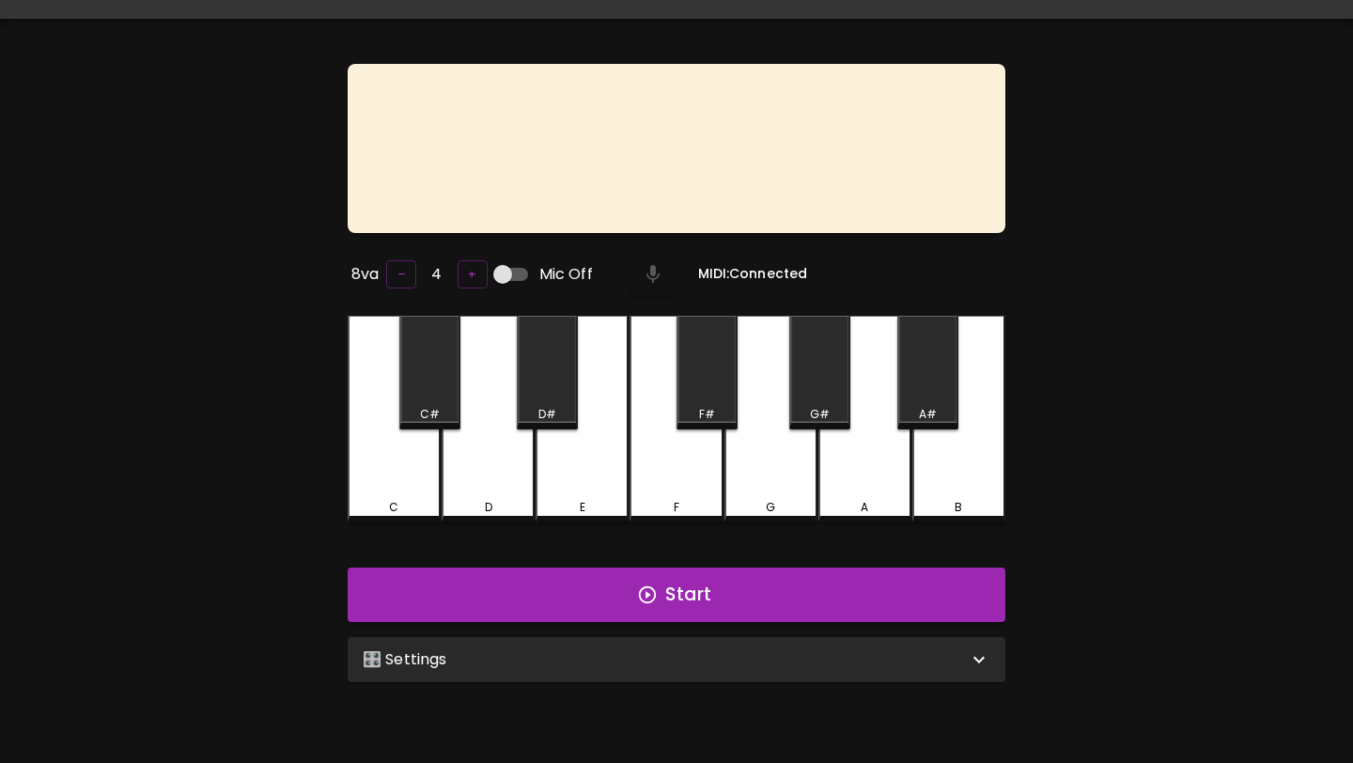
click at [630, 659] on div "🎛️ Settings" at bounding box center [665, 659] width 605 height 23
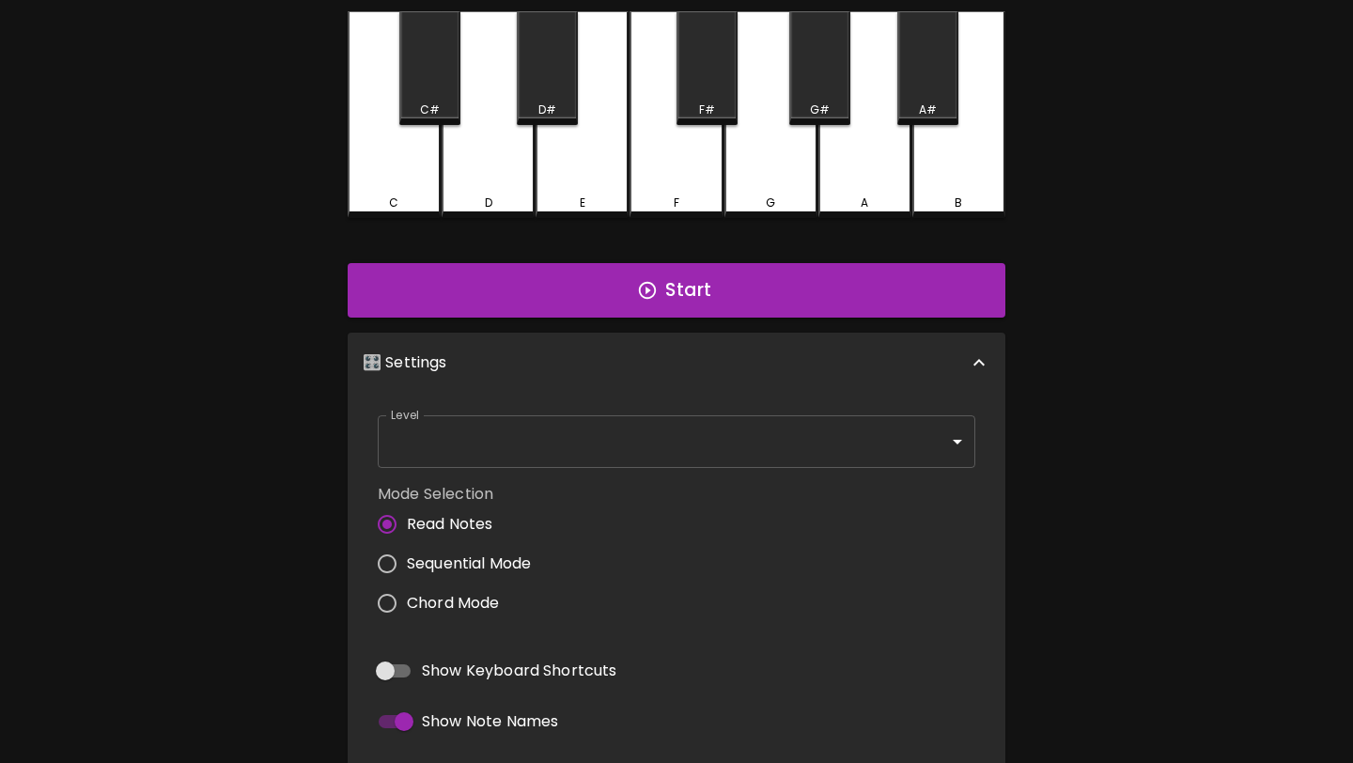
scroll to position [418, 0]
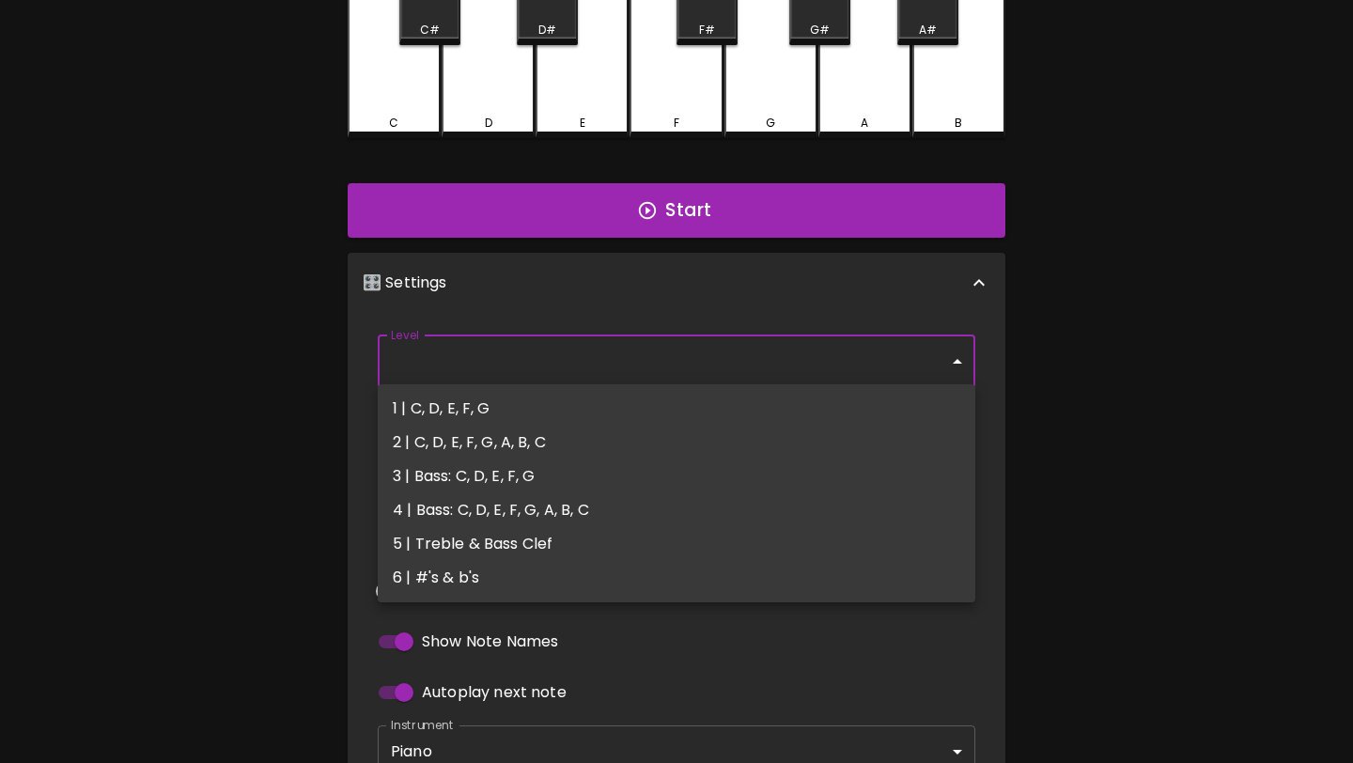
click at [679, 353] on body "🎹 PitchCraft About Badges Wizard Reading Pro Log Out 8va – 4 + Mic Off MIDI: Co…" at bounding box center [676, 240] width 1353 height 1316
click at [663, 399] on li "1 | C, D, E, F, G" at bounding box center [676, 409] width 597 height 34
type input "1"
